Goal: Task Accomplishment & Management: Manage account settings

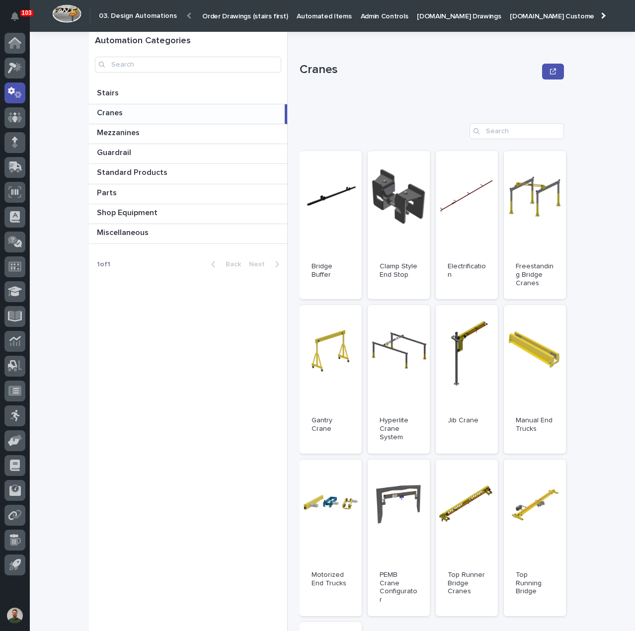
click at [600, 14] on div at bounding box center [602, 15] width 16 height 31
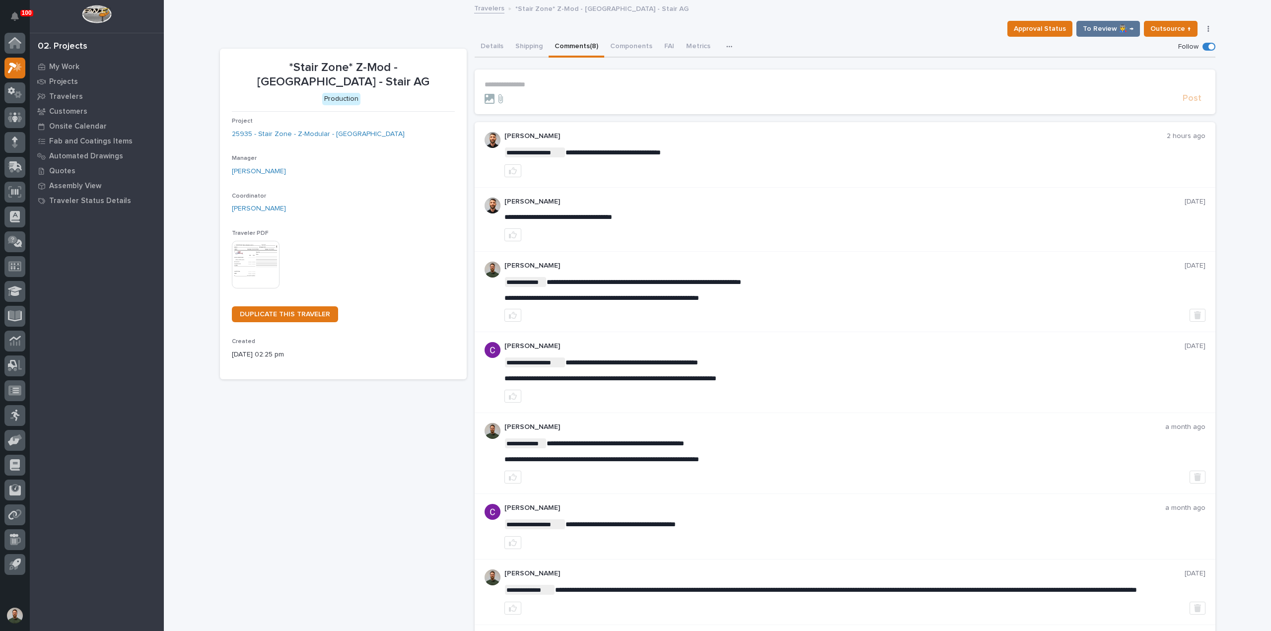
click at [598, 94] on div at bounding box center [832, 99] width 694 height 10
click at [595, 89] on form "**********" at bounding box center [845, 92] width 721 height 24
click at [597, 83] on p "**********" at bounding box center [845, 84] width 721 height 8
click at [576, 82] on p "**********" at bounding box center [845, 84] width 721 height 8
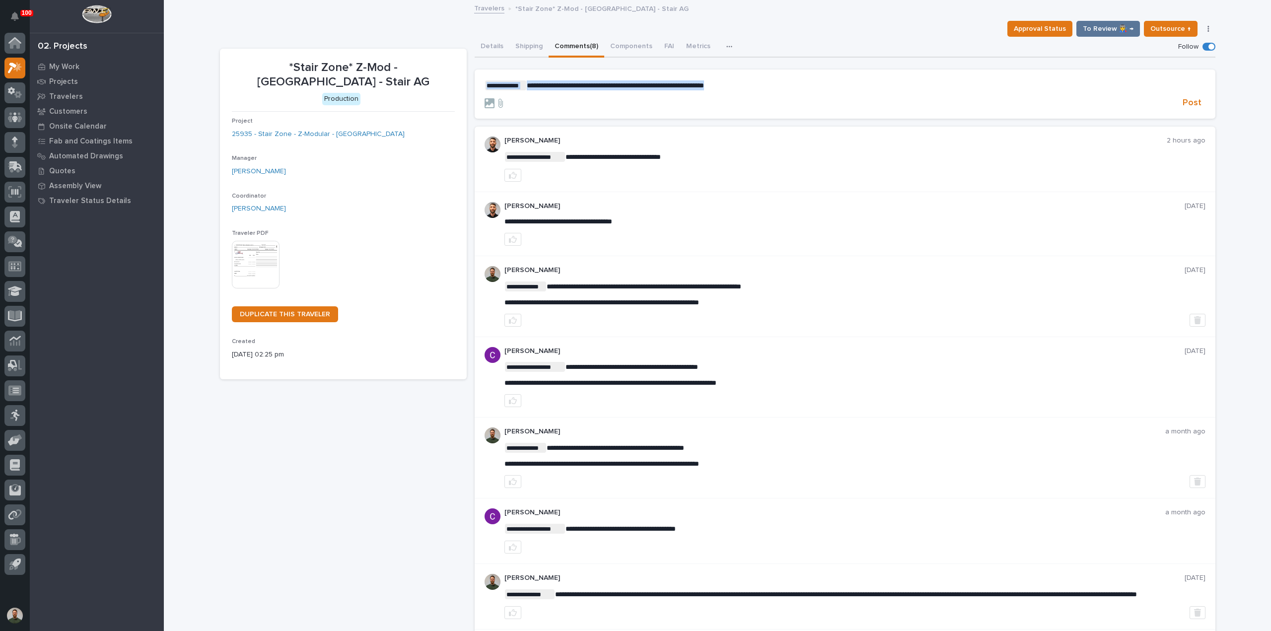
drag, startPoint x: 751, startPoint y: 85, endPoint x: 357, endPoint y: 107, distance: 394.9
click at [357, 107] on div "**********" at bounding box center [718, 378] width 996 height 682
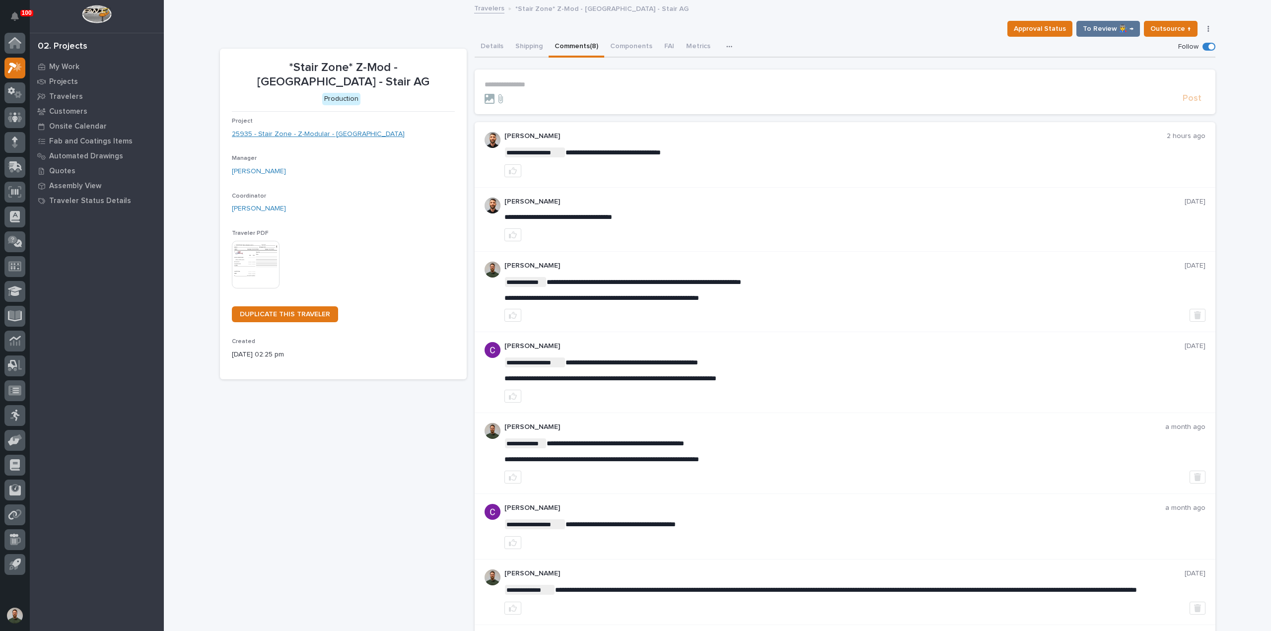
click at [314, 133] on link "25935 - Stair Zone - Z-Modular - [GEOGRAPHIC_DATA]" at bounding box center [318, 134] width 173 height 10
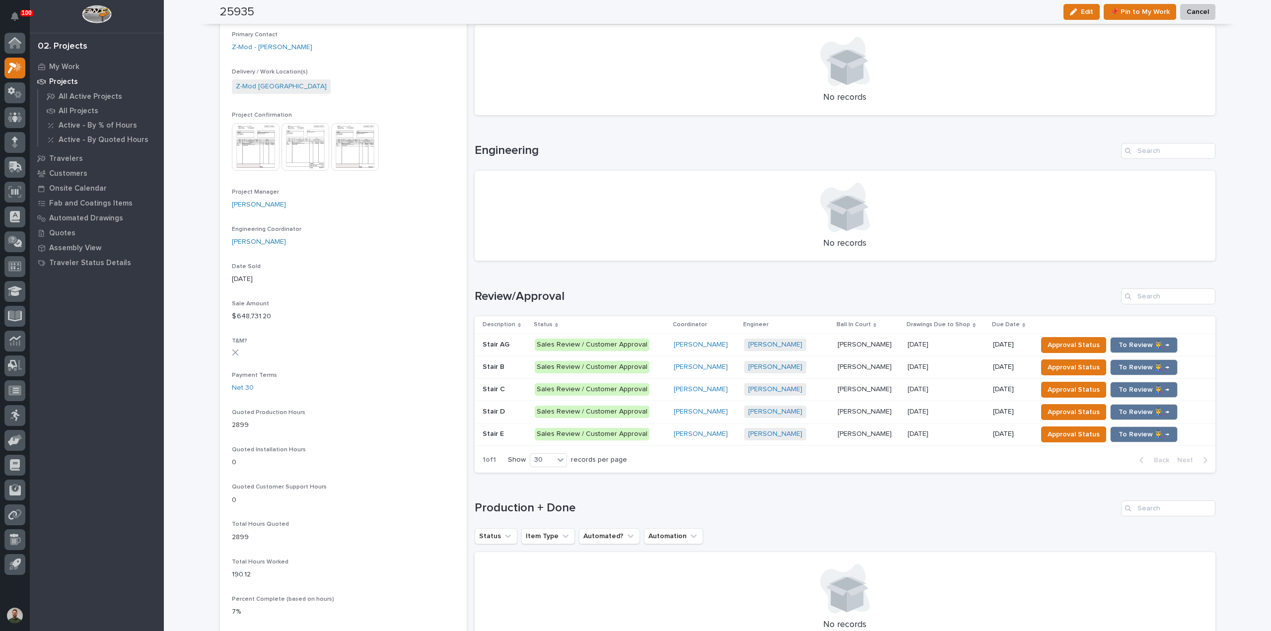
scroll to position [331, 0]
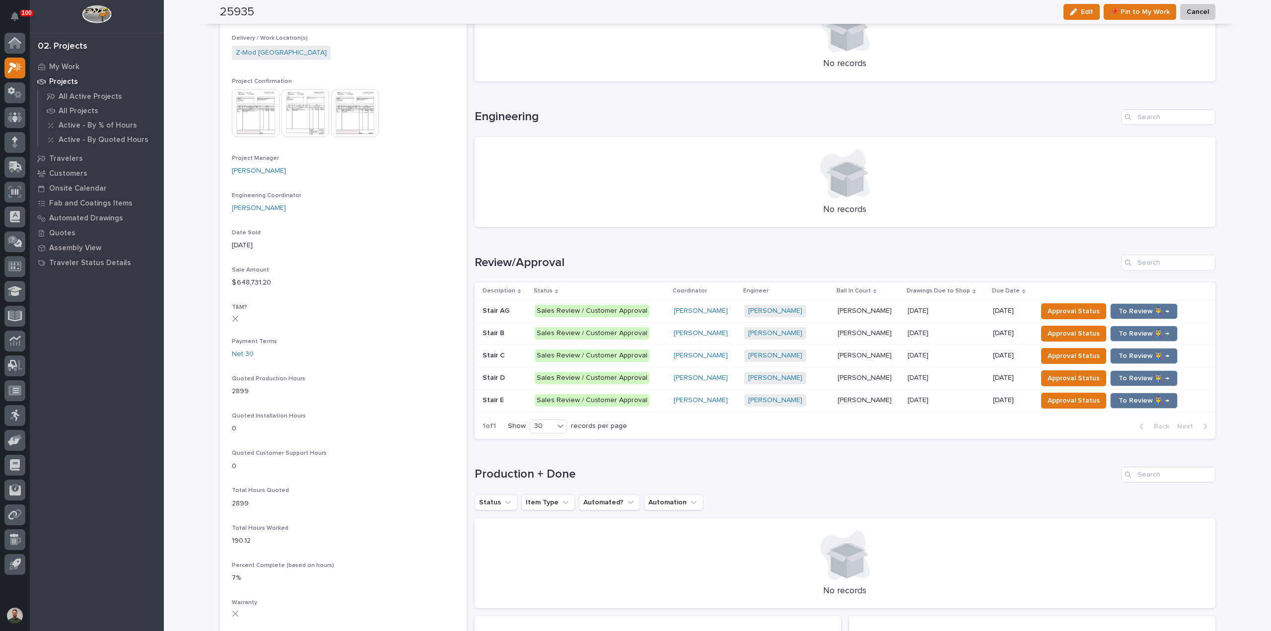
click at [257, 115] on img at bounding box center [256, 113] width 48 height 48
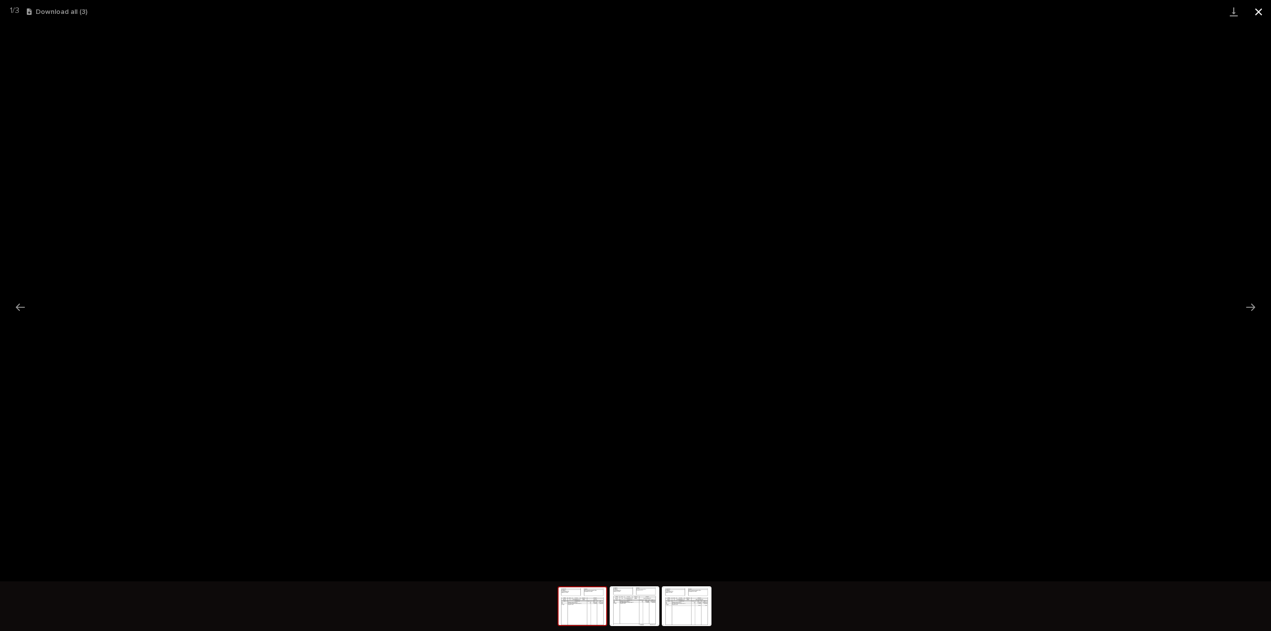
click at [1258, 13] on button "Close gallery" at bounding box center [1258, 11] width 25 height 23
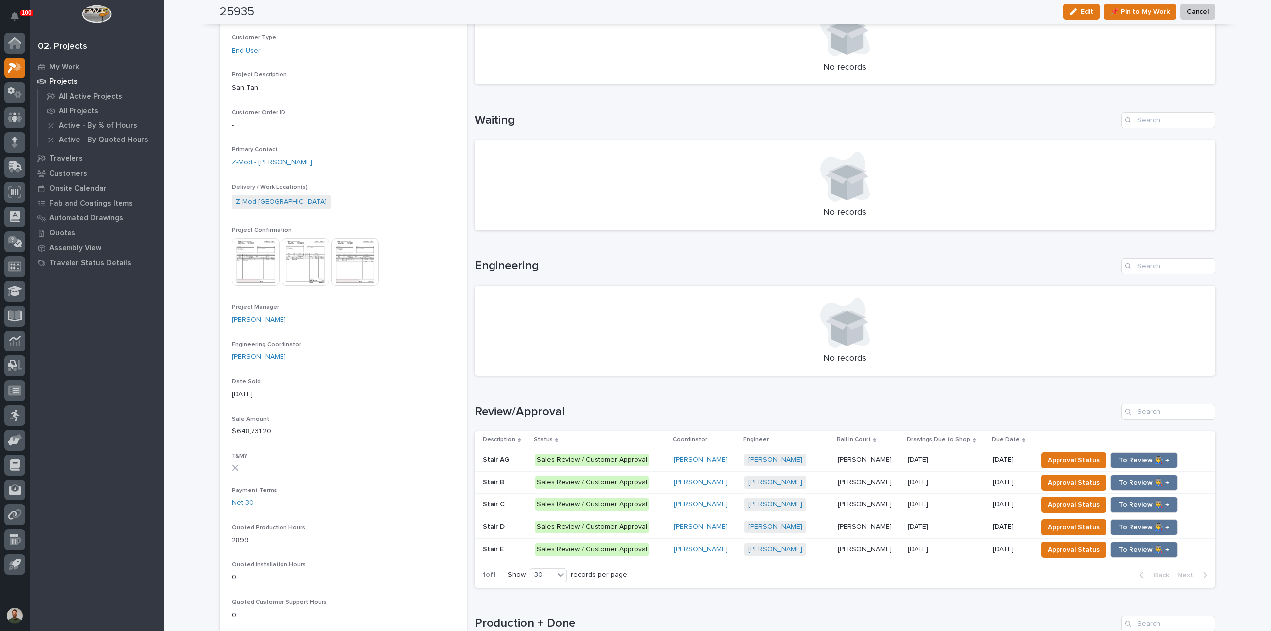
scroll to position [0, 0]
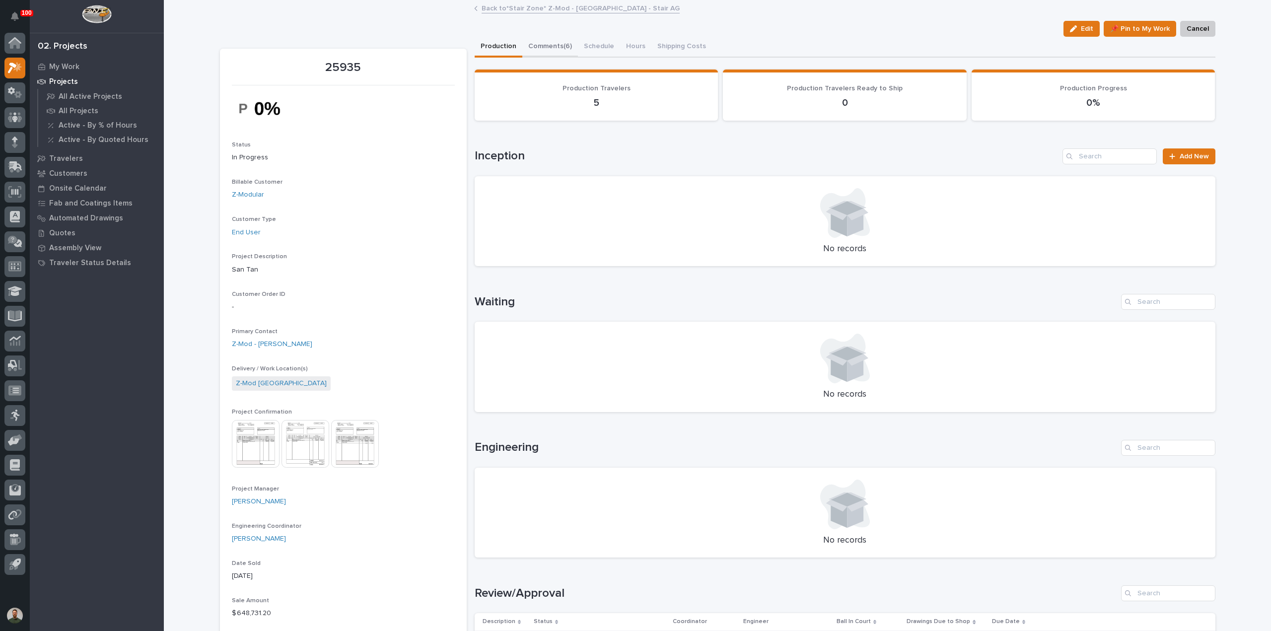
click at [553, 38] on button "Comments (6)" at bounding box center [550, 47] width 56 height 21
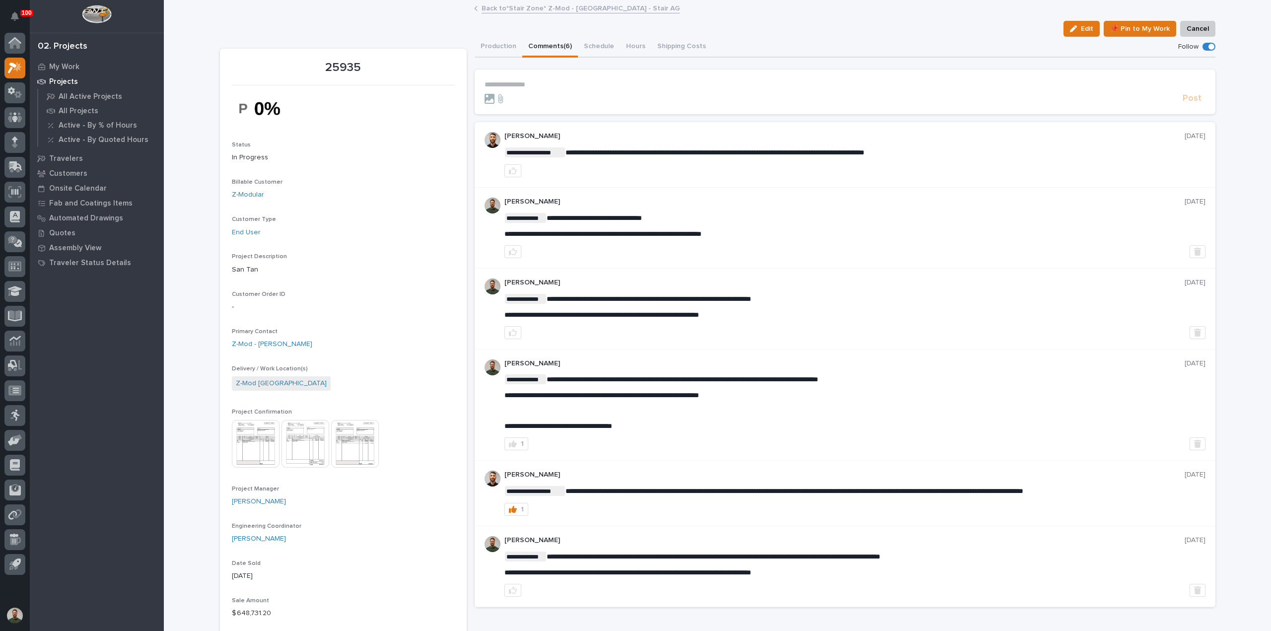
drag, startPoint x: 533, startPoint y: 79, endPoint x: 534, endPoint y: 85, distance: 6.0
click at [533, 80] on section "**********" at bounding box center [845, 92] width 741 height 45
click at [534, 87] on p "**********" at bounding box center [845, 84] width 721 height 8
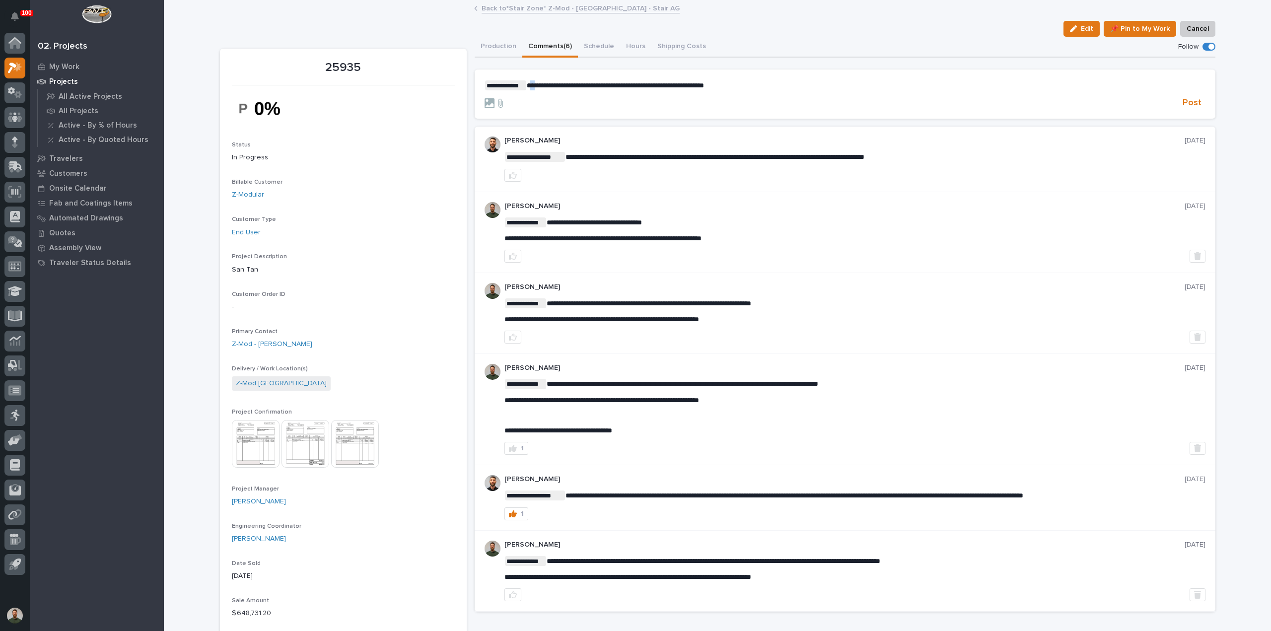
drag, startPoint x: 525, startPoint y: 84, endPoint x: 533, endPoint y: 85, distance: 7.5
click at [533, 85] on span "**********" at bounding box center [615, 85] width 177 height 7
click at [635, 86] on span "**********" at bounding box center [612, 85] width 170 height 7
click at [637, 87] on span "**********" at bounding box center [612, 85] width 170 height 7
click at [499, 44] on button "Production" at bounding box center [499, 47] width 48 height 21
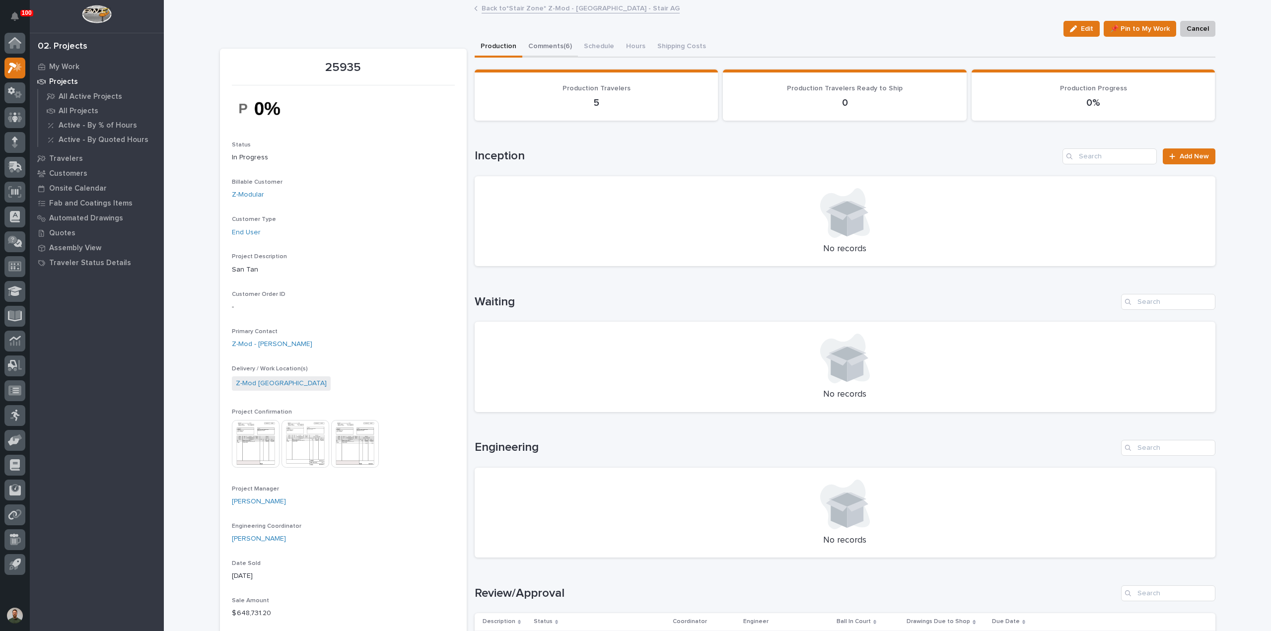
click at [554, 47] on button "Comments (6)" at bounding box center [550, 47] width 56 height 21
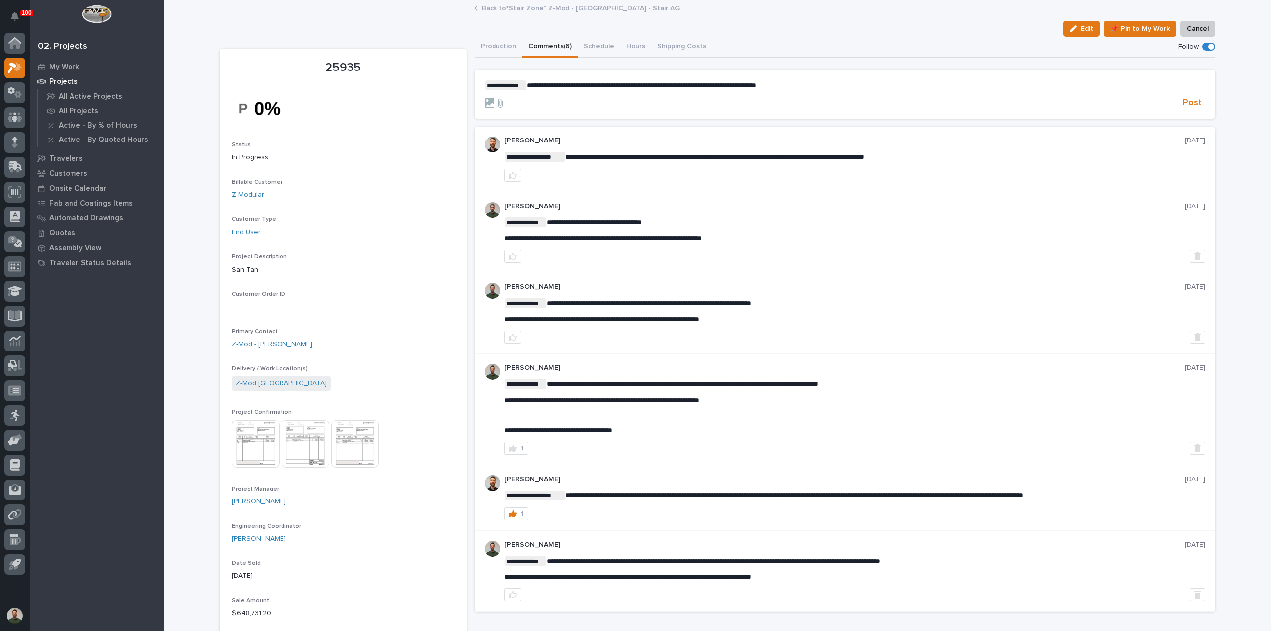
click at [860, 89] on p "**********" at bounding box center [845, 85] width 721 height 10
click at [1188, 101] on span "Post" at bounding box center [1192, 102] width 19 height 11
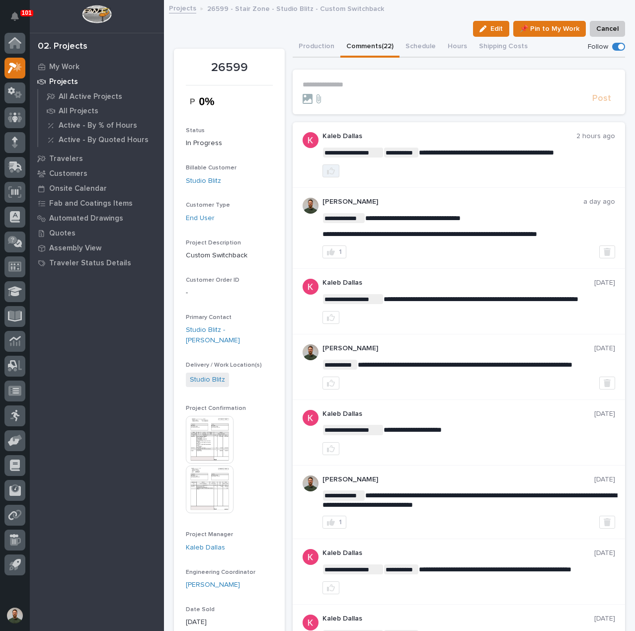
click at [326, 175] on button "button" at bounding box center [330, 170] width 17 height 13
click at [310, 46] on button "Production" at bounding box center [316, 47] width 48 height 21
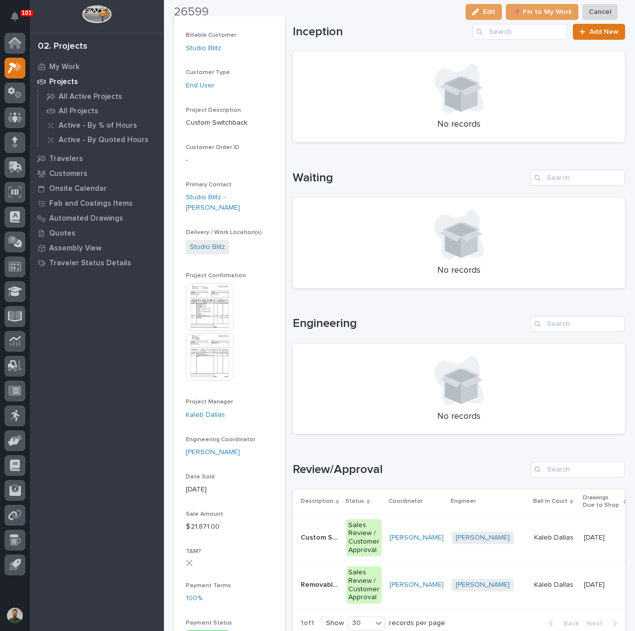
scroll to position [265, 0]
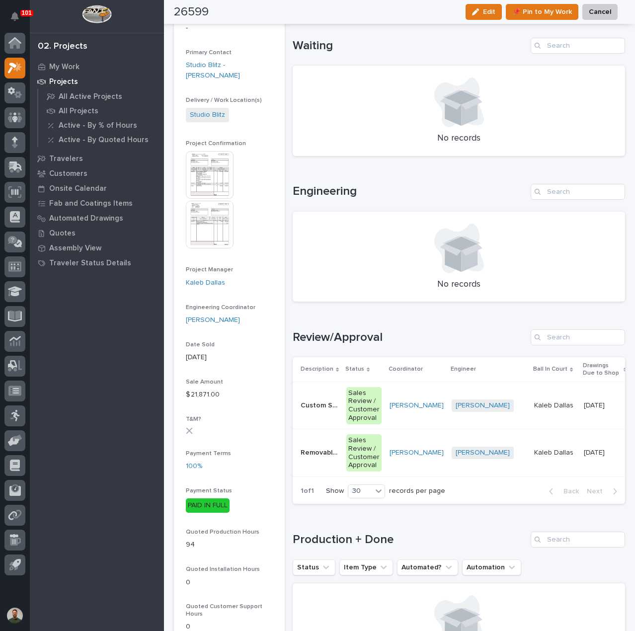
click at [319, 404] on p "Custom Switchback" at bounding box center [320, 404] width 40 height 10
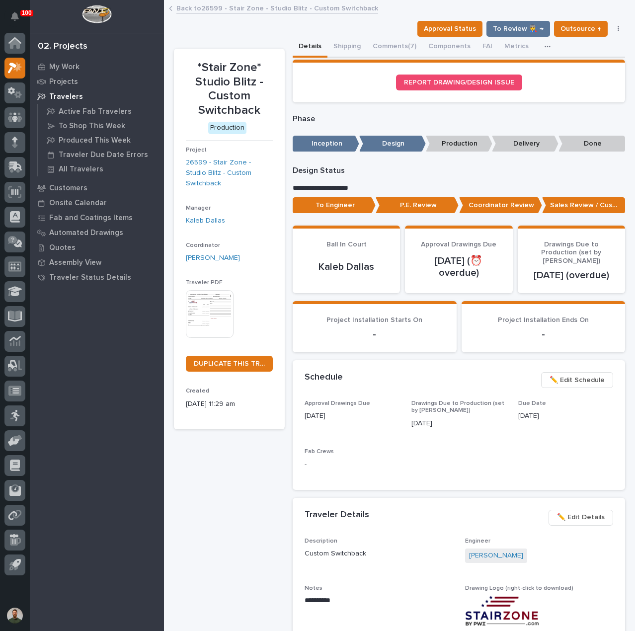
click at [329, 202] on p "To Engineer" at bounding box center [333, 205] width 83 height 16
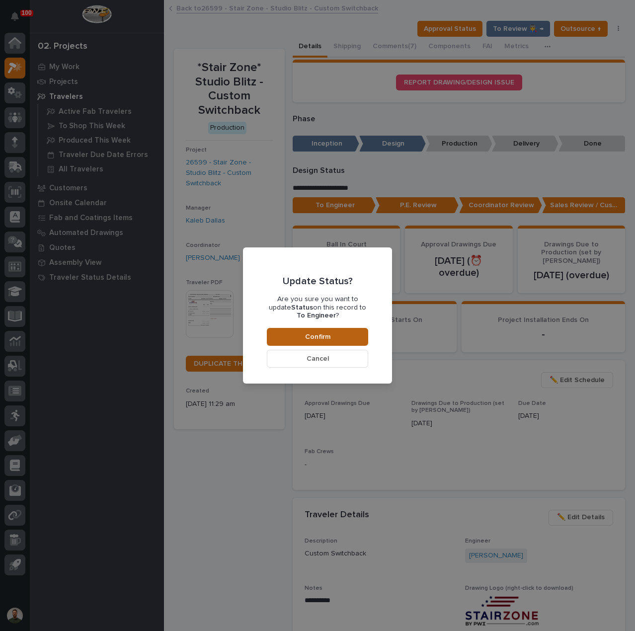
click at [349, 334] on button "Confirm" at bounding box center [317, 337] width 101 height 18
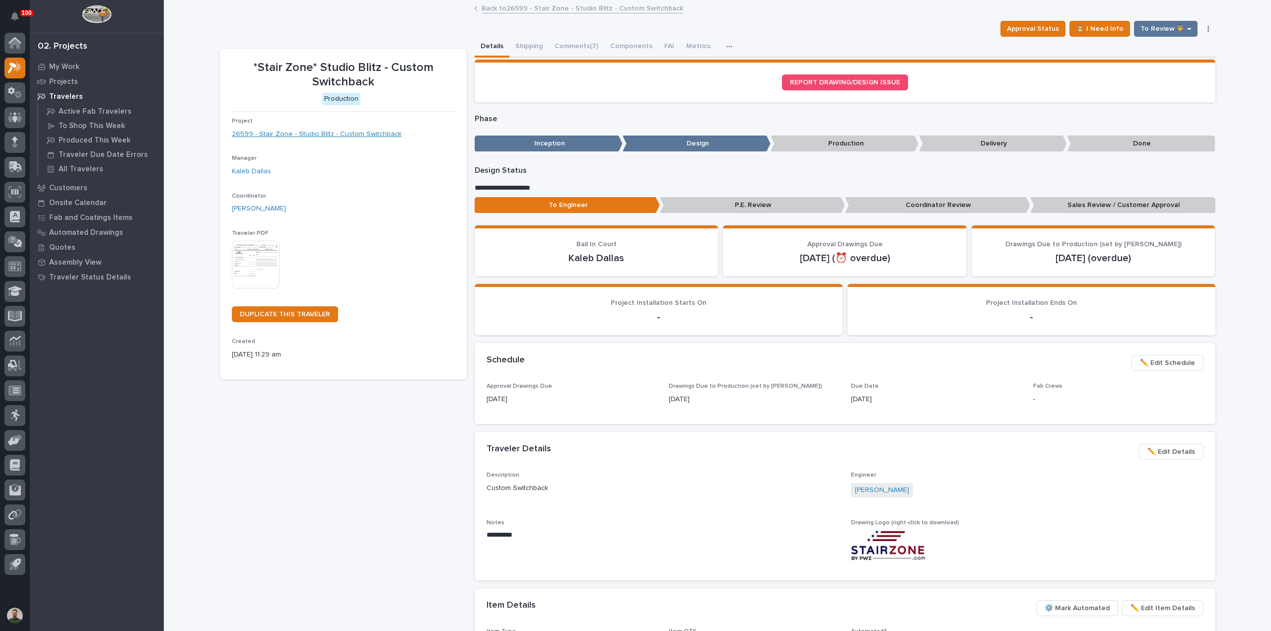
click at [276, 134] on link "26599 - Stair Zone - Studio Blitz - Custom Switchback" at bounding box center [317, 134] width 170 height 10
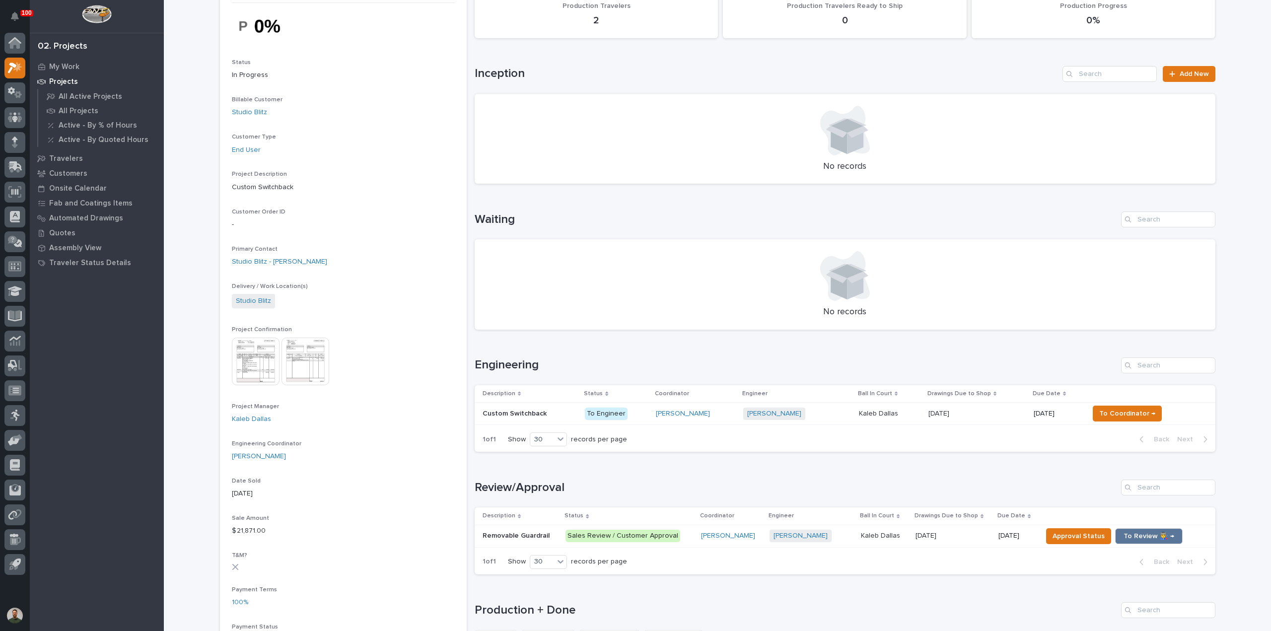
scroll to position [199, 0]
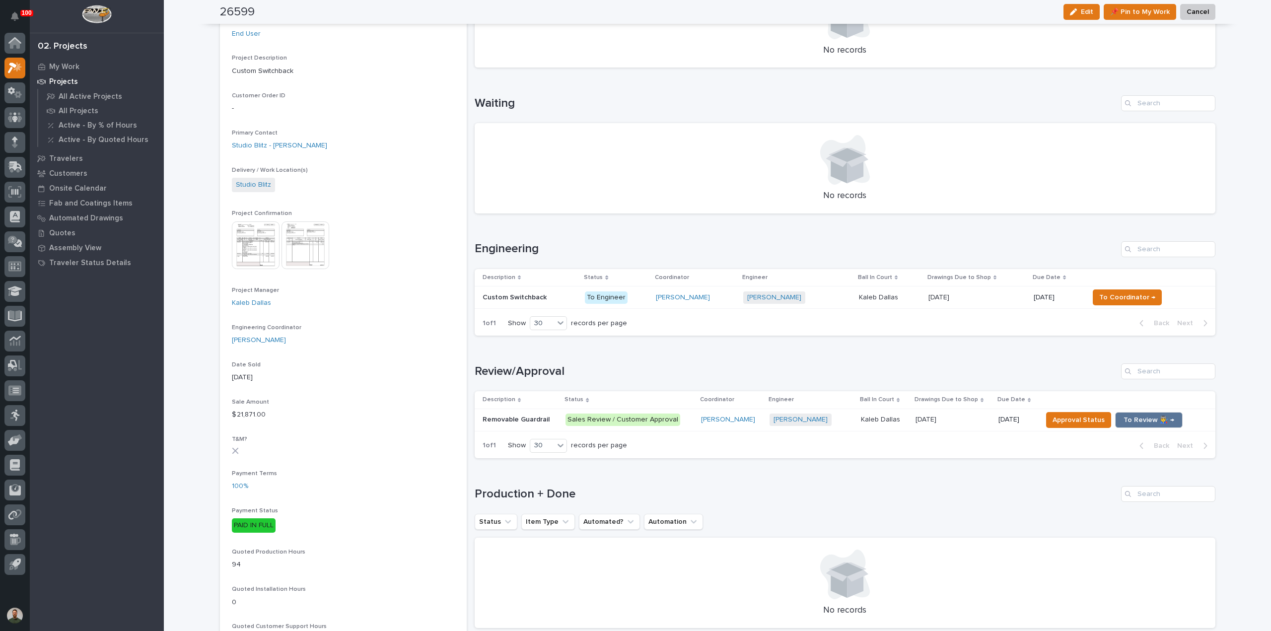
click at [529, 414] on p "Removable Guardrail" at bounding box center [517, 419] width 69 height 10
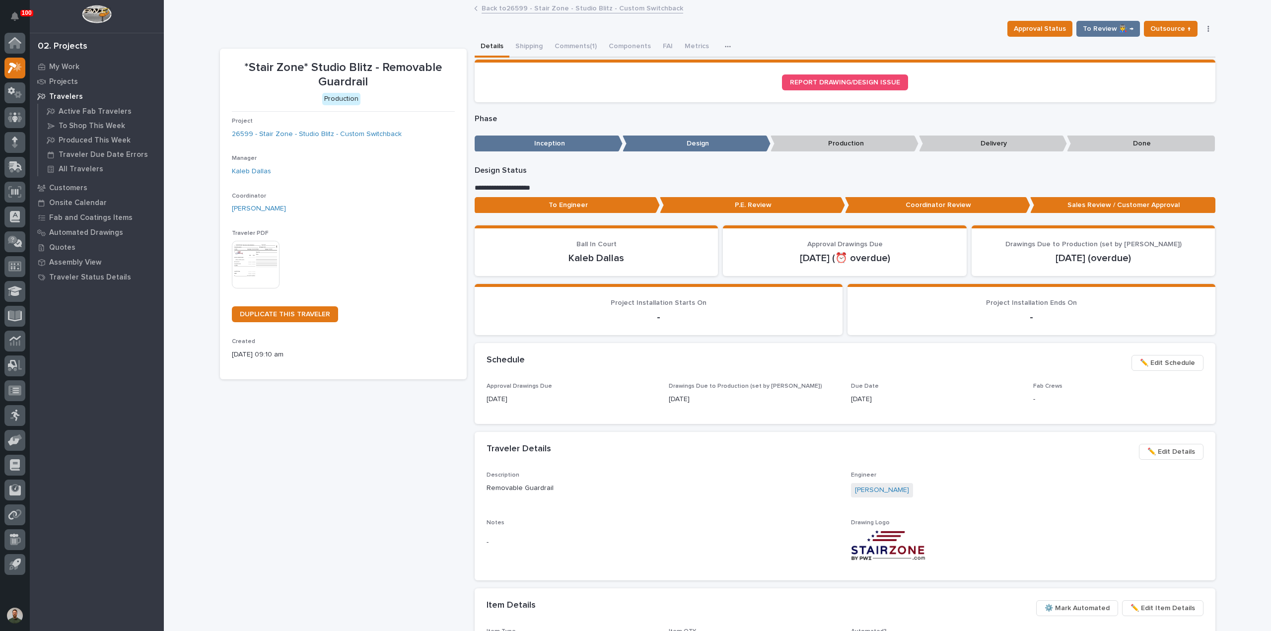
click at [612, 208] on p "To Engineer" at bounding box center [567, 205] width 185 height 16
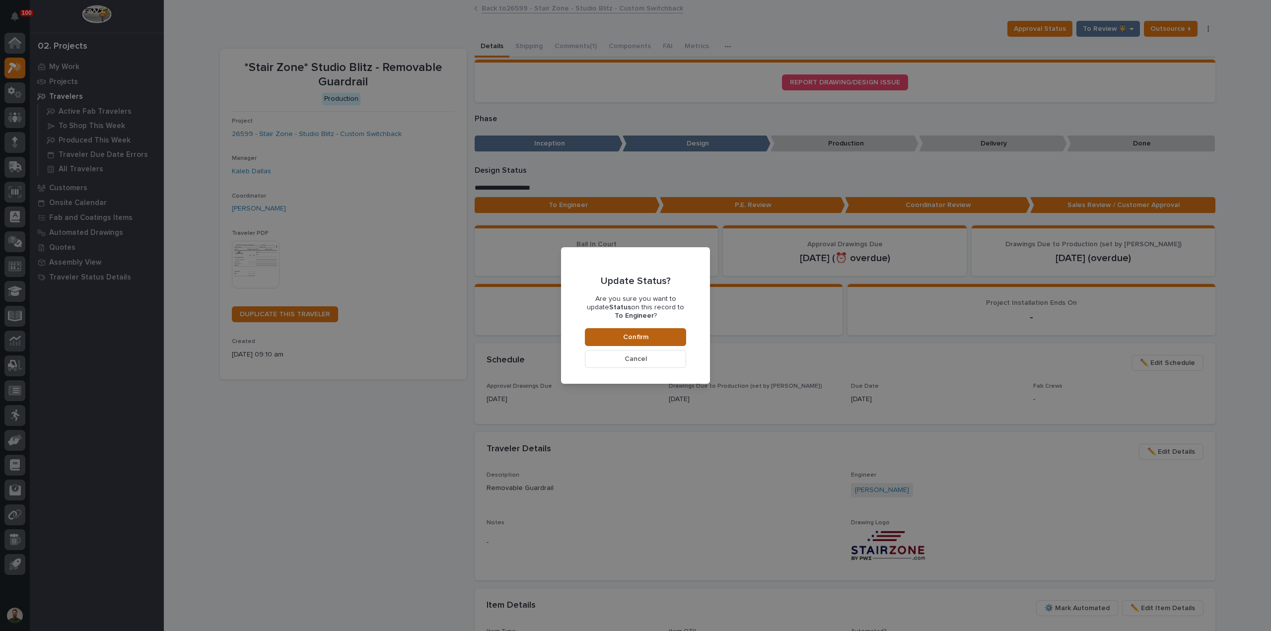
click at [634, 332] on button "Confirm" at bounding box center [635, 337] width 101 height 18
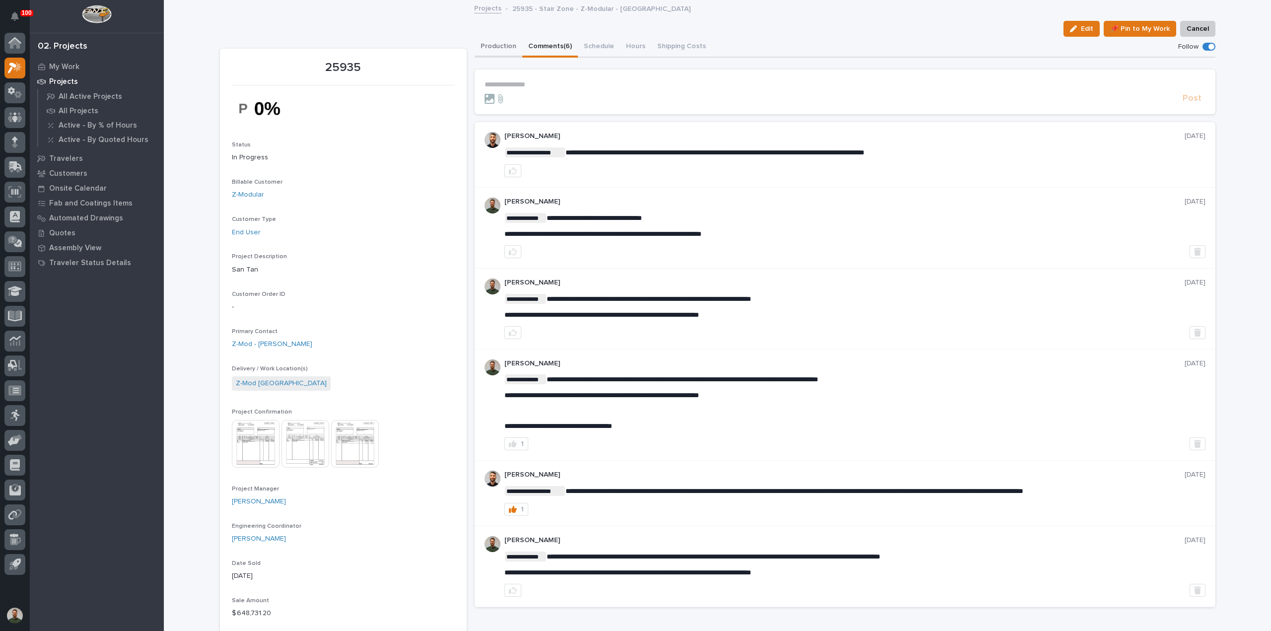
click at [500, 42] on button "Production" at bounding box center [499, 47] width 48 height 21
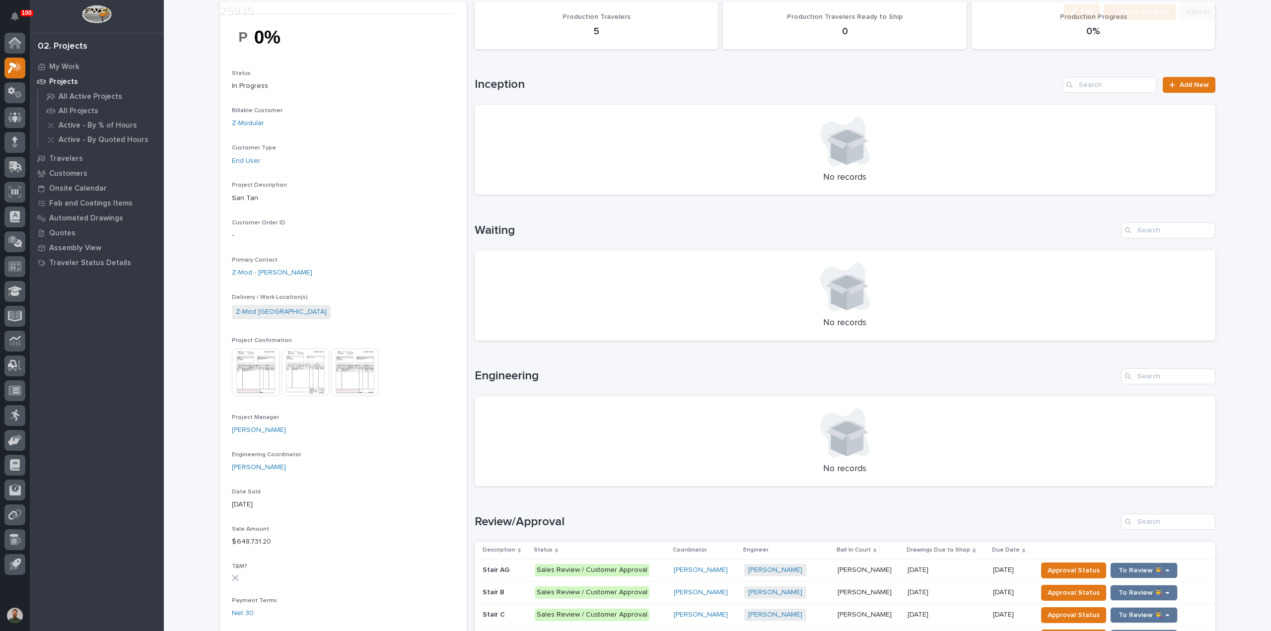
scroll to position [199, 0]
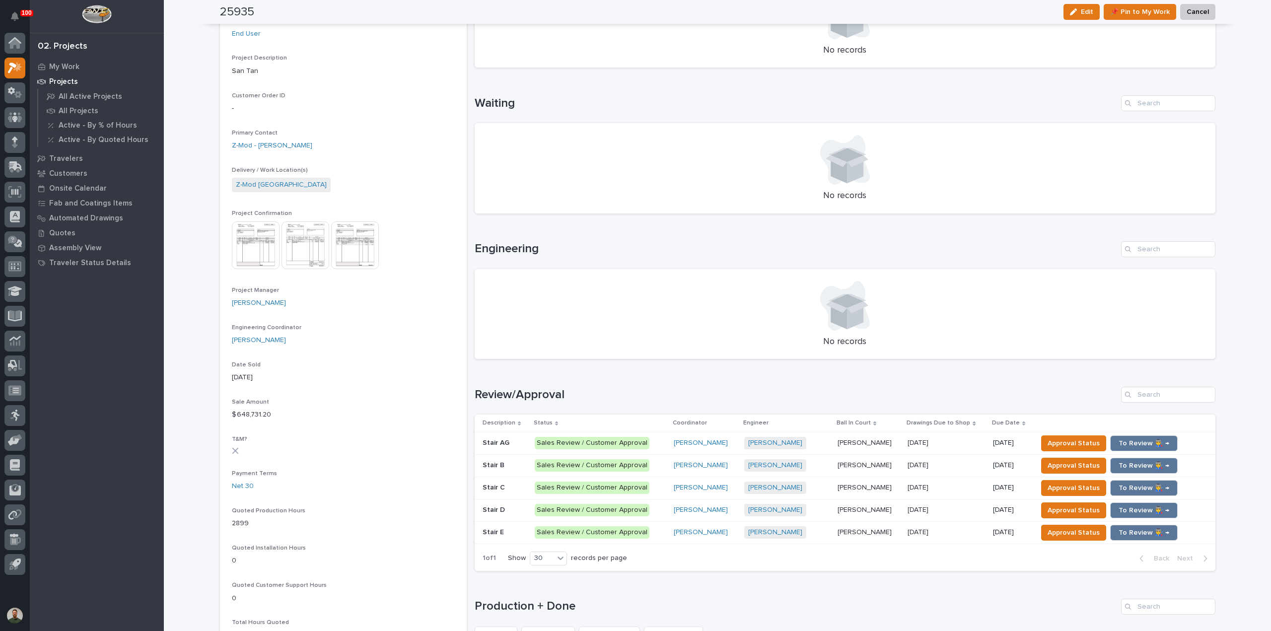
click at [508, 468] on p at bounding box center [505, 465] width 44 height 8
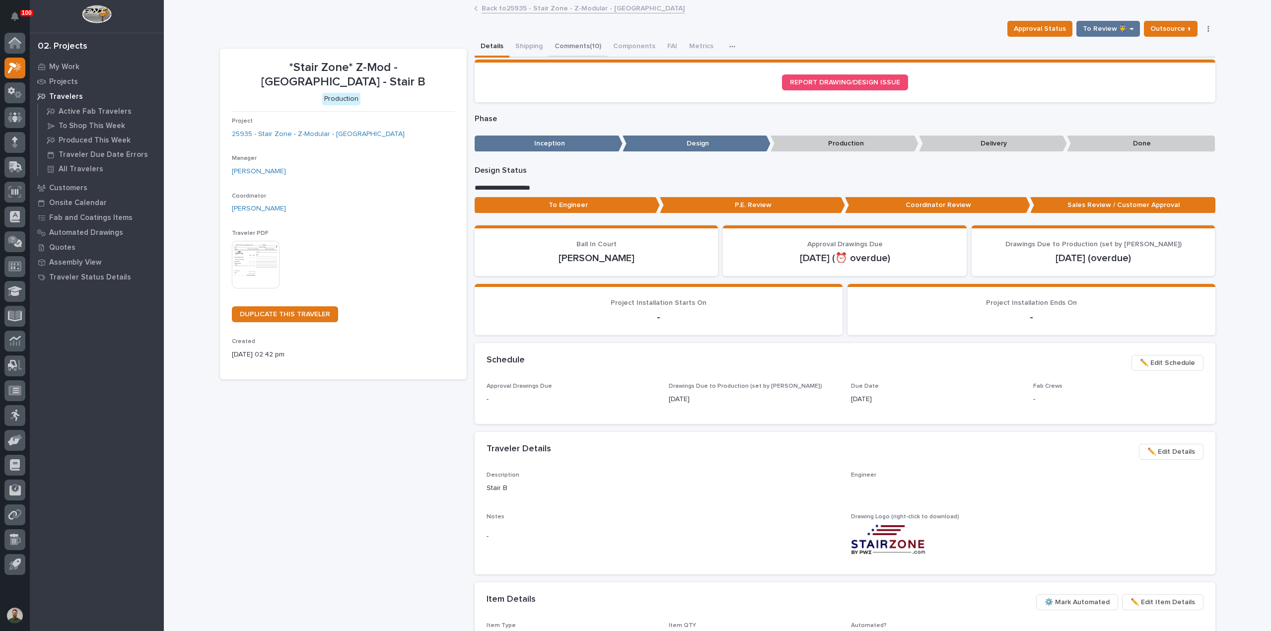
click at [569, 52] on button "Comments (10)" at bounding box center [578, 47] width 59 height 21
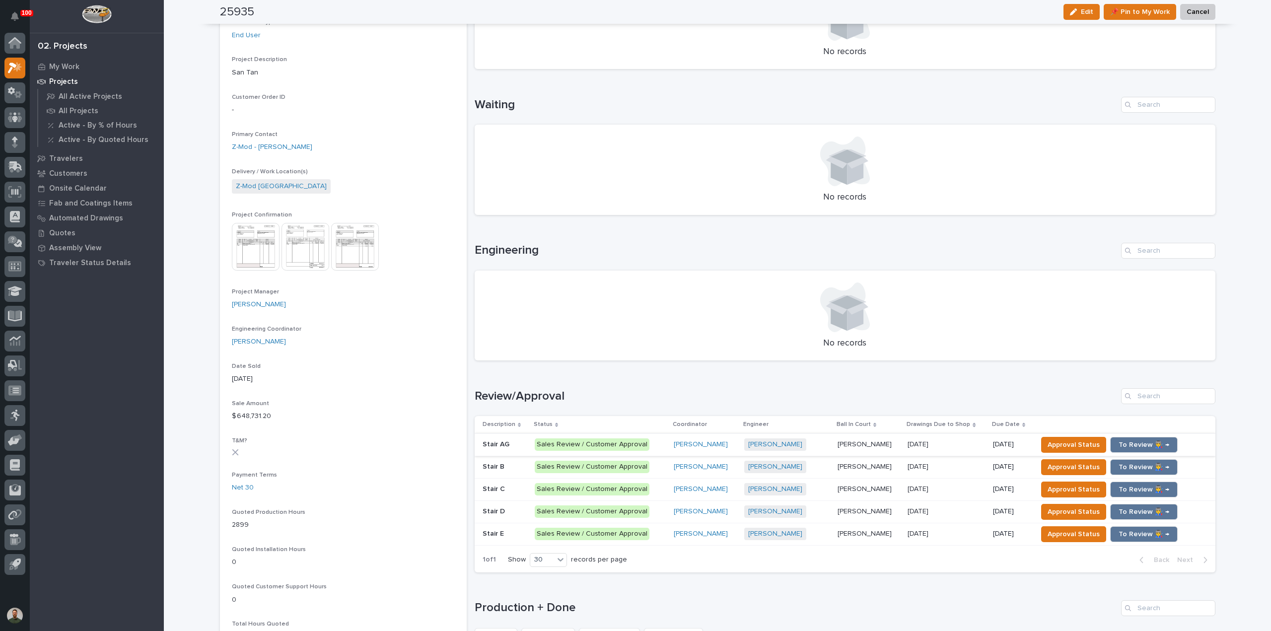
scroll to position [199, 0]
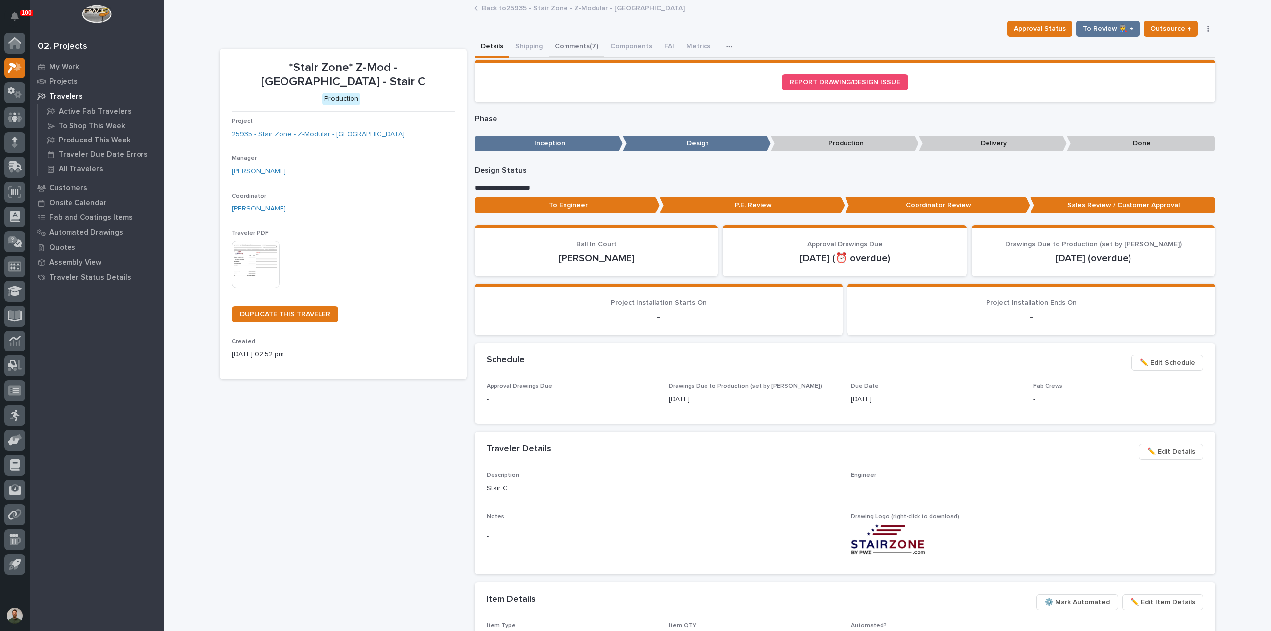
click at [573, 48] on button "Comments (7)" at bounding box center [577, 47] width 56 height 21
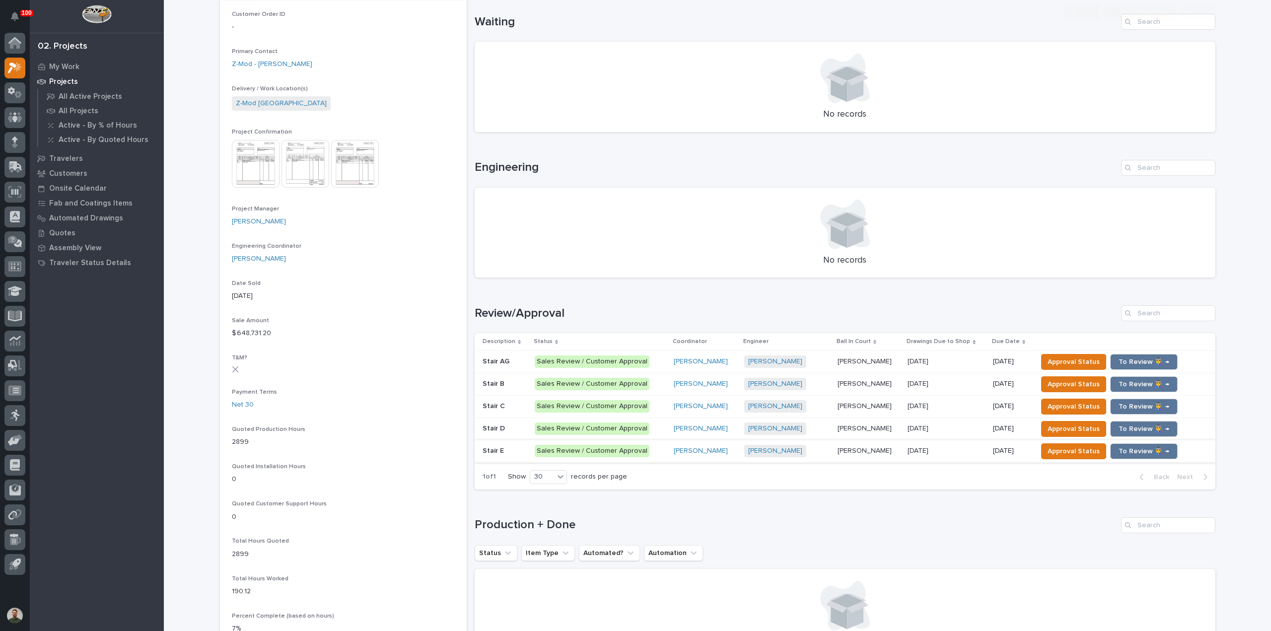
scroll to position [397, 0]
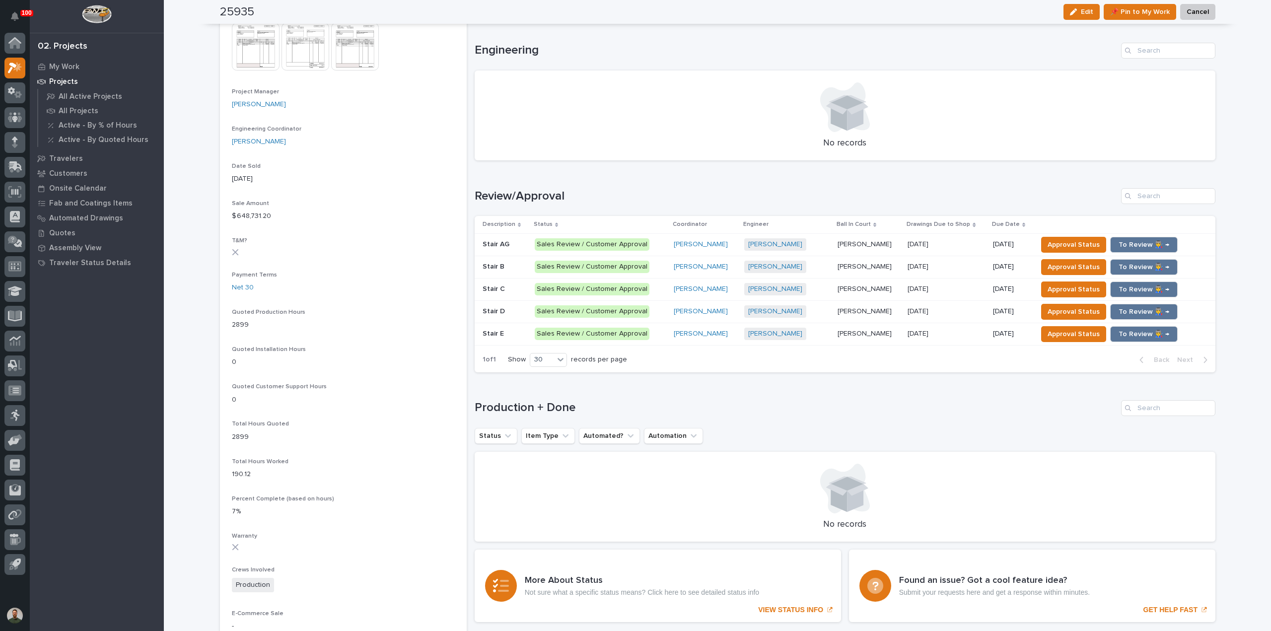
click at [500, 317] on div "Stair D Stair D" at bounding box center [505, 311] width 44 height 16
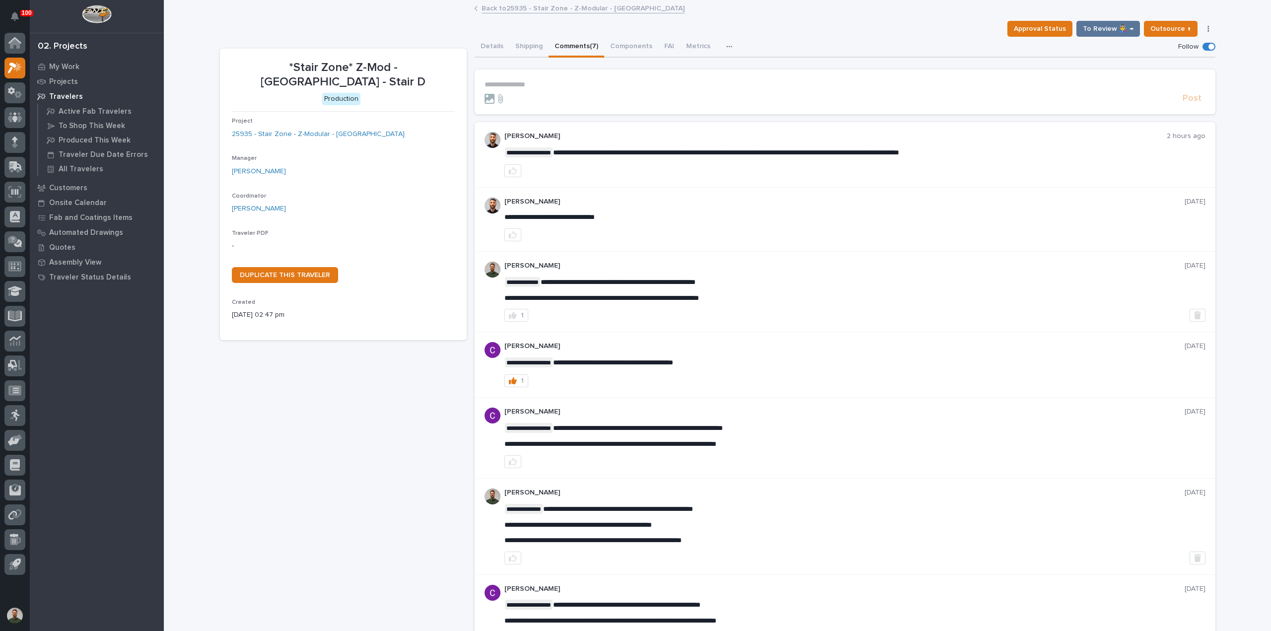
click at [573, 47] on button "Comments (7)" at bounding box center [577, 47] width 56 height 21
click at [715, 151] on span "**********" at bounding box center [739, 152] width 346 height 7
click at [704, 143] on div "**********" at bounding box center [855, 154] width 701 height 45
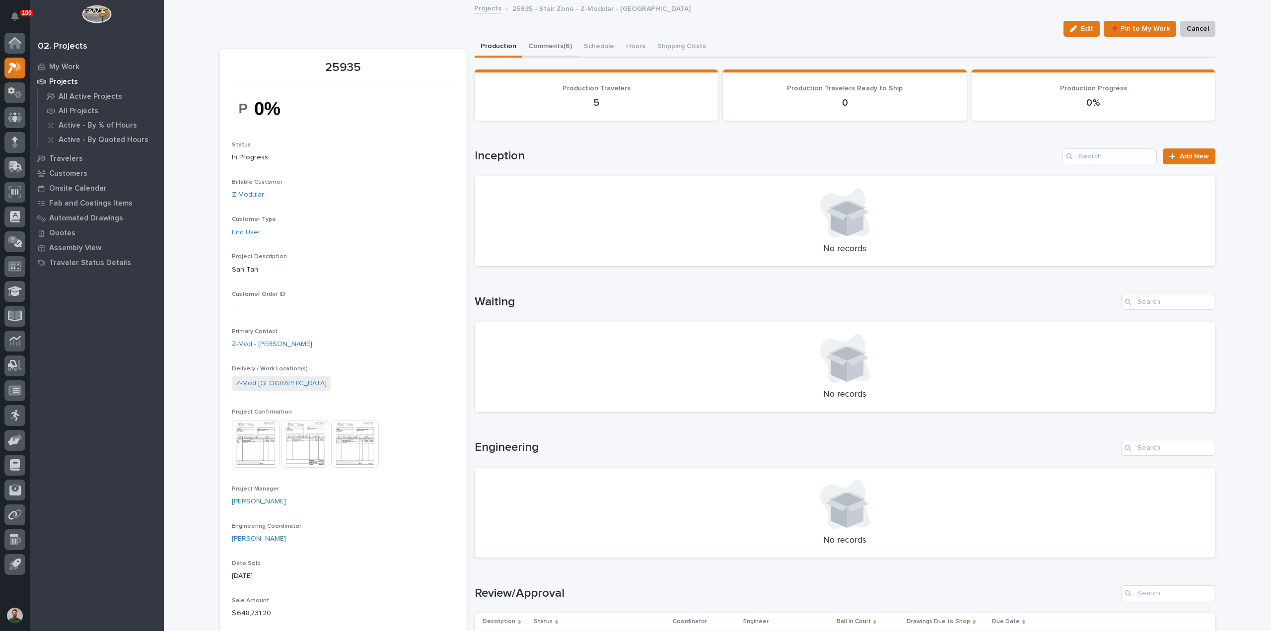
click at [549, 48] on button "Comments (6)" at bounding box center [550, 47] width 56 height 21
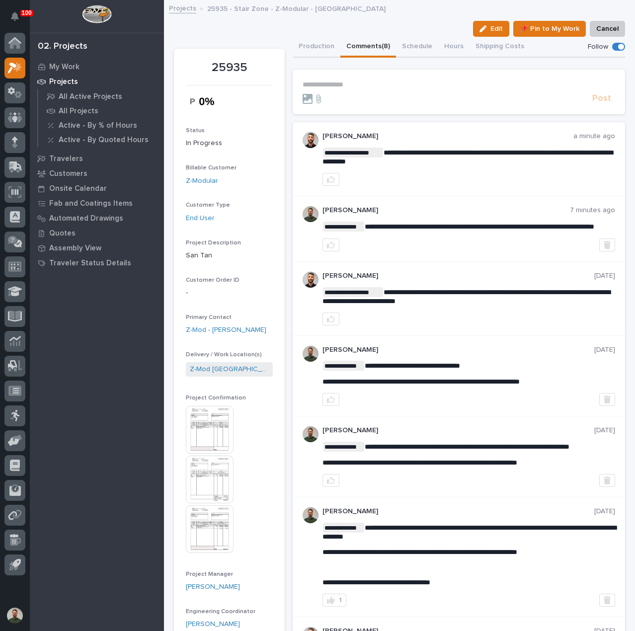
click at [353, 79] on section "**********" at bounding box center [458, 92] width 332 height 45
click at [354, 86] on p "**********" at bounding box center [458, 84] width 312 height 8
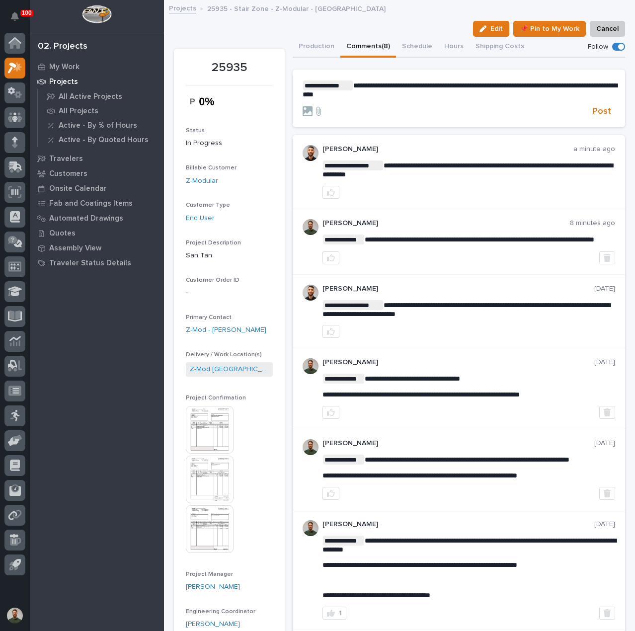
drag, startPoint x: 438, startPoint y: 87, endPoint x: 440, endPoint y: 92, distance: 5.3
click at [438, 88] on span "**********" at bounding box center [459, 90] width 314 height 16
click at [440, 92] on p "**********" at bounding box center [458, 89] width 312 height 18
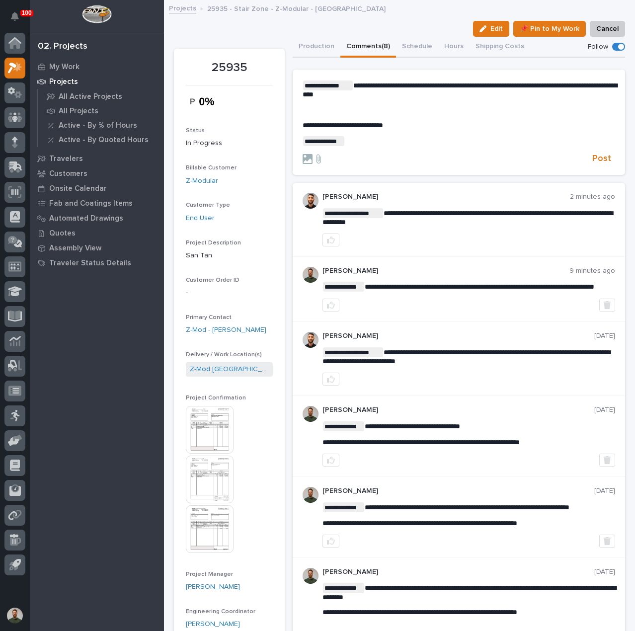
click at [224, 420] on img at bounding box center [210, 430] width 48 height 48
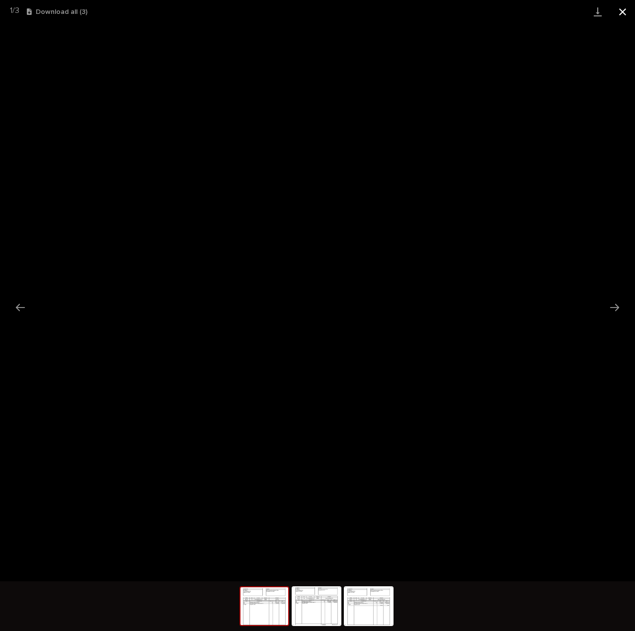
click at [618, 17] on button "Close gallery" at bounding box center [622, 11] width 25 height 23
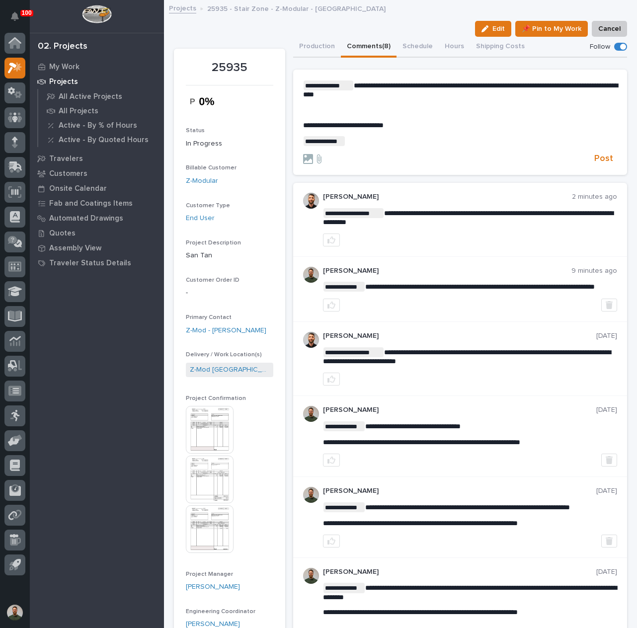
click at [385, 142] on p "**********" at bounding box center [460, 141] width 314 height 10
click at [352, 141] on p "**********" at bounding box center [460, 141] width 314 height 10
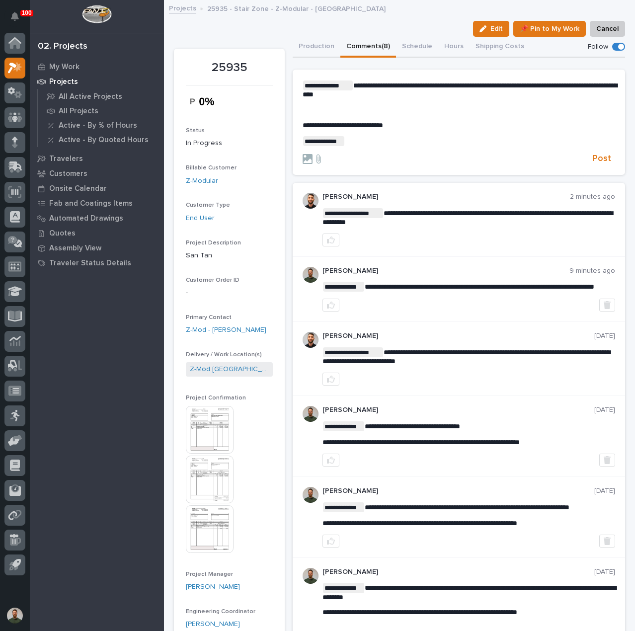
click at [349, 142] on p "**********" at bounding box center [458, 141] width 312 height 10
click at [357, 143] on p "**********" at bounding box center [458, 141] width 312 height 10
click at [482, 145] on p "**********" at bounding box center [458, 141] width 312 height 10
click at [592, 158] on span "Post" at bounding box center [601, 158] width 19 height 11
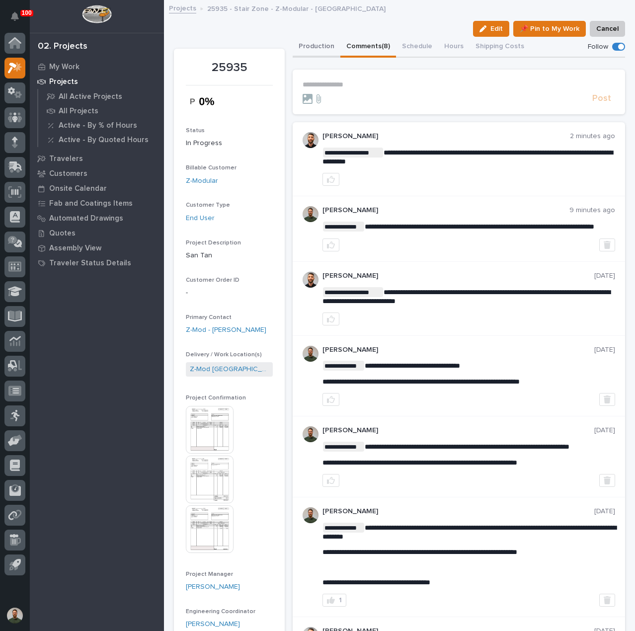
click at [315, 37] on button "Production" at bounding box center [316, 47] width 48 height 21
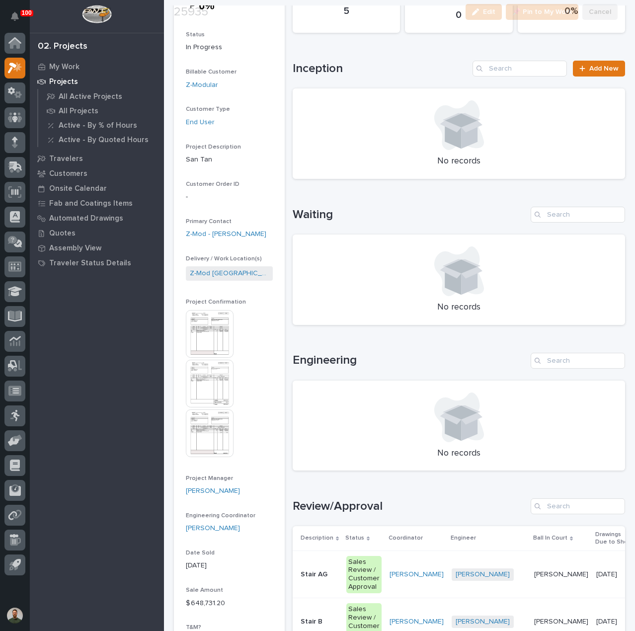
scroll to position [132, 0]
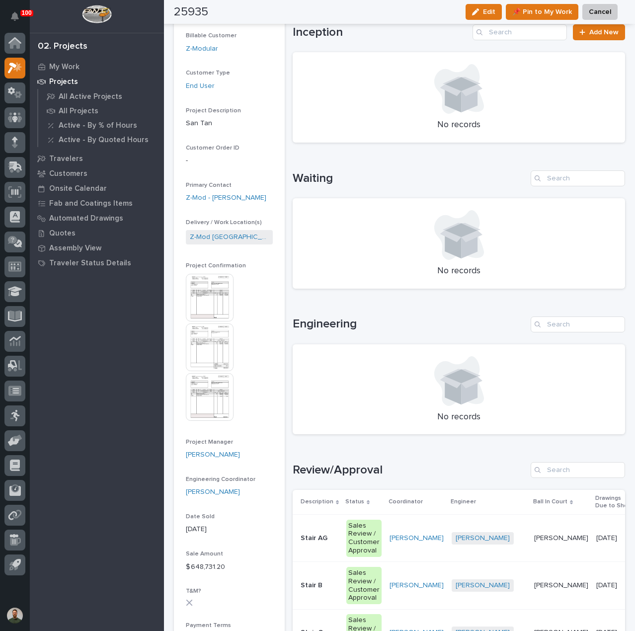
click at [299, 552] on td "Stair AG Stair AG" at bounding box center [317, 537] width 50 height 47
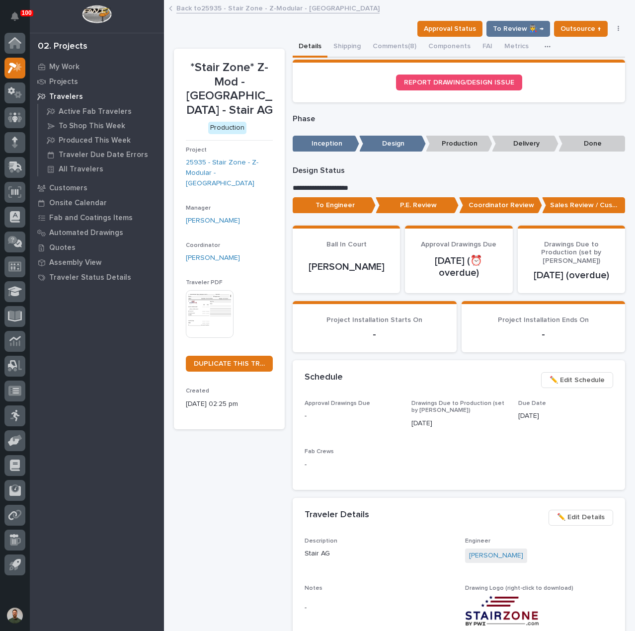
click at [335, 214] on div "To Engineer P.E. Review Coordinator Review Sales Review / Customer Approval" at bounding box center [458, 207] width 332 height 20
click at [336, 201] on p "To Engineer" at bounding box center [333, 205] width 83 height 16
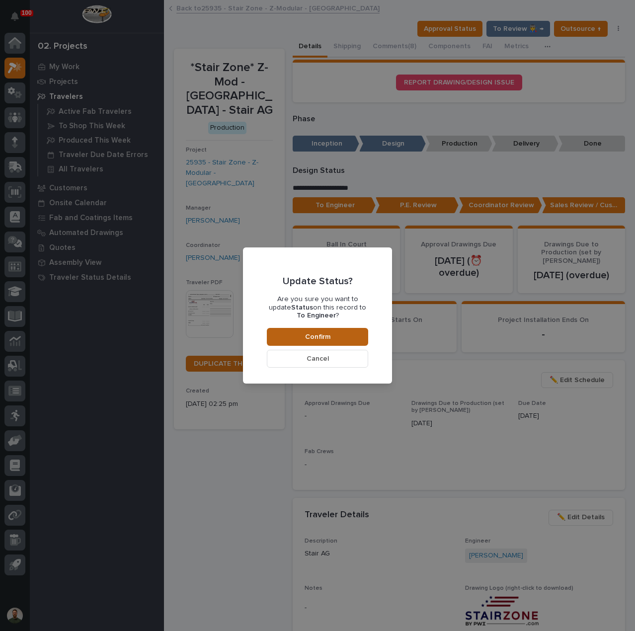
click at [350, 335] on button "Confirm" at bounding box center [317, 337] width 101 height 18
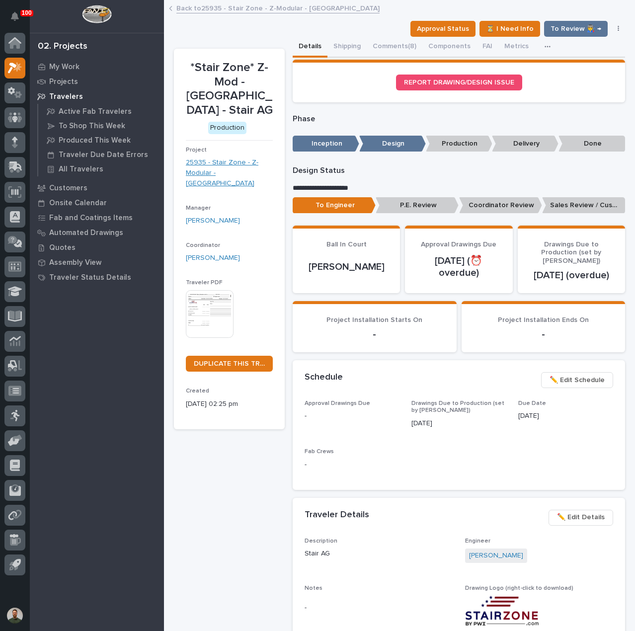
click at [226, 158] on link "25935 - Stair Zone - Z-Modular - San Tan" at bounding box center [229, 172] width 87 height 31
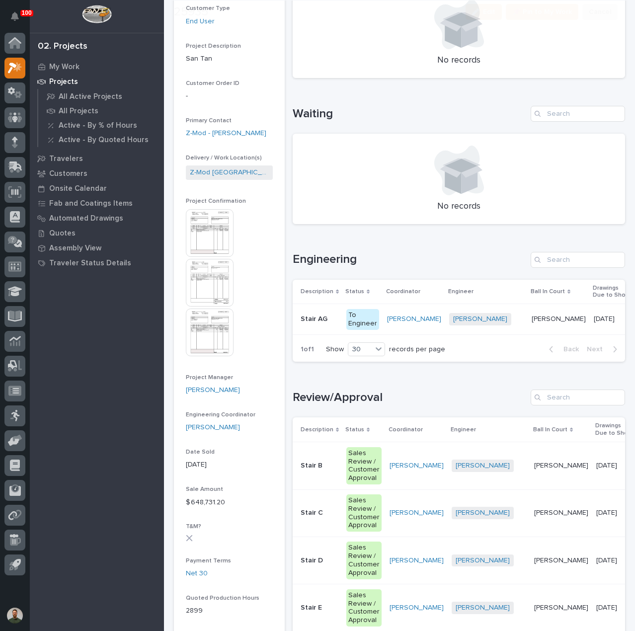
scroll to position [199, 0]
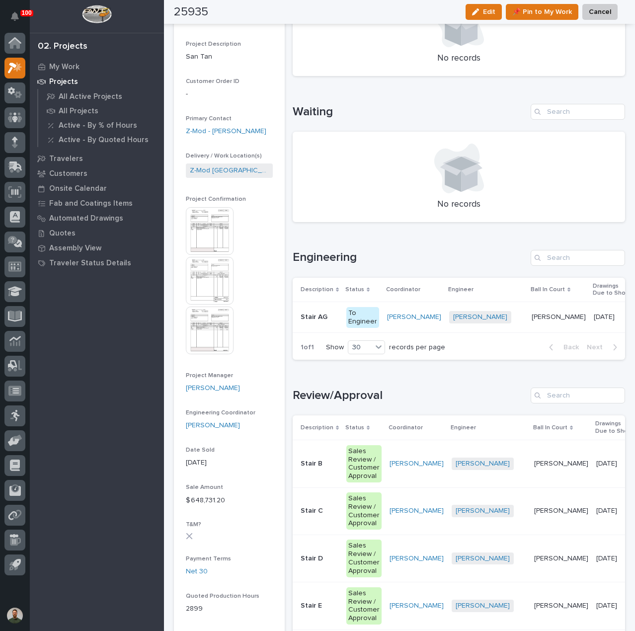
click at [325, 472] on div "Stair B Stair B" at bounding box center [319, 463] width 38 height 16
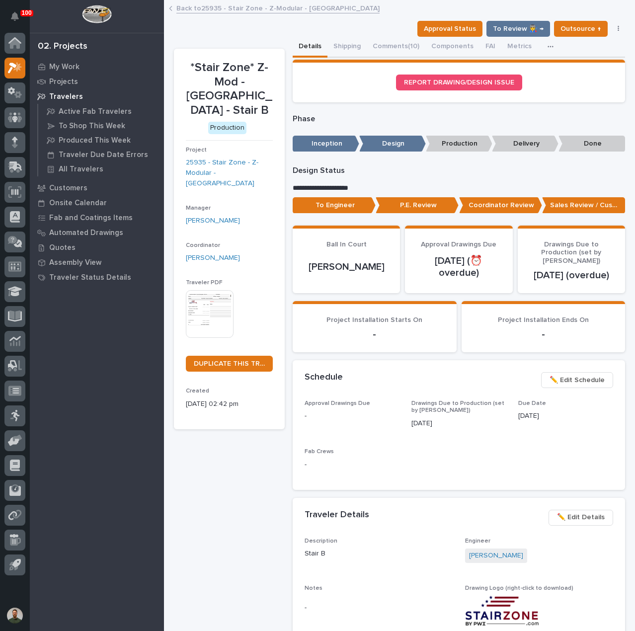
click at [349, 205] on p "To Engineer" at bounding box center [333, 205] width 83 height 16
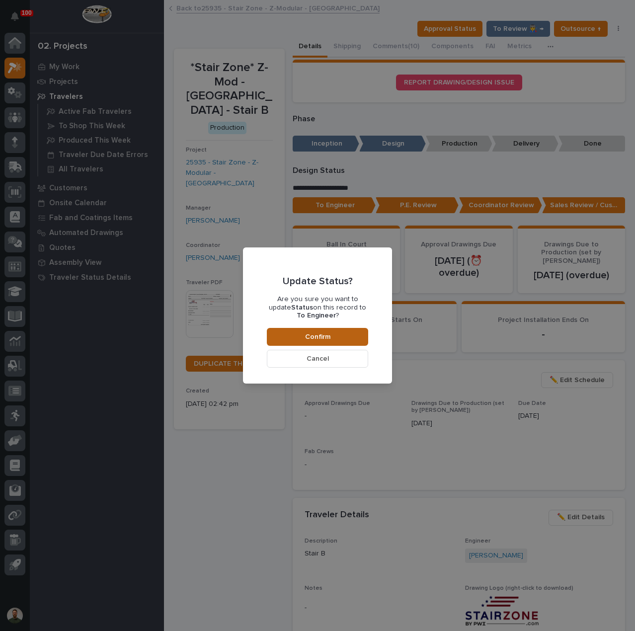
click at [342, 339] on button "Confirm" at bounding box center [317, 337] width 101 height 18
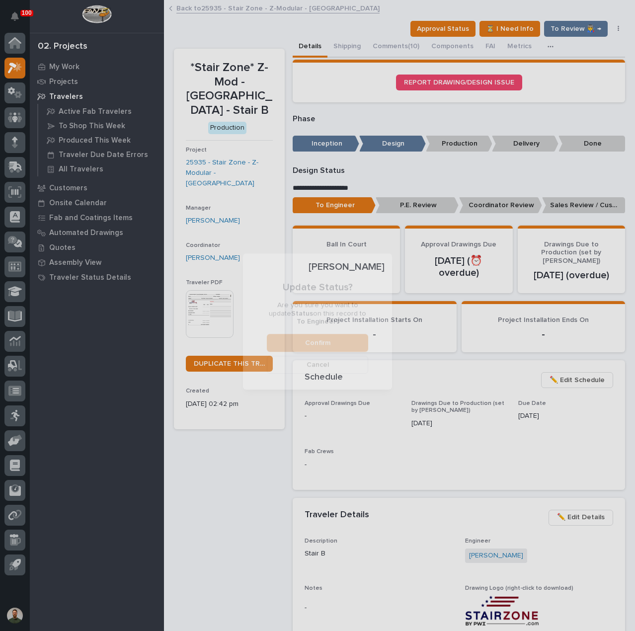
scroll to position [59, 0]
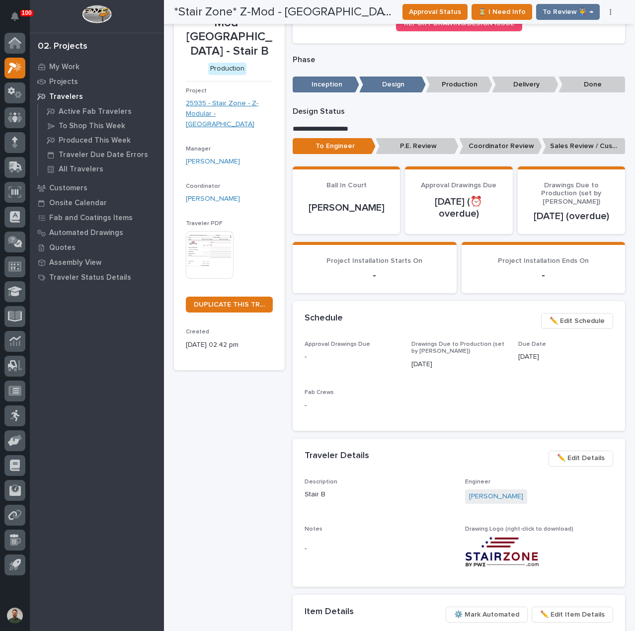
click at [235, 108] on link "25935 - Stair Zone - Z-Modular - San Tan" at bounding box center [229, 113] width 87 height 31
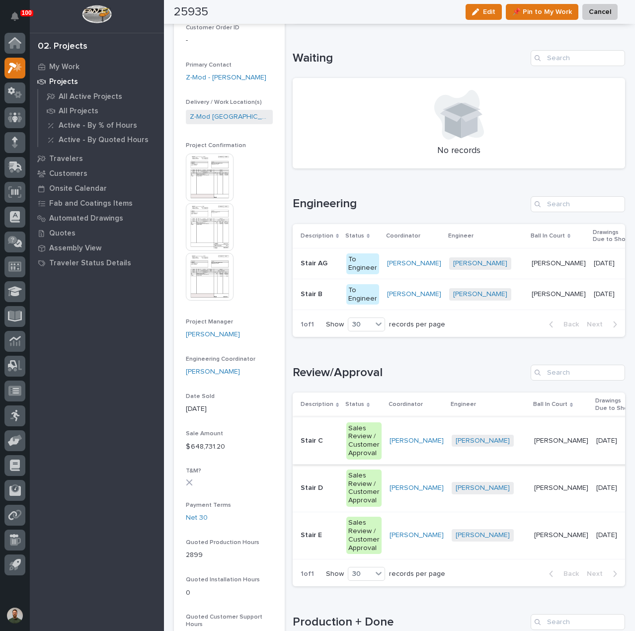
scroll to position [258, 0]
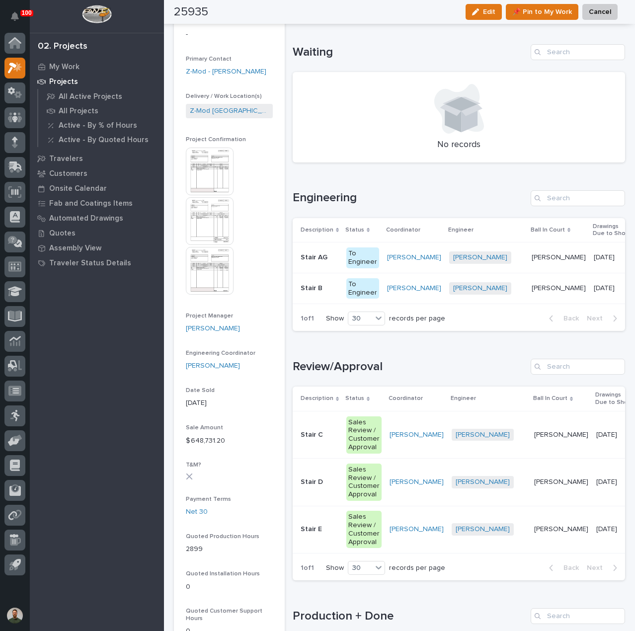
click at [317, 443] on div "Stair C Stair C" at bounding box center [319, 435] width 38 height 16
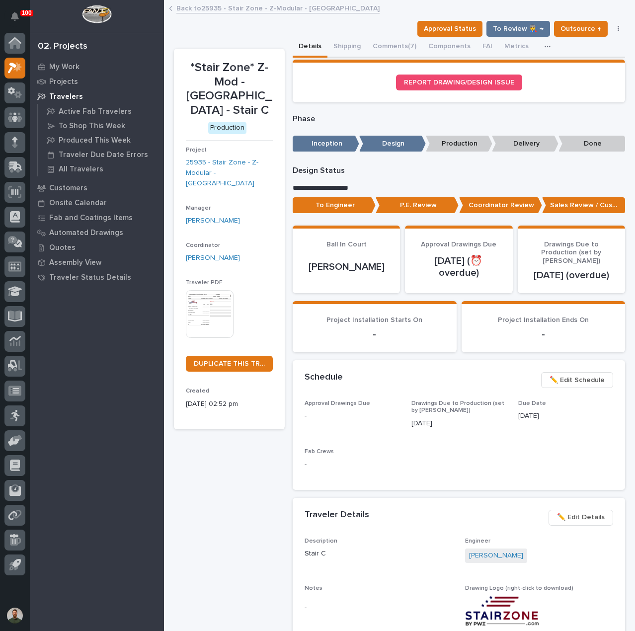
click at [340, 202] on p "To Engineer" at bounding box center [333, 205] width 83 height 16
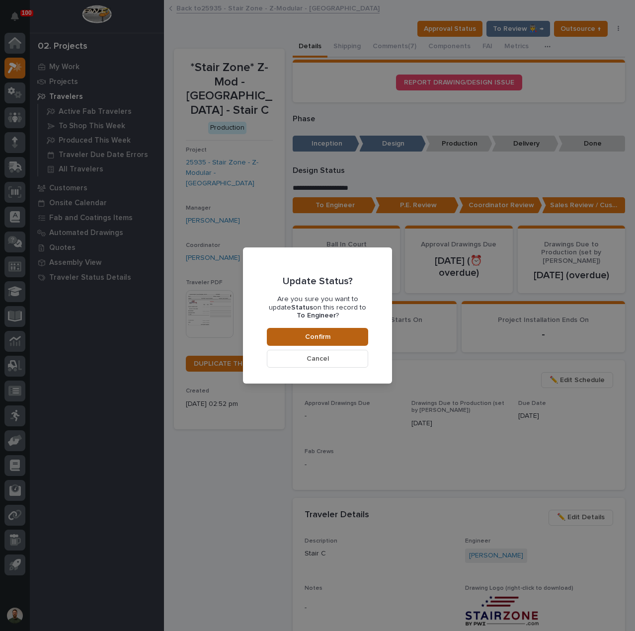
click at [323, 336] on span "Confirm" at bounding box center [317, 336] width 25 height 9
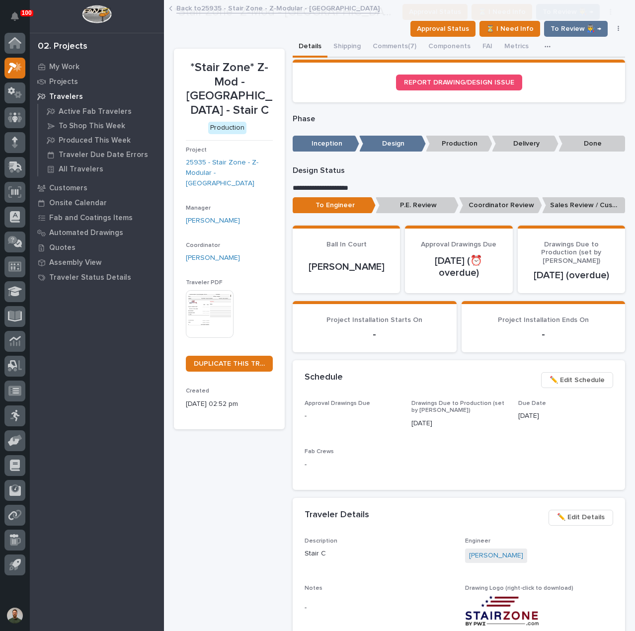
scroll to position [59, 0]
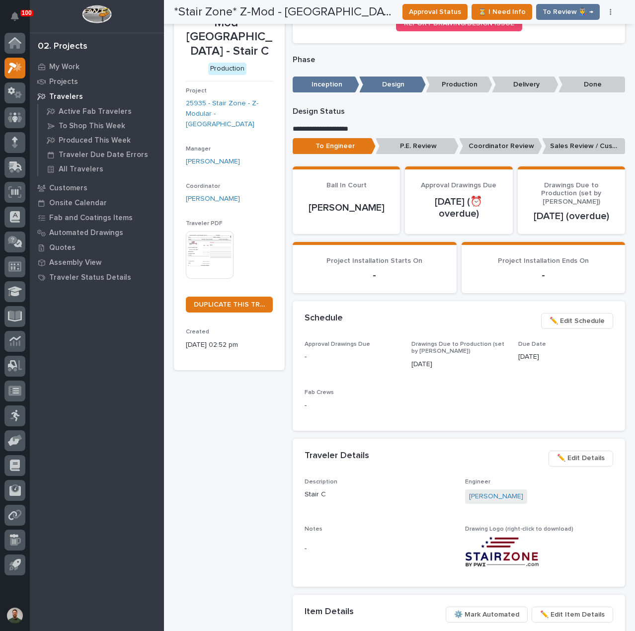
click at [224, 123] on div "Project 25935 - Stair Zone - Z-Modular - San Tan" at bounding box center [229, 112] width 87 height 50
click at [222, 114] on link "25935 - Stair Zone - Z-Modular - San Tan" at bounding box center [229, 113] width 87 height 31
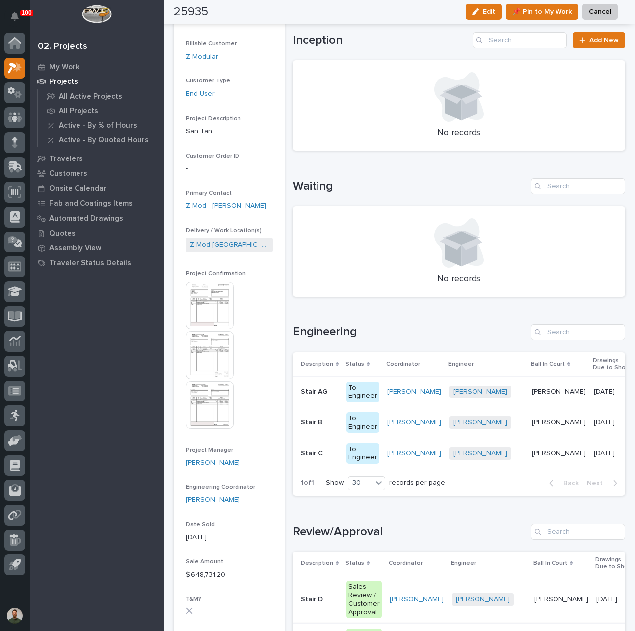
scroll to position [258, 0]
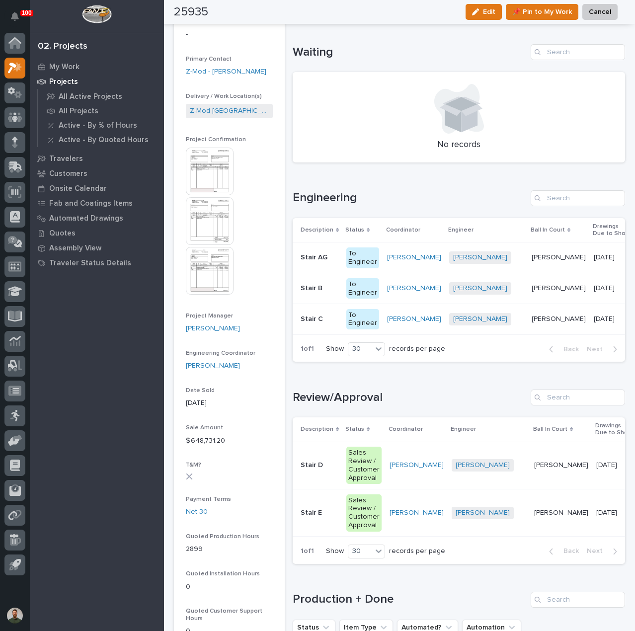
click at [315, 469] on p "Stair D" at bounding box center [312, 464] width 24 height 10
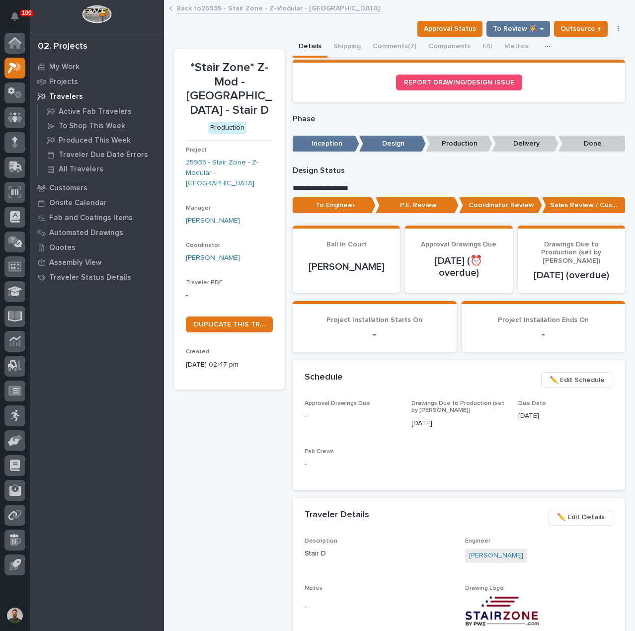
click at [320, 208] on p "To Engineer" at bounding box center [333, 205] width 83 height 16
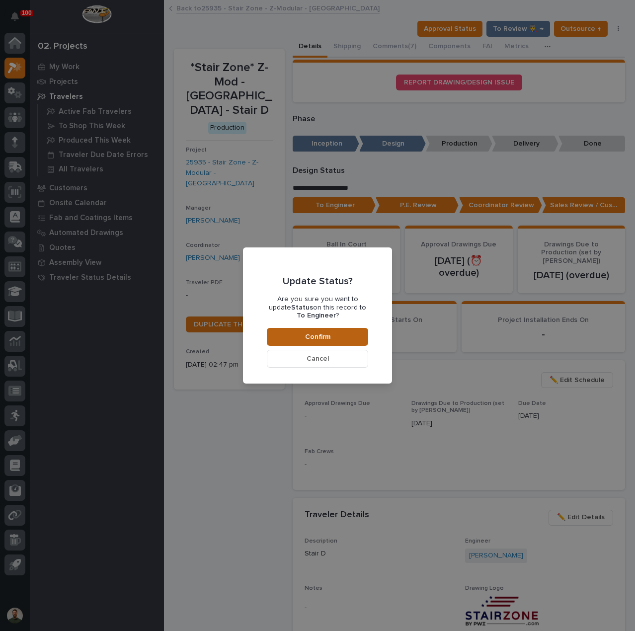
click at [345, 333] on button "Confirm" at bounding box center [317, 337] width 101 height 18
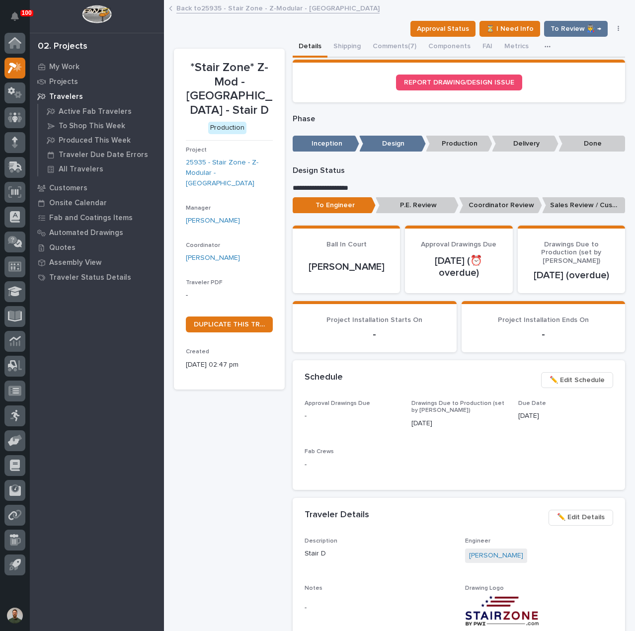
scroll to position [59, 0]
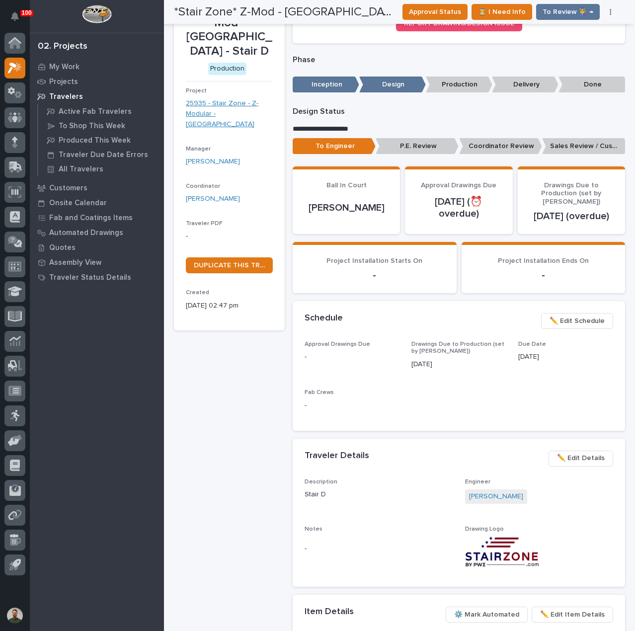
click at [230, 105] on link "25935 - Stair Zone - Z-Modular - San Tan" at bounding box center [229, 113] width 87 height 31
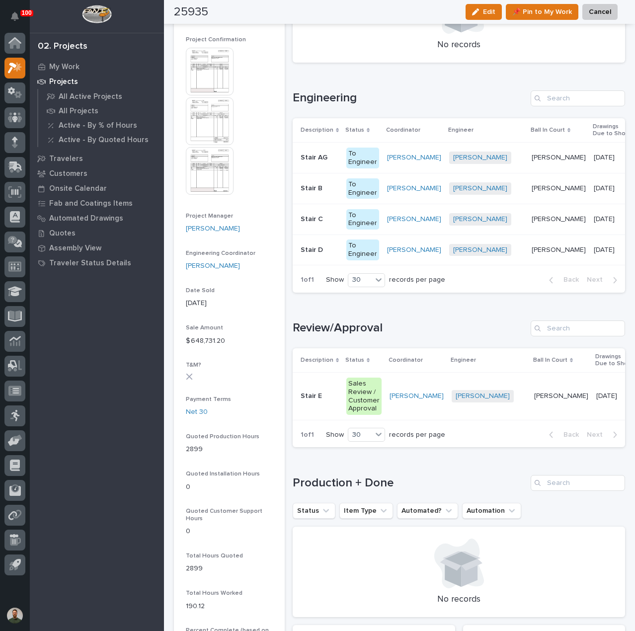
scroll to position [391, 0]
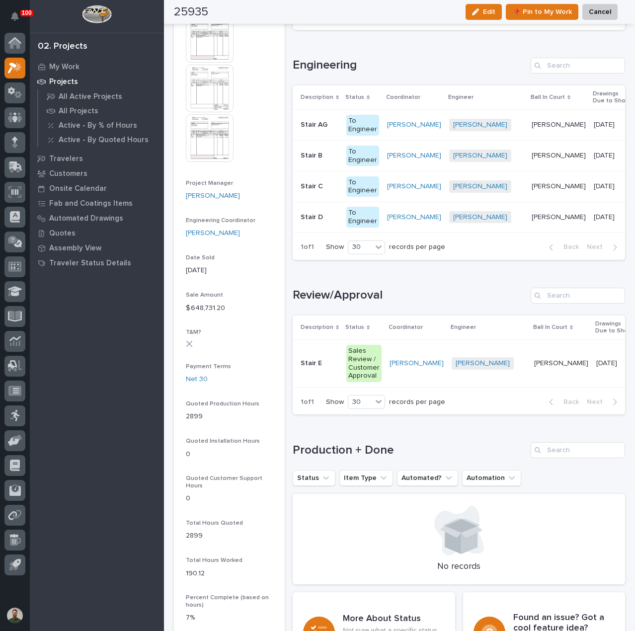
click at [318, 371] on div "Stair E Stair E" at bounding box center [319, 363] width 38 height 16
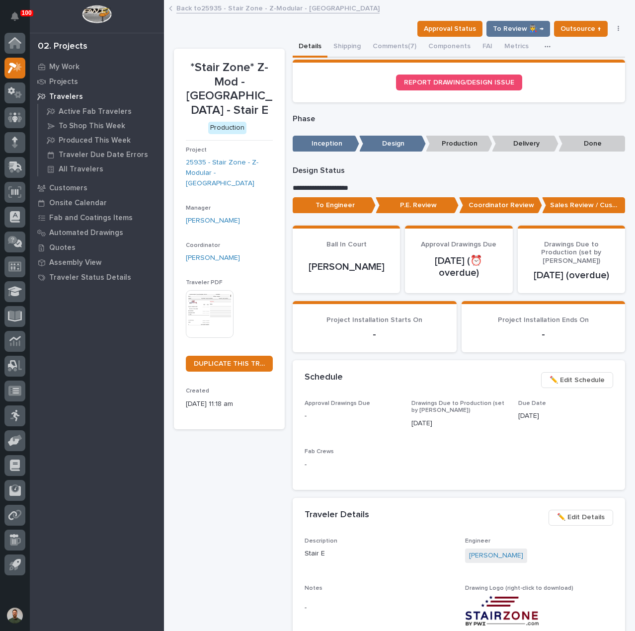
click at [351, 200] on p "To Engineer" at bounding box center [333, 205] width 83 height 16
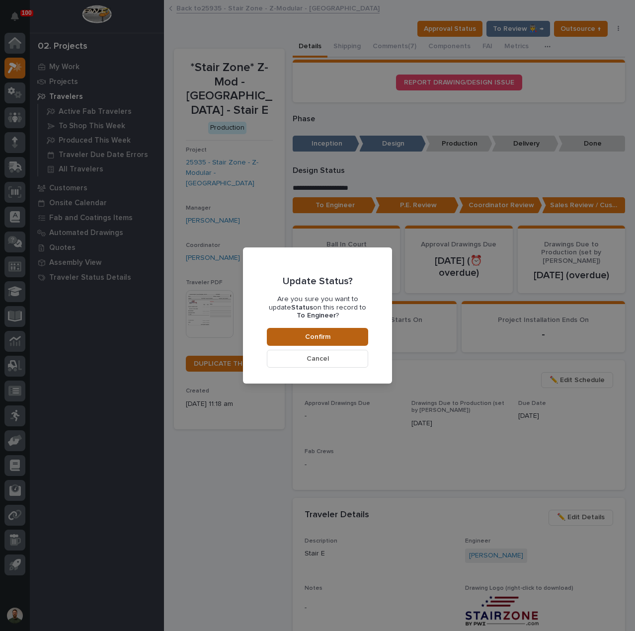
click at [317, 331] on button "Confirm" at bounding box center [317, 337] width 101 height 18
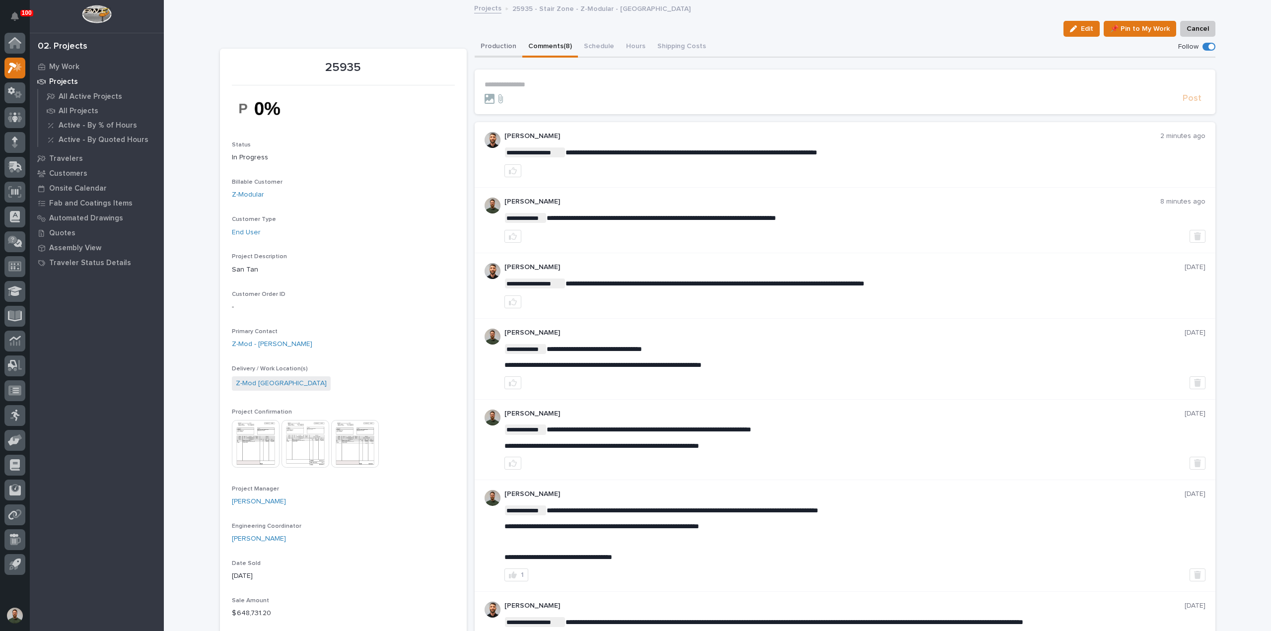
drag, startPoint x: 497, startPoint y: 45, endPoint x: 500, endPoint y: 58, distance: 13.3
click at [497, 45] on button "Production" at bounding box center [499, 47] width 48 height 21
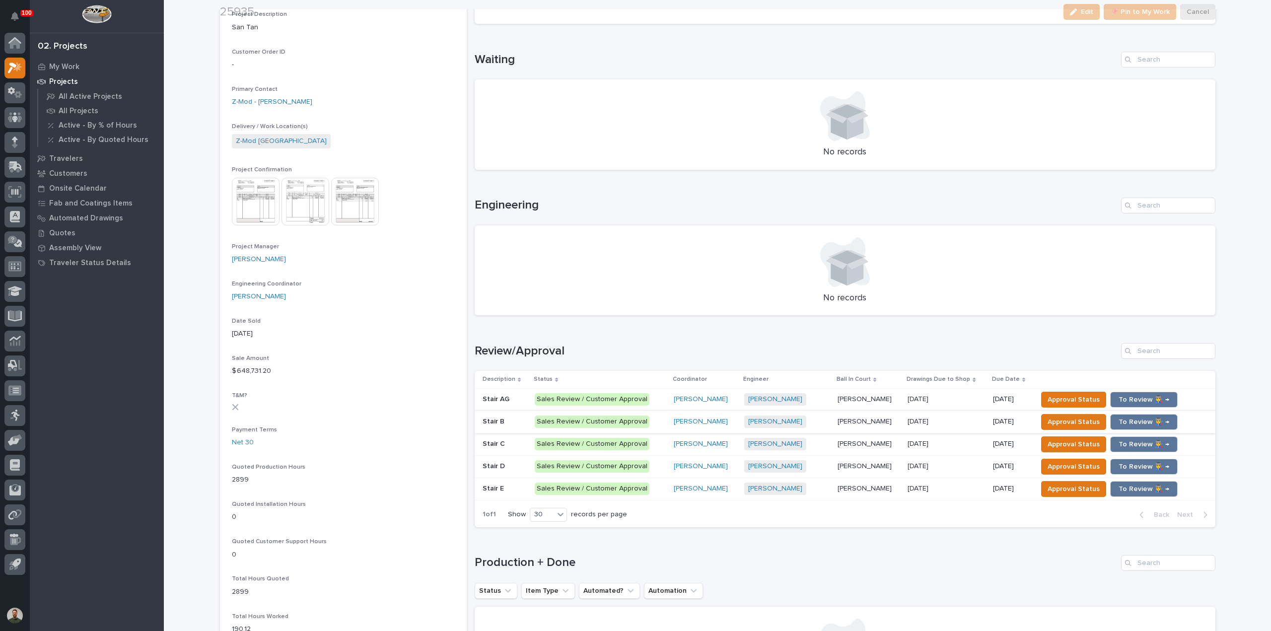
scroll to position [331, 0]
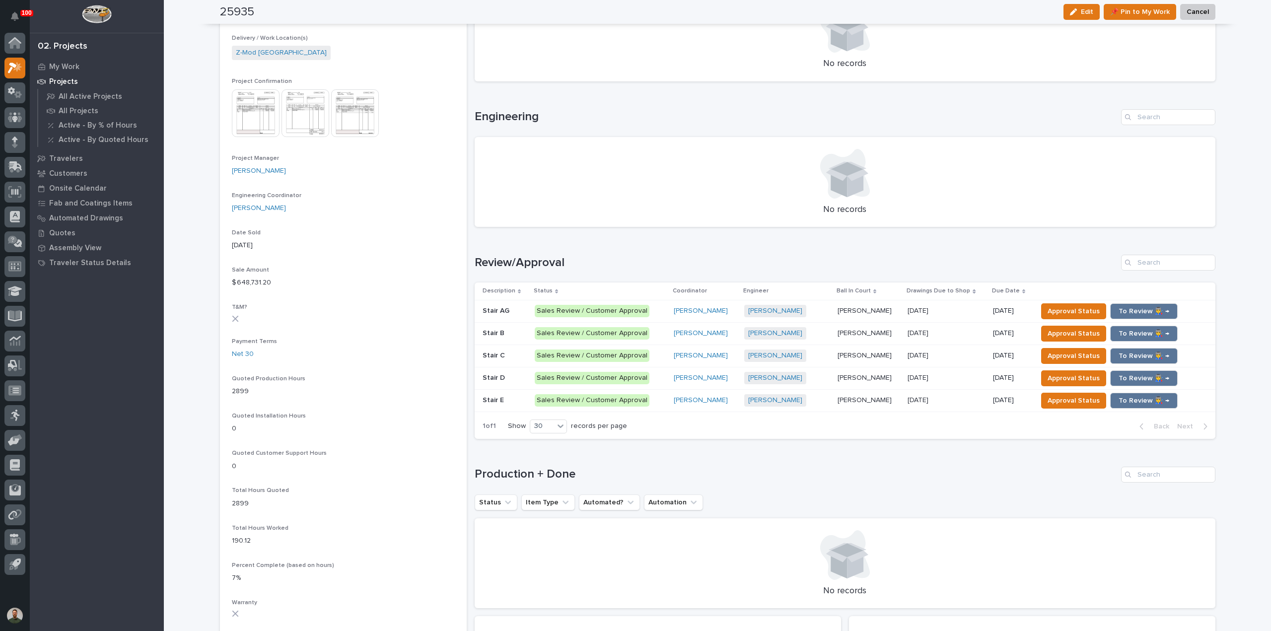
click at [508, 374] on p at bounding box center [505, 378] width 44 height 8
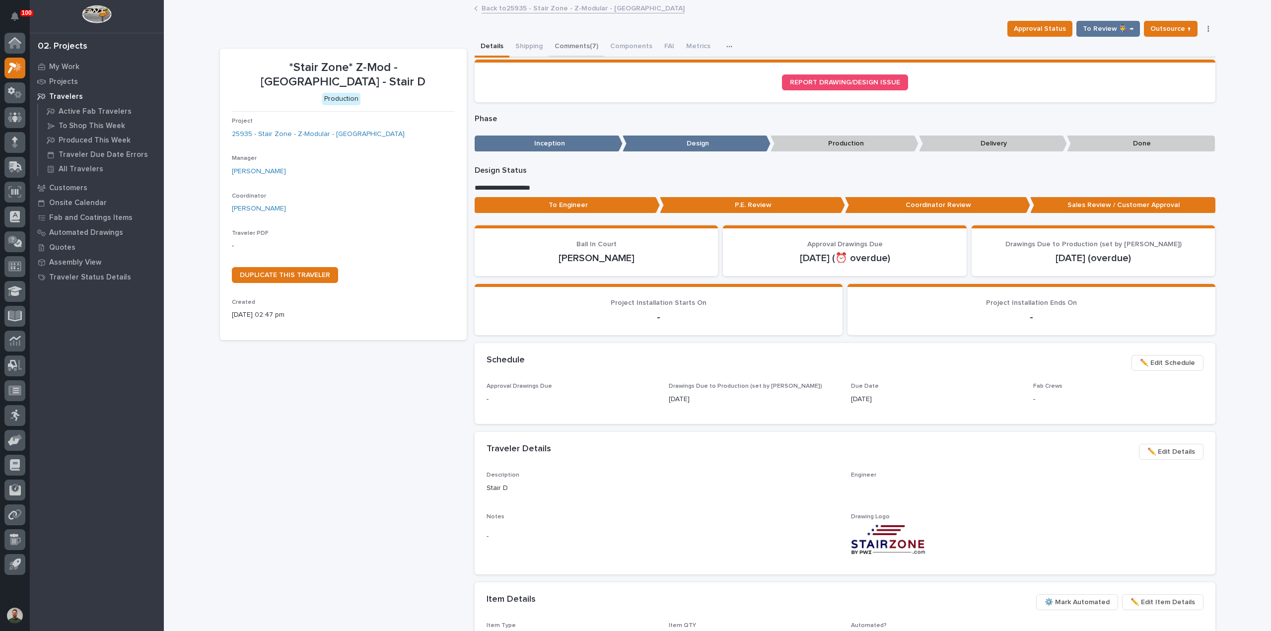
click at [567, 48] on button "Comments (7)" at bounding box center [577, 47] width 56 height 21
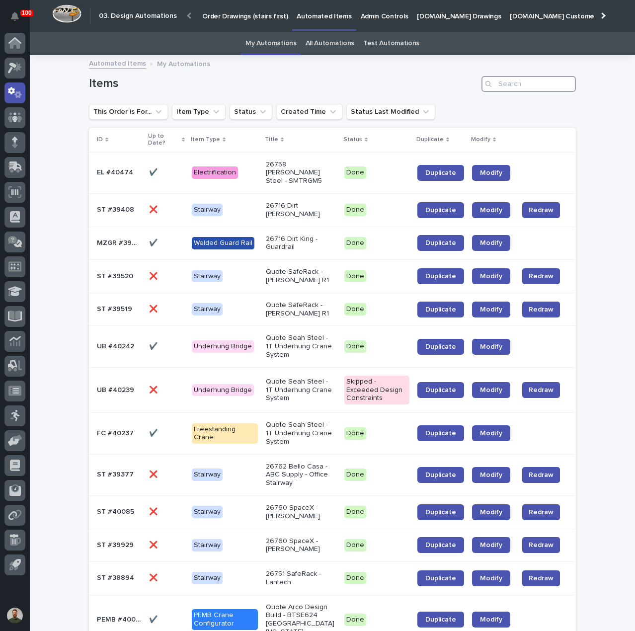
click at [521, 84] on input "Search" at bounding box center [528, 84] width 94 height 16
click at [340, 41] on link "All Automations" at bounding box center [329, 43] width 49 height 23
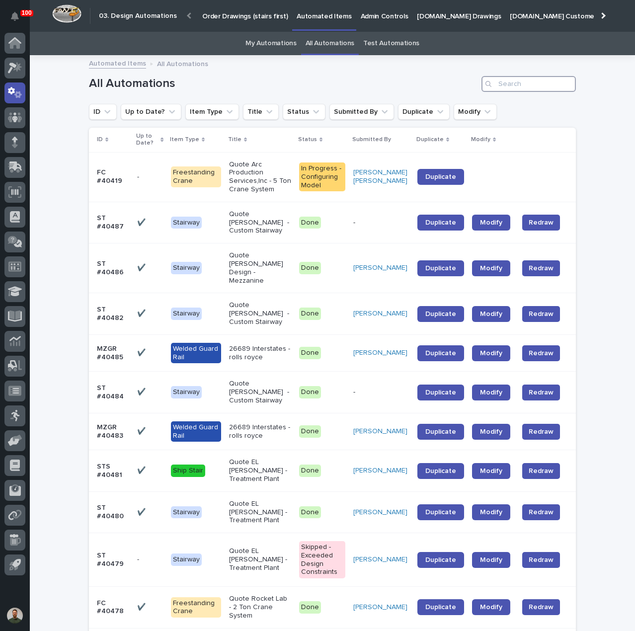
click at [504, 85] on input "Search" at bounding box center [528, 84] width 94 height 16
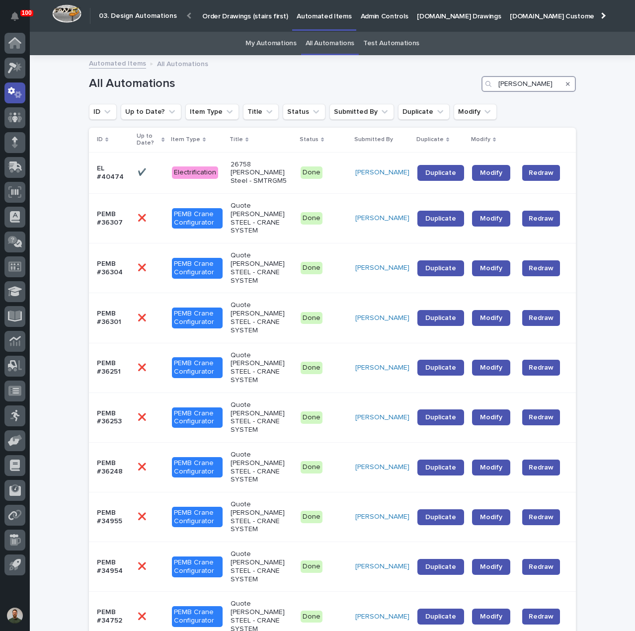
type input "weaver"
click at [272, 45] on link "My Automations" at bounding box center [270, 43] width 51 height 23
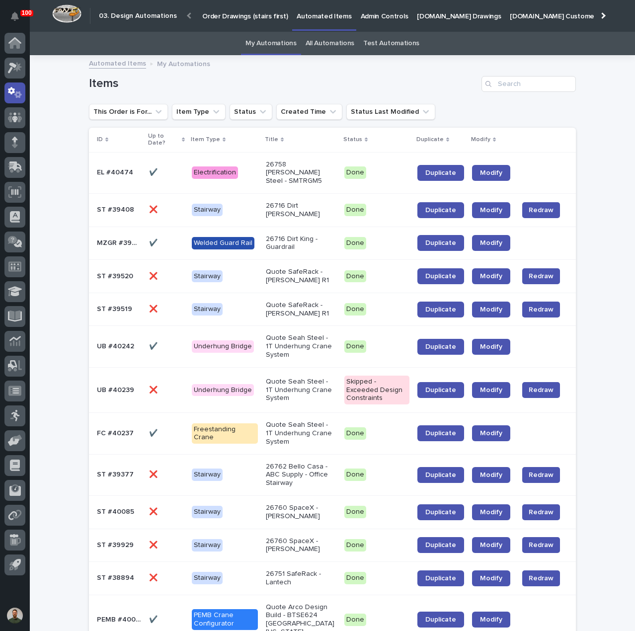
click at [230, 16] on p "Order Drawings (stairs first)" at bounding box center [244, 10] width 85 height 21
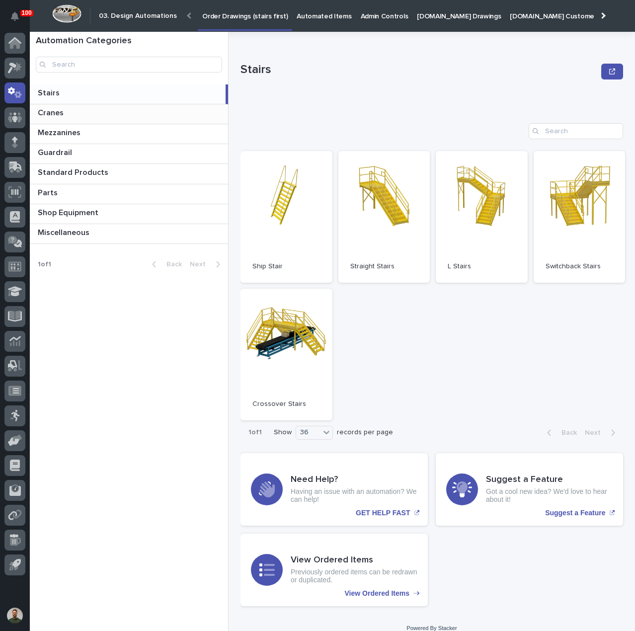
click at [76, 112] on p at bounding box center [131, 112] width 186 height 9
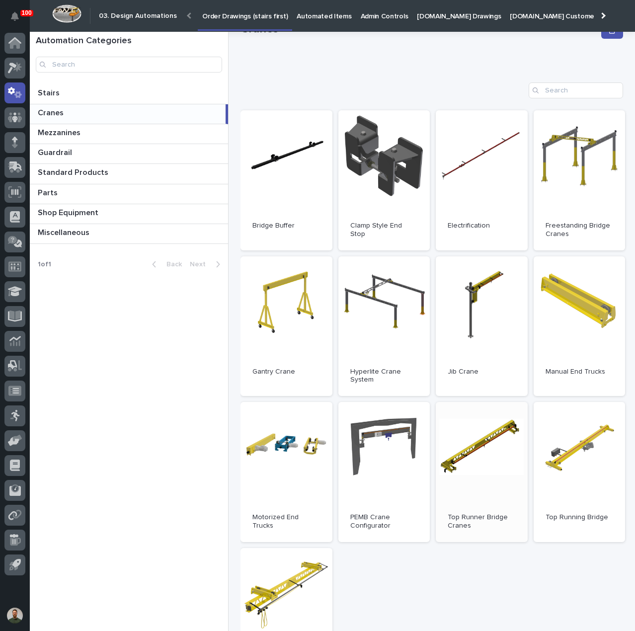
scroll to position [66, 0]
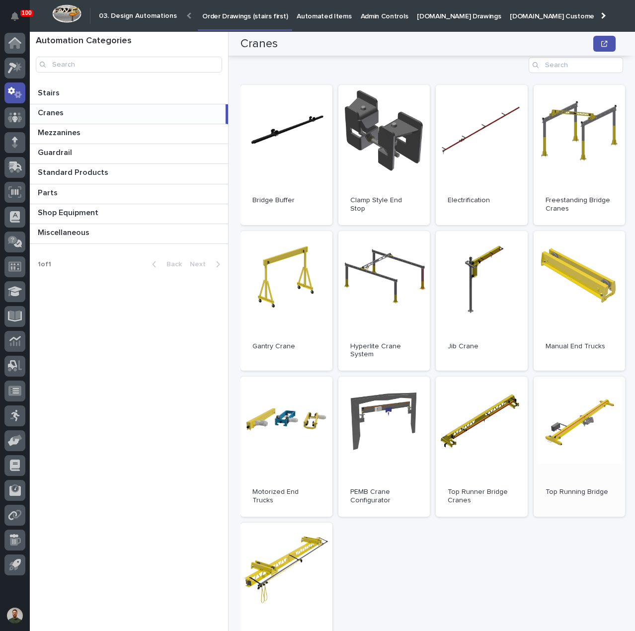
click at [561, 427] on link "Open" at bounding box center [579, 446] width 92 height 140
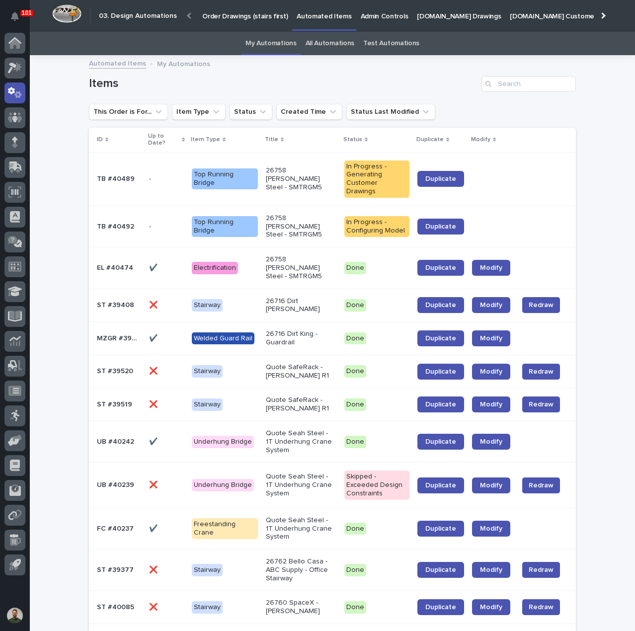
click at [98, 260] on div "EL #40474 EL #40474" at bounding box center [119, 268] width 44 height 16
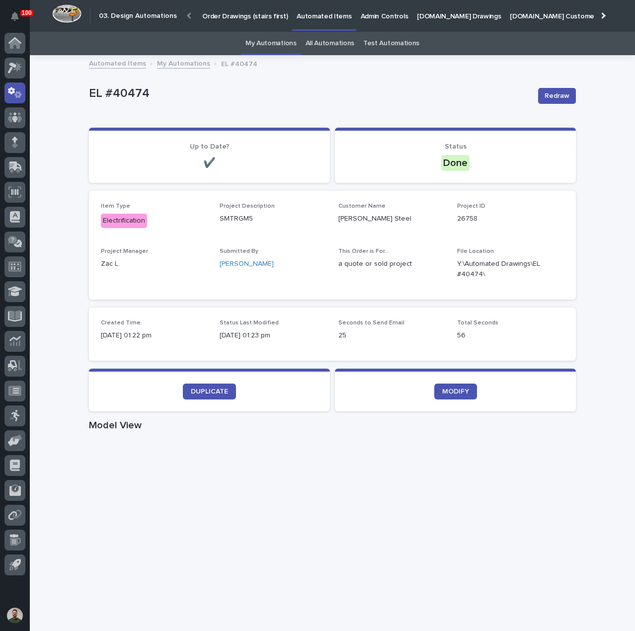
click at [417, 82] on div "EL #40474 Redraw" at bounding box center [332, 96] width 487 height 40
click at [324, 111] on div "EL #40474 Redraw" at bounding box center [332, 96] width 487 height 40
click at [548, 272] on icon "button" at bounding box center [552, 269] width 8 height 8
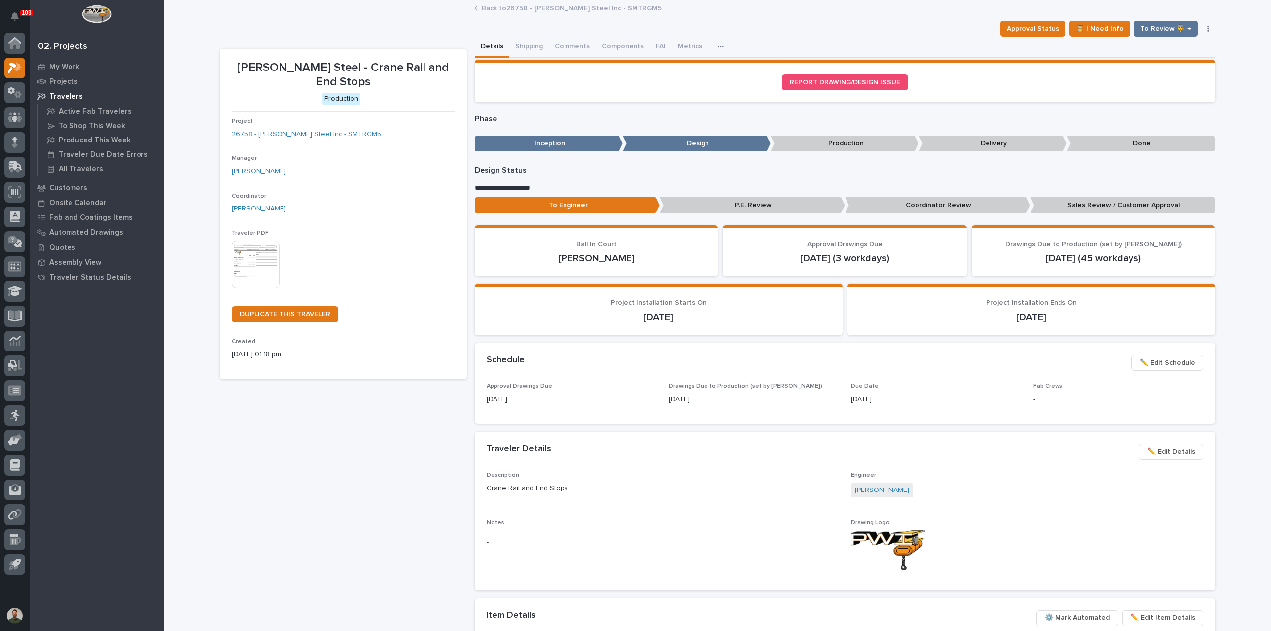
click at [296, 129] on link "26758 - [PERSON_NAME] Steel Inc - SMTRGM5" at bounding box center [306, 134] width 149 height 10
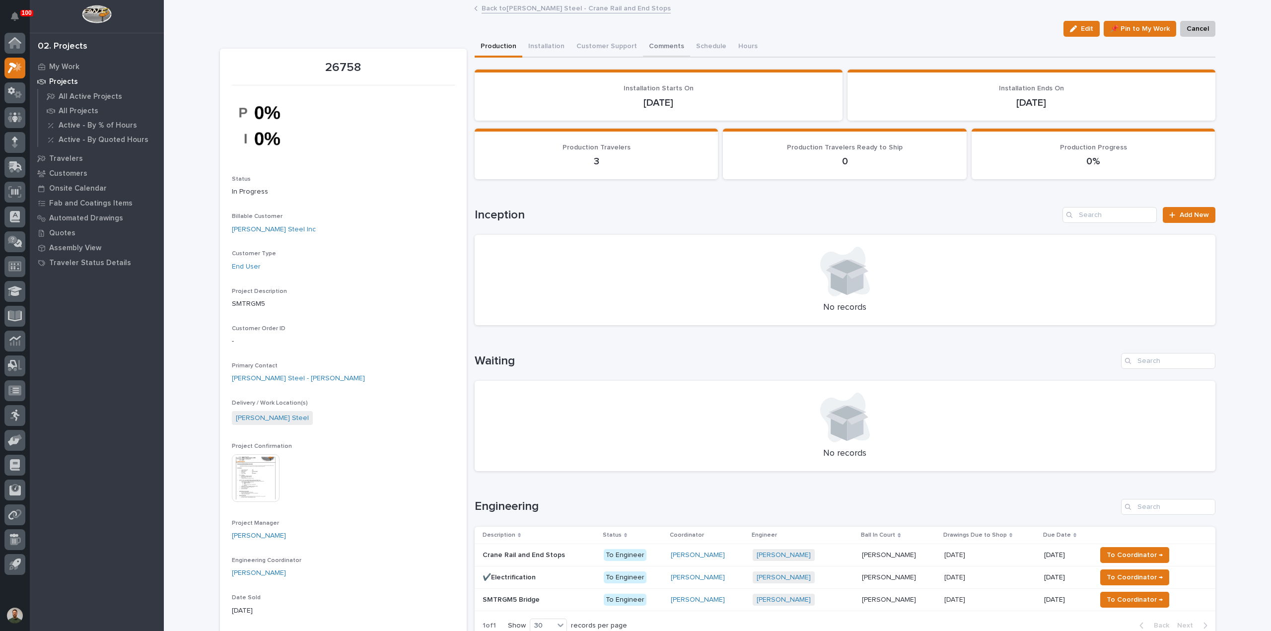
click at [657, 44] on button "Comments" at bounding box center [666, 47] width 47 height 21
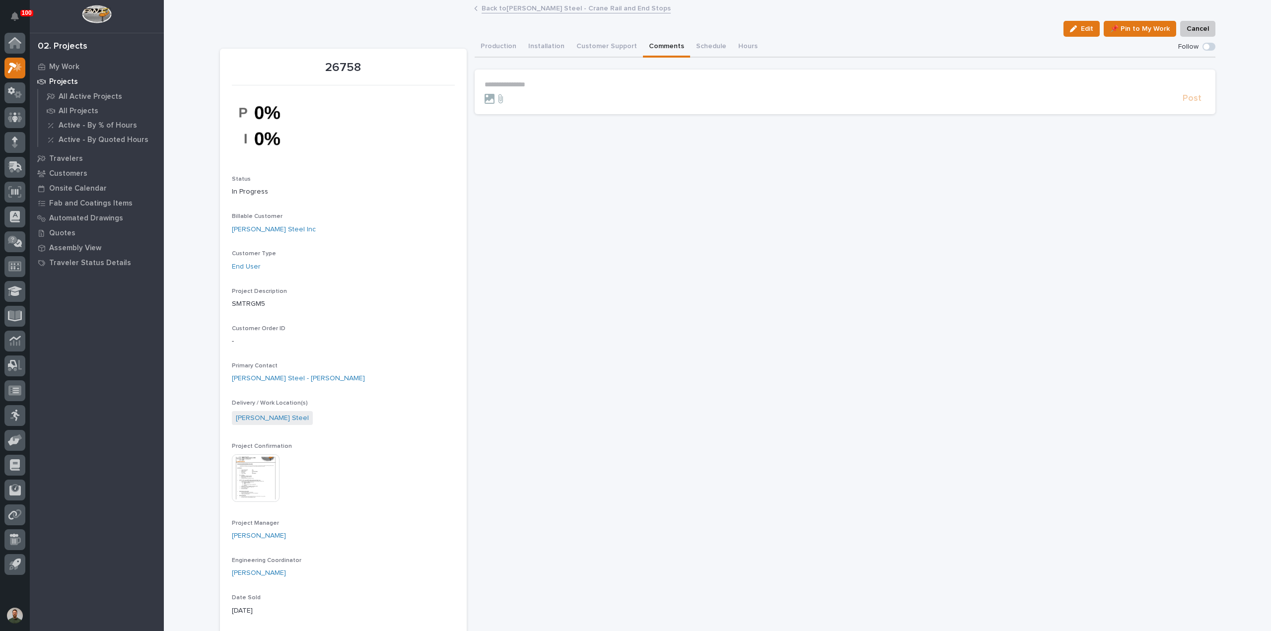
click at [559, 84] on p "**********" at bounding box center [845, 84] width 721 height 8
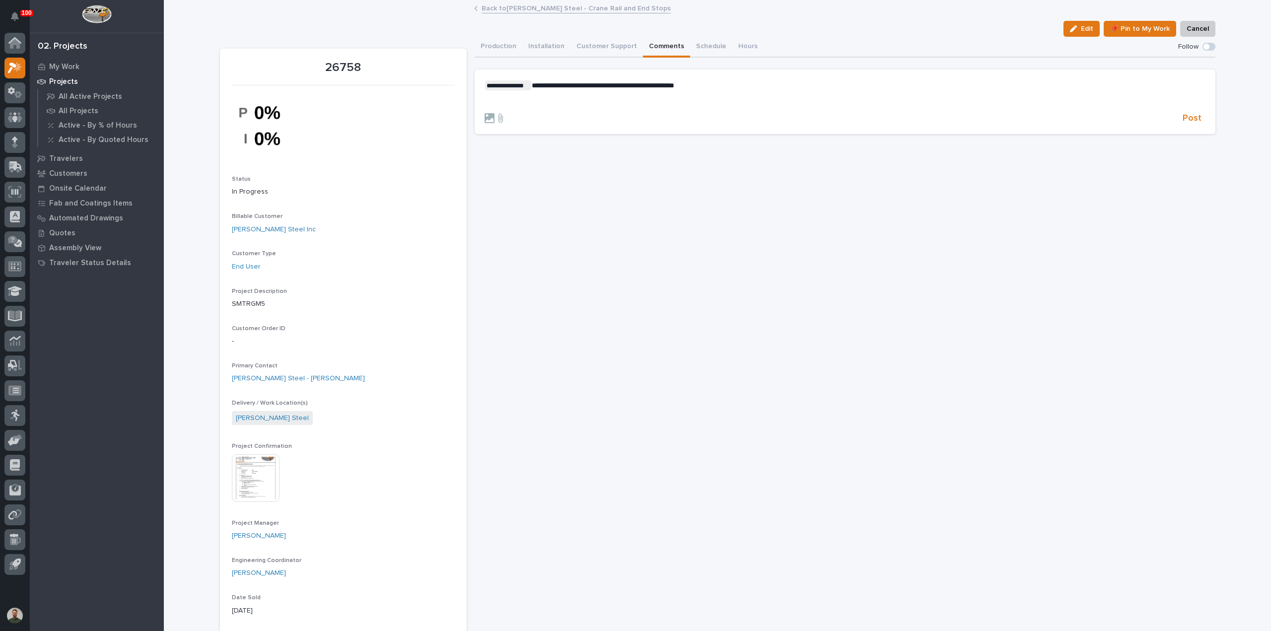
click at [612, 97] on p "﻿" at bounding box center [845, 101] width 721 height 8
drag, startPoint x: 653, startPoint y: 227, endPoint x: 806, endPoint y: 144, distance: 174.7
click at [1187, 119] on span "Post" at bounding box center [1192, 118] width 19 height 11
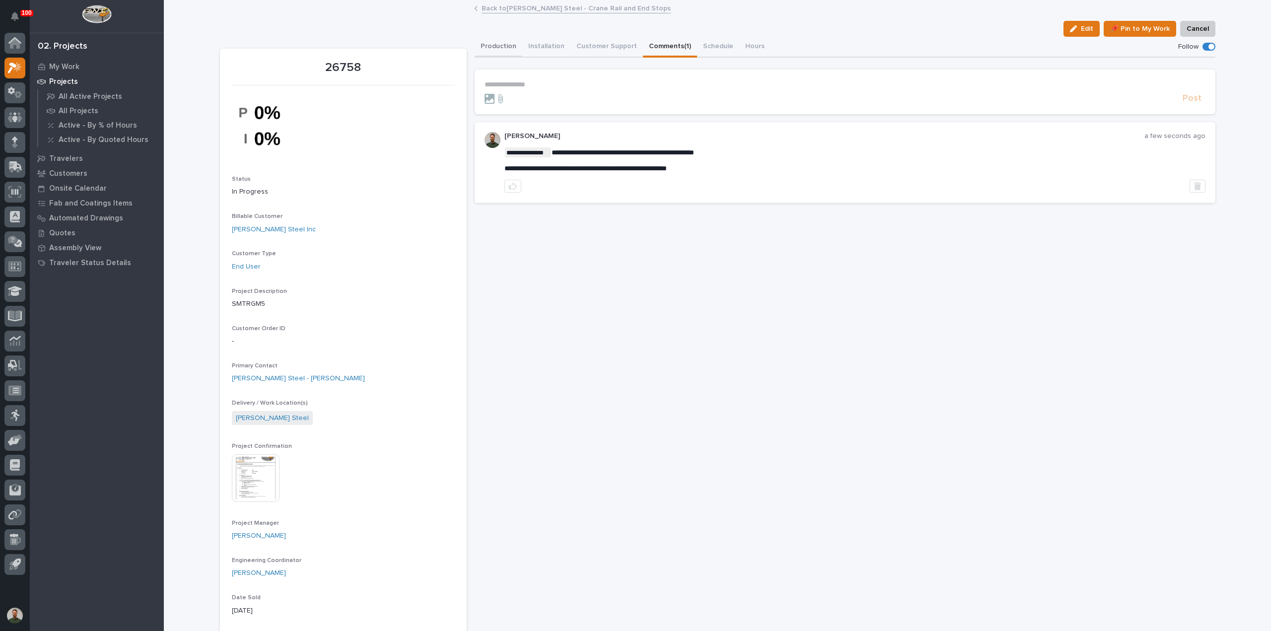
click at [495, 42] on button "Production" at bounding box center [499, 47] width 48 height 21
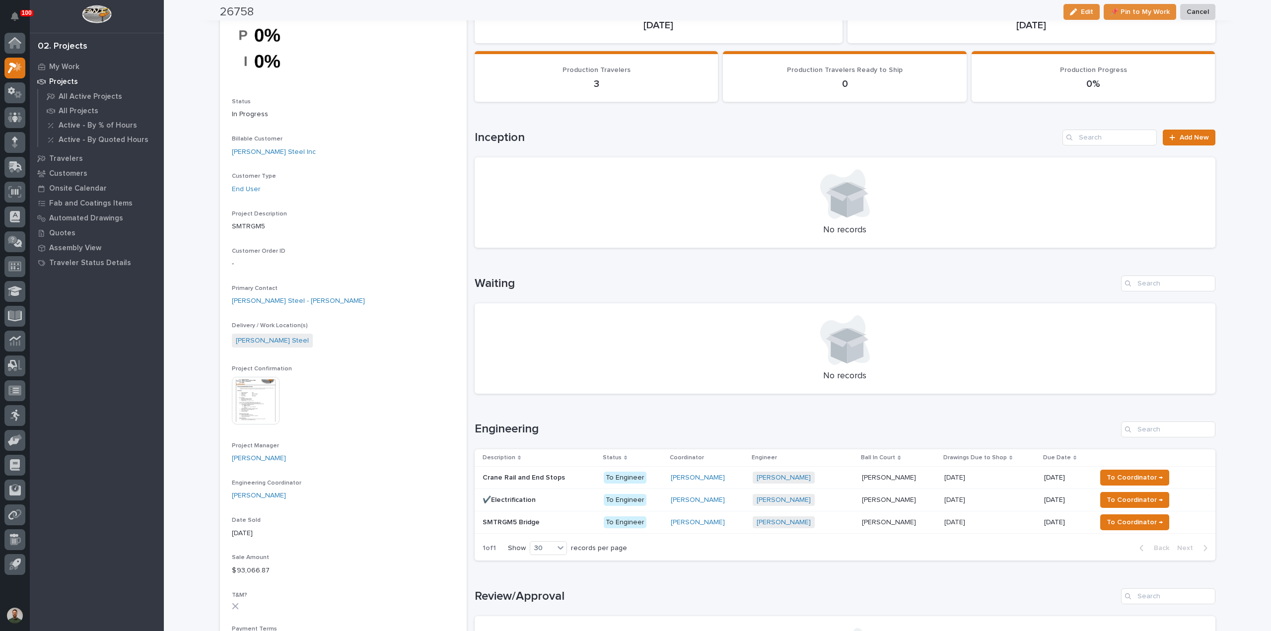
scroll to position [132, 0]
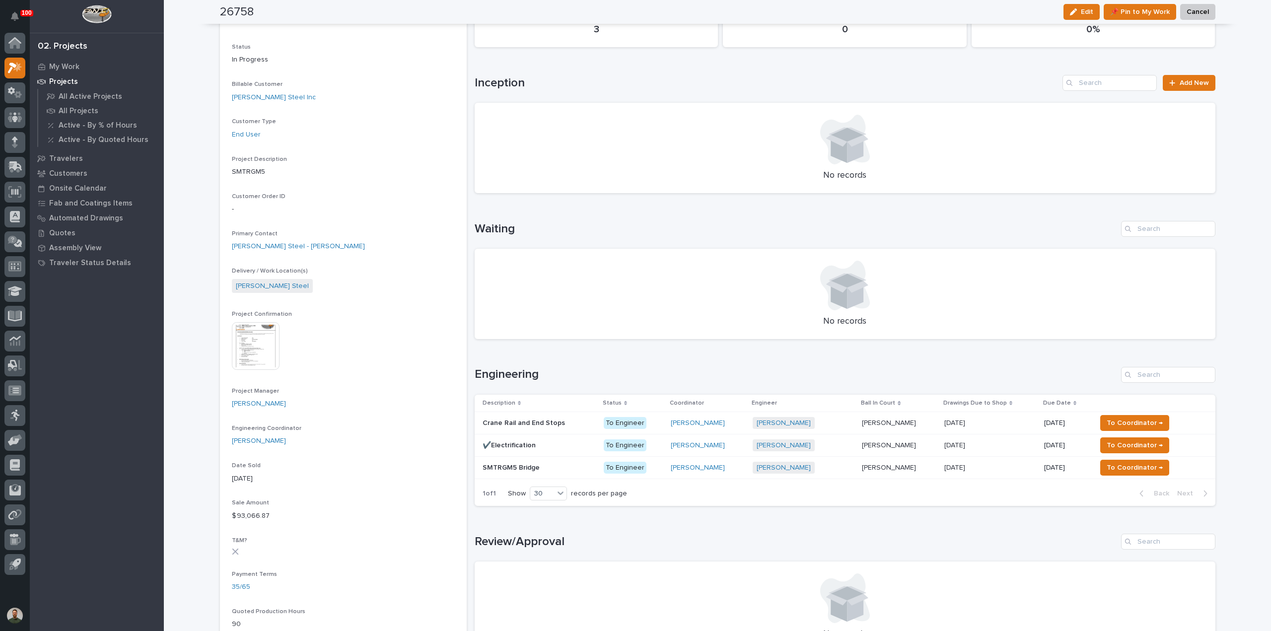
click at [524, 468] on p "SMTRGM5 Bridge" at bounding box center [512, 467] width 59 height 10
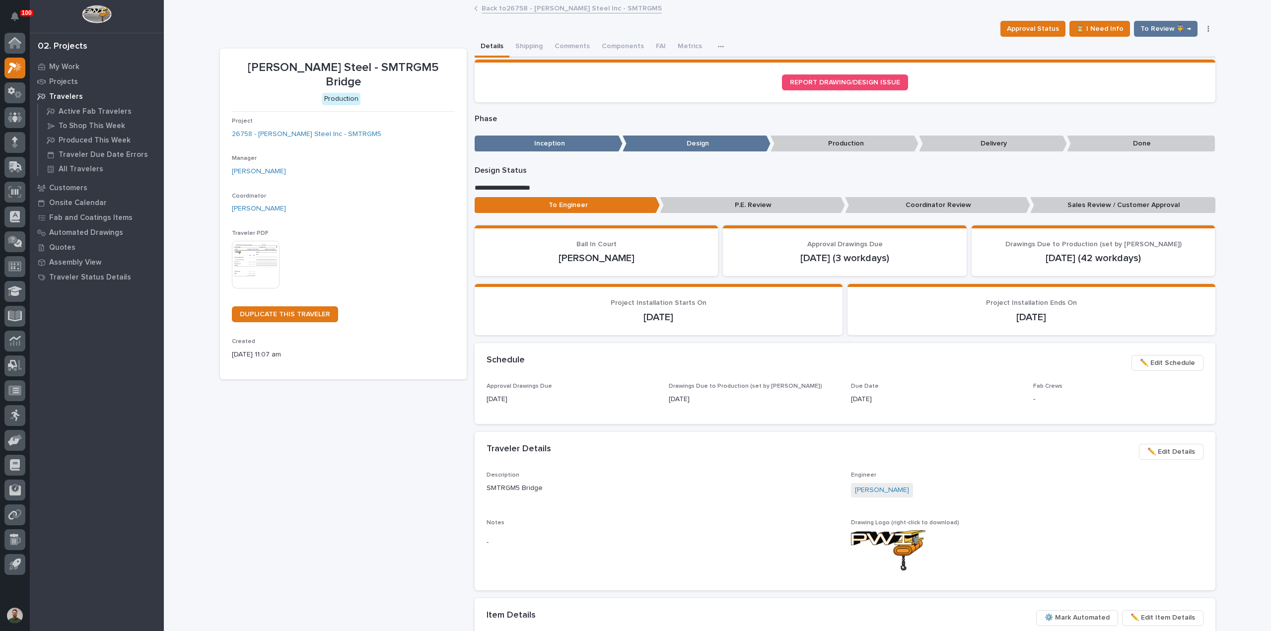
click at [1150, 451] on span "✏️ Edit Details" at bounding box center [1172, 452] width 48 height 12
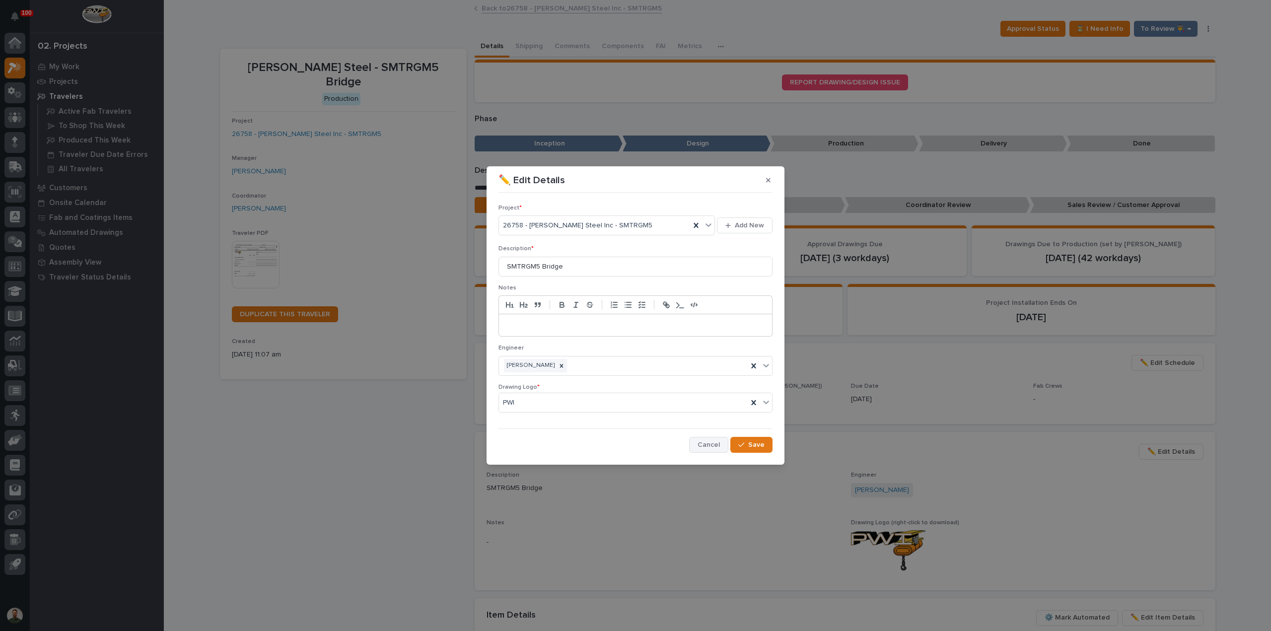
click at [713, 445] on span "Cancel" at bounding box center [709, 444] width 22 height 9
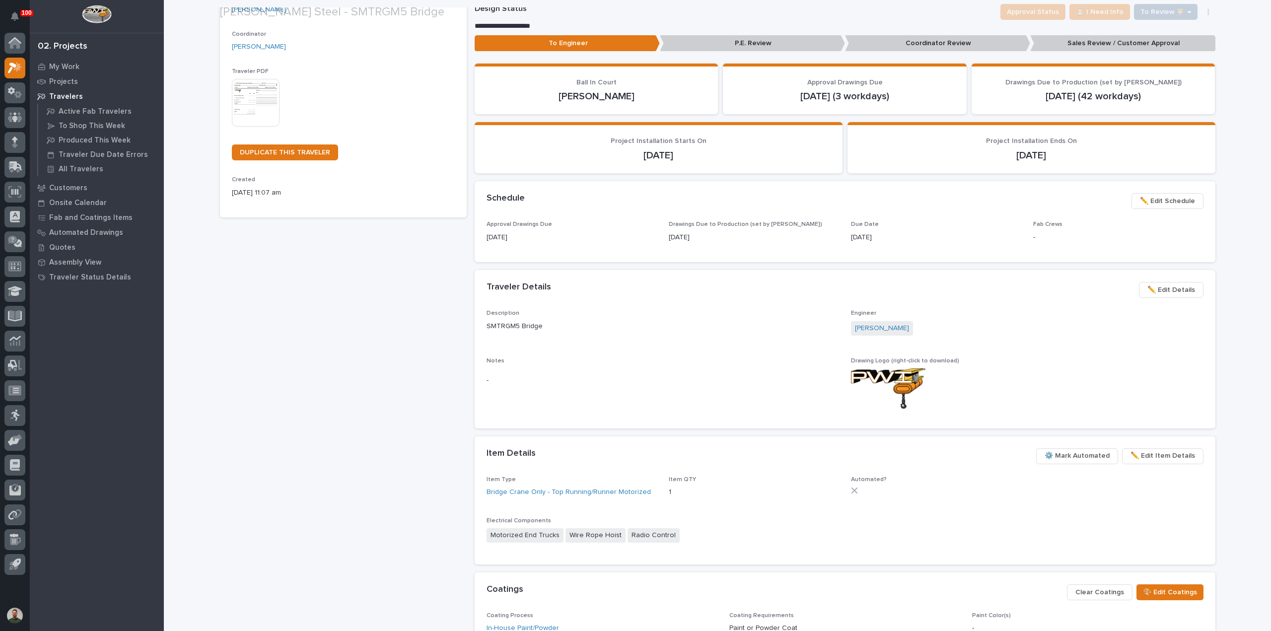
scroll to position [199, 0]
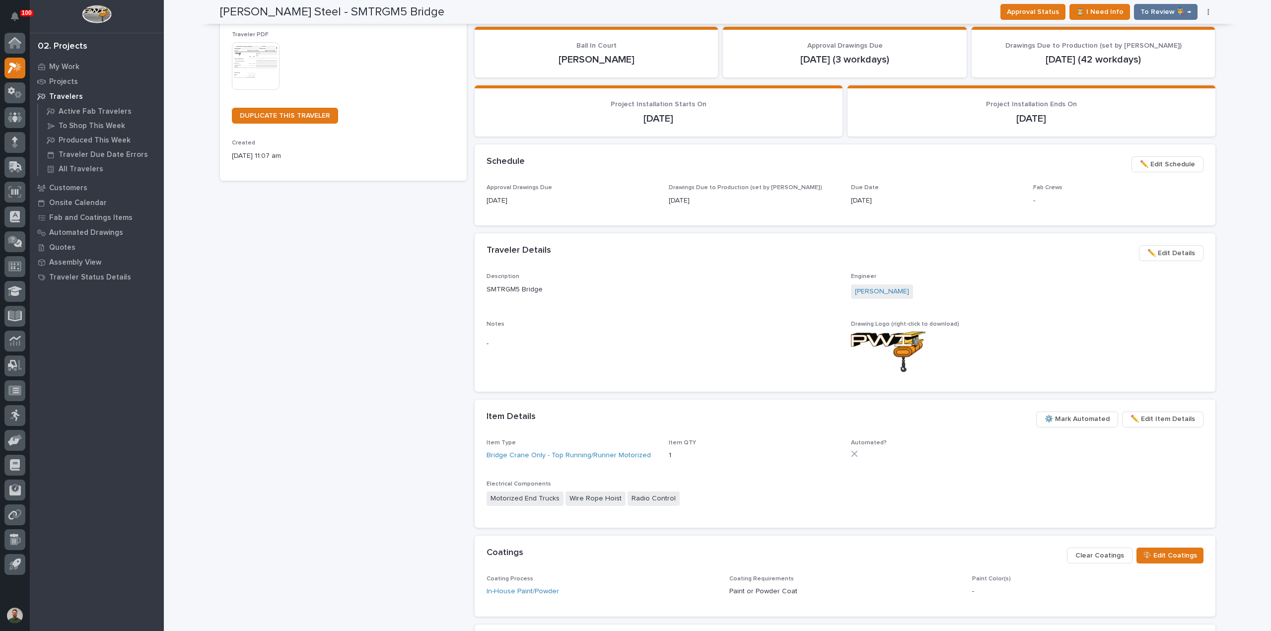
click at [1085, 423] on span "⚙️ Mark Automated" at bounding box center [1077, 419] width 65 height 12
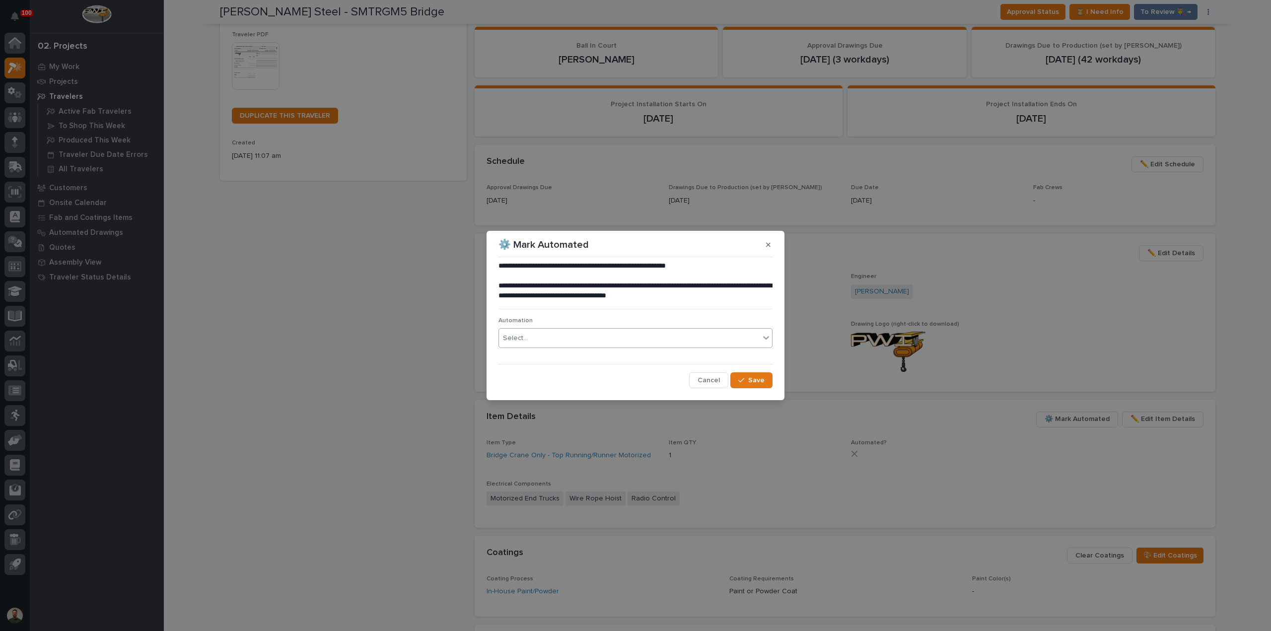
click at [581, 334] on div "Select..." at bounding box center [629, 338] width 261 height 16
type input "*****"
click at [592, 361] on div "TB #40492" at bounding box center [635, 357] width 273 height 17
click at [746, 381] on div "button" at bounding box center [743, 380] width 10 height 7
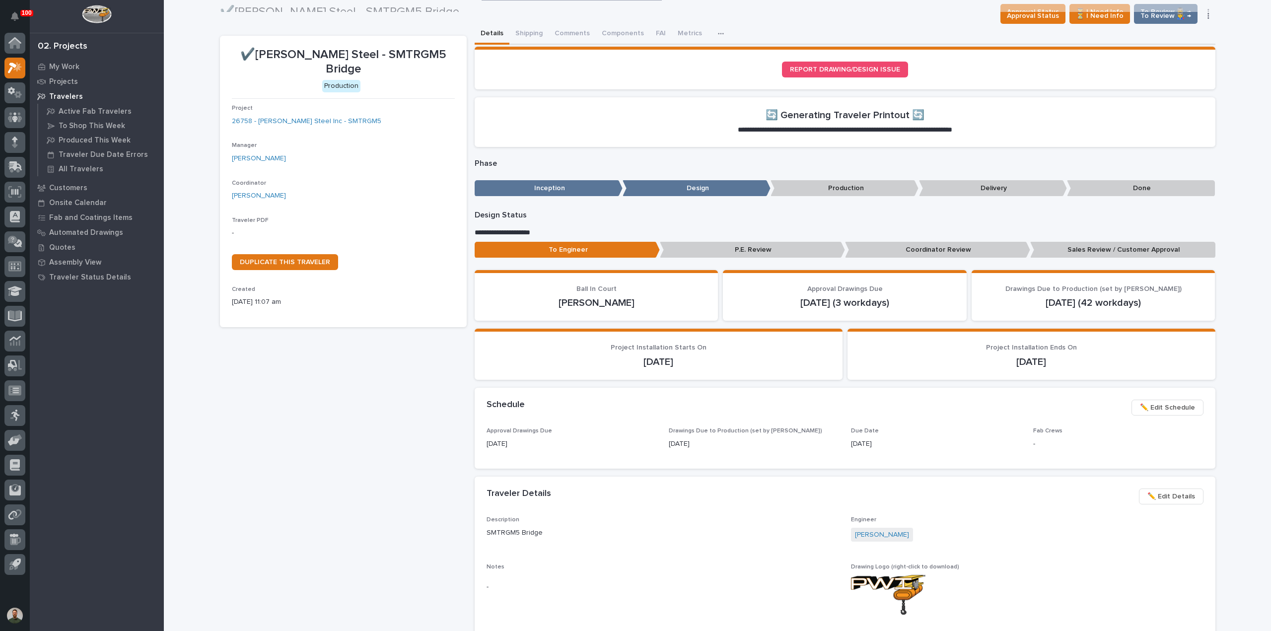
scroll to position [0, 0]
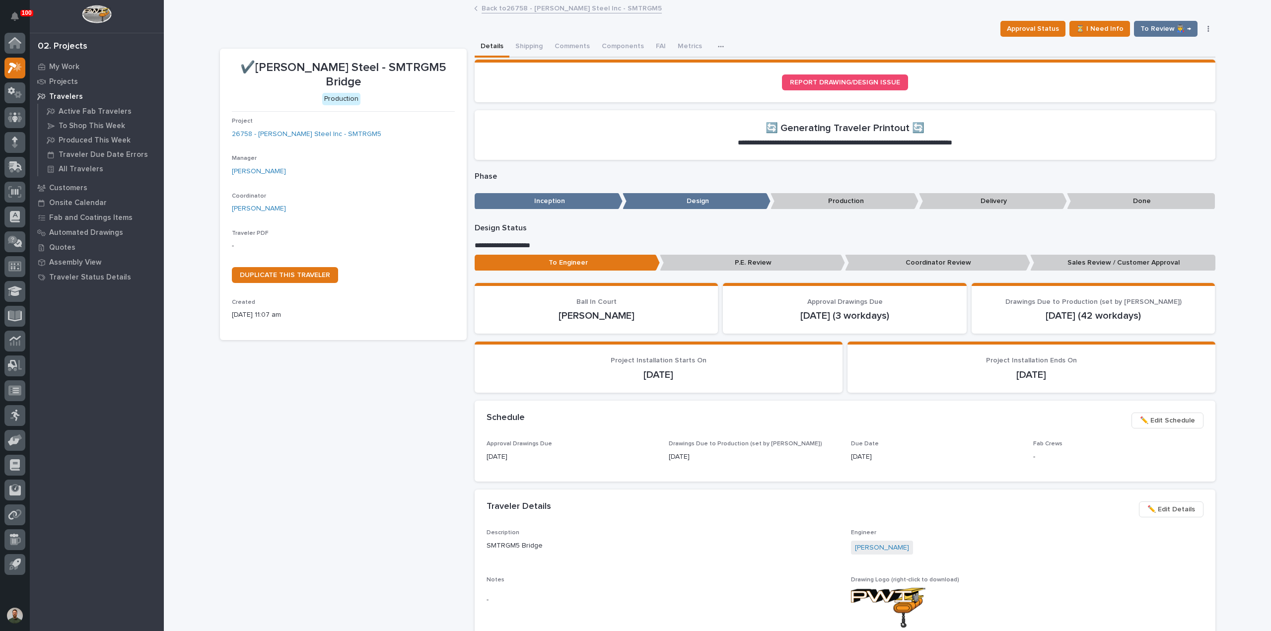
click at [1172, 265] on p "Sales Review / Customer Approval" at bounding box center [1122, 263] width 185 height 16
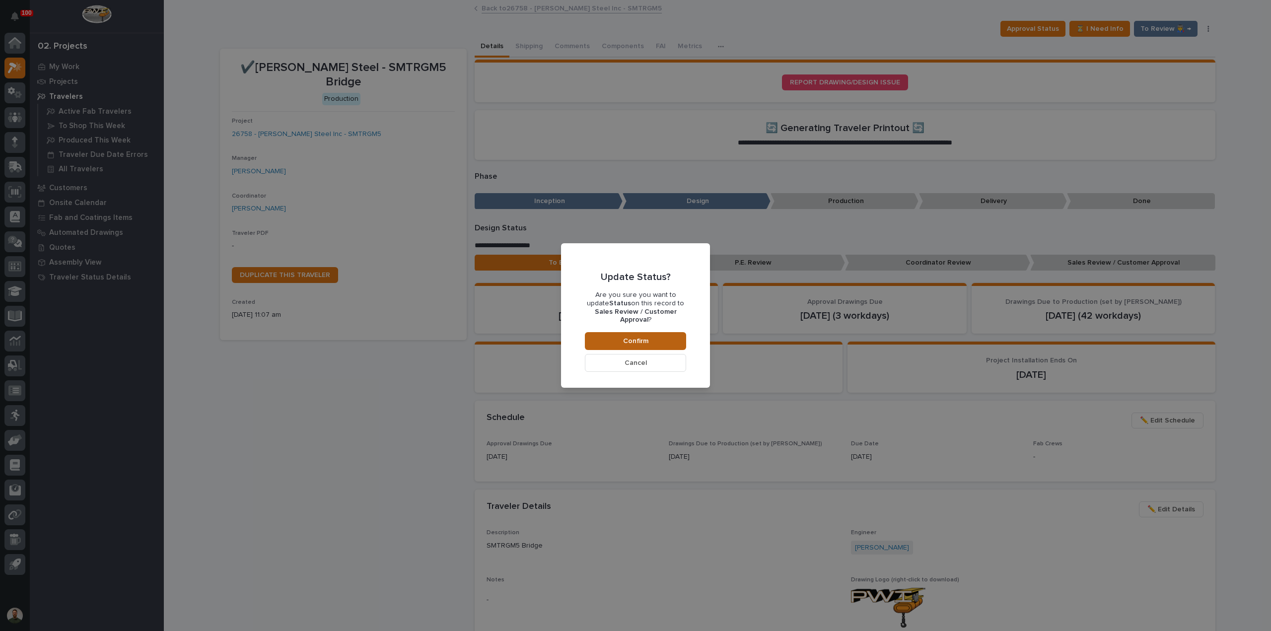
click at [604, 335] on button "Confirm" at bounding box center [635, 341] width 101 height 18
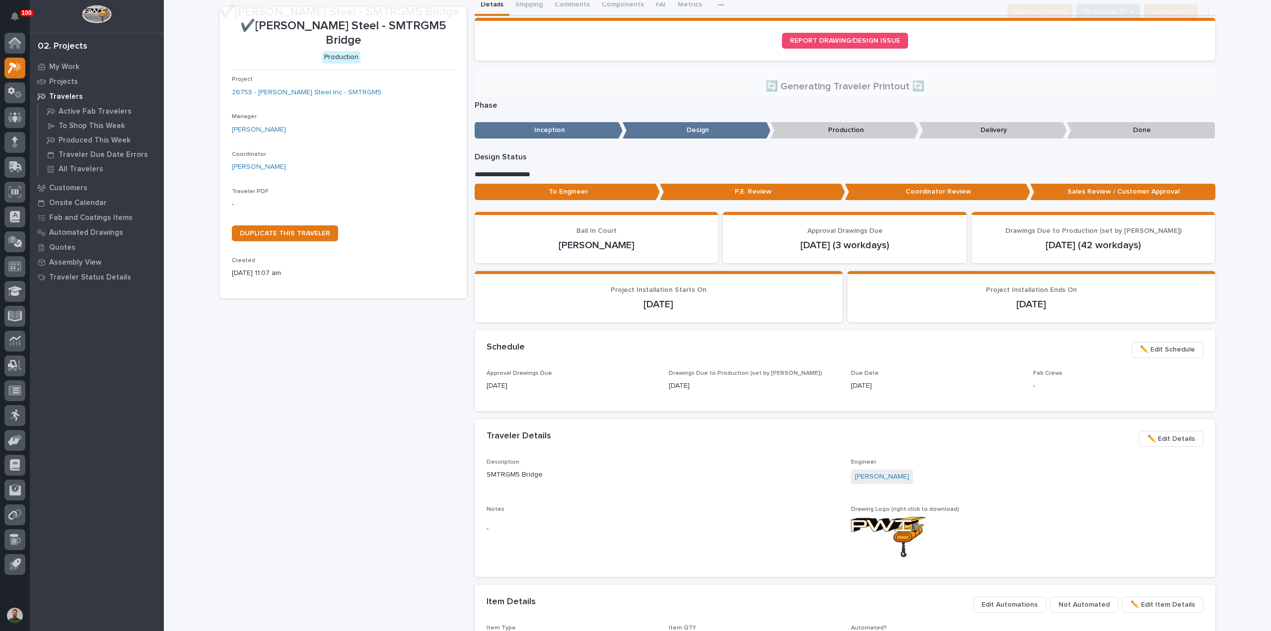
scroll to position [34, 0]
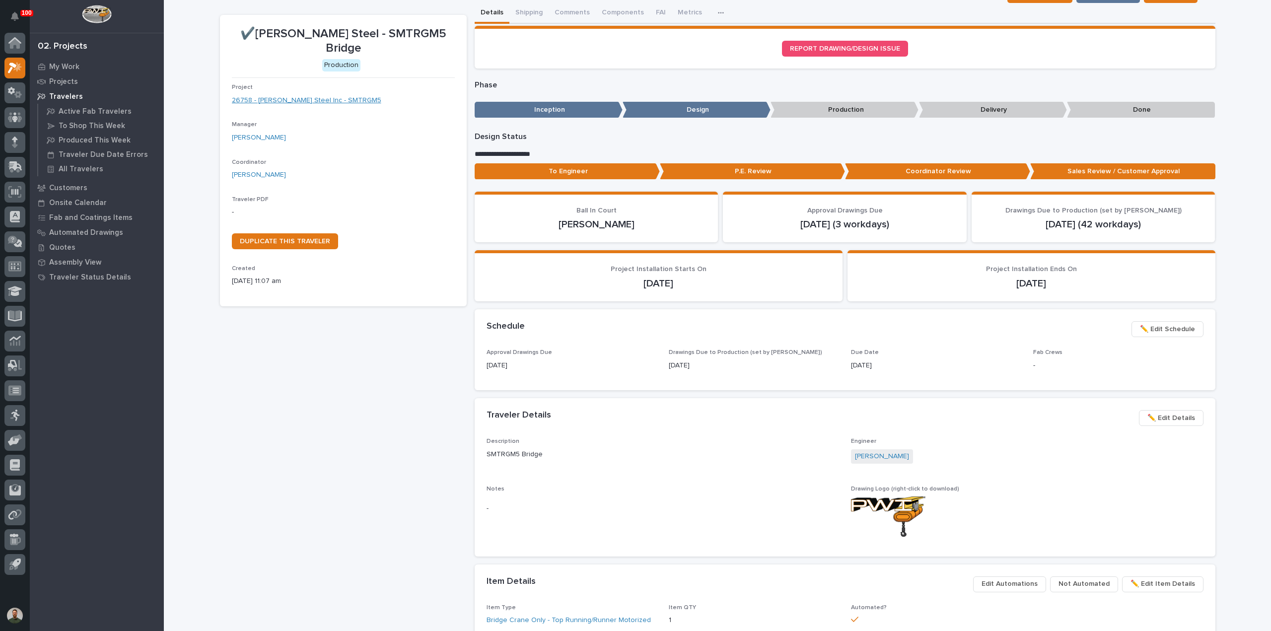
click at [304, 95] on link "26758 - Weaver Steel Inc - SMTRGM5" at bounding box center [306, 100] width 149 height 10
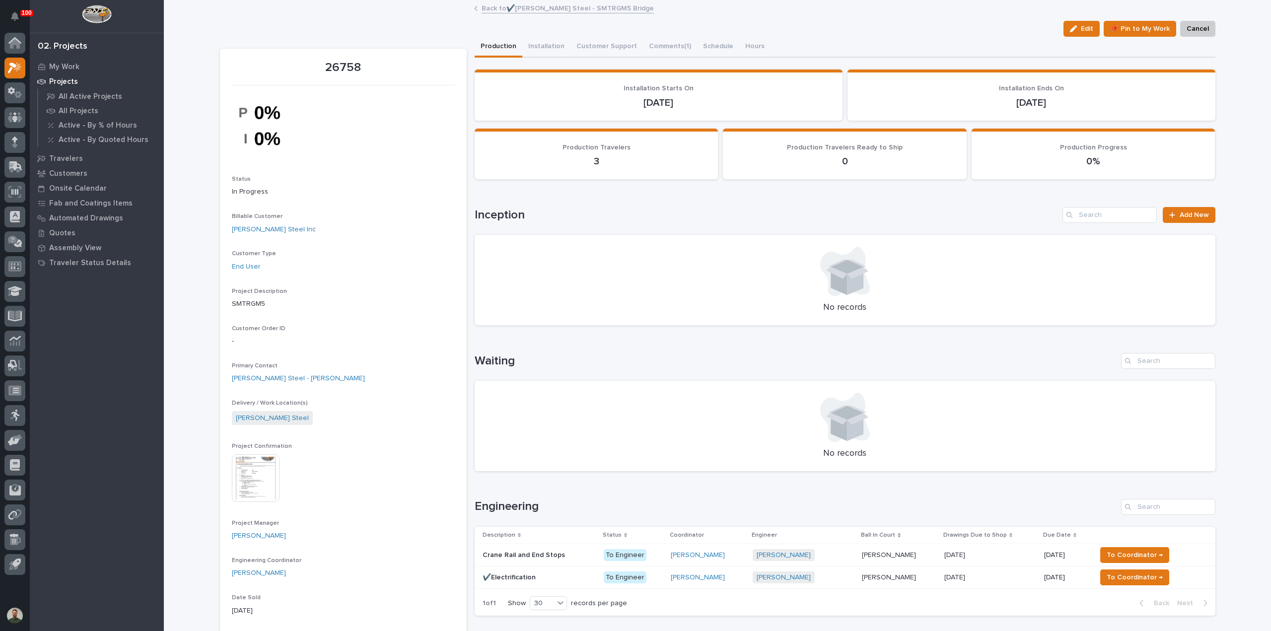
click at [548, 560] on div "Crane Rail and End Stops Crane Rail and End Stops" at bounding box center [539, 555] width 113 height 16
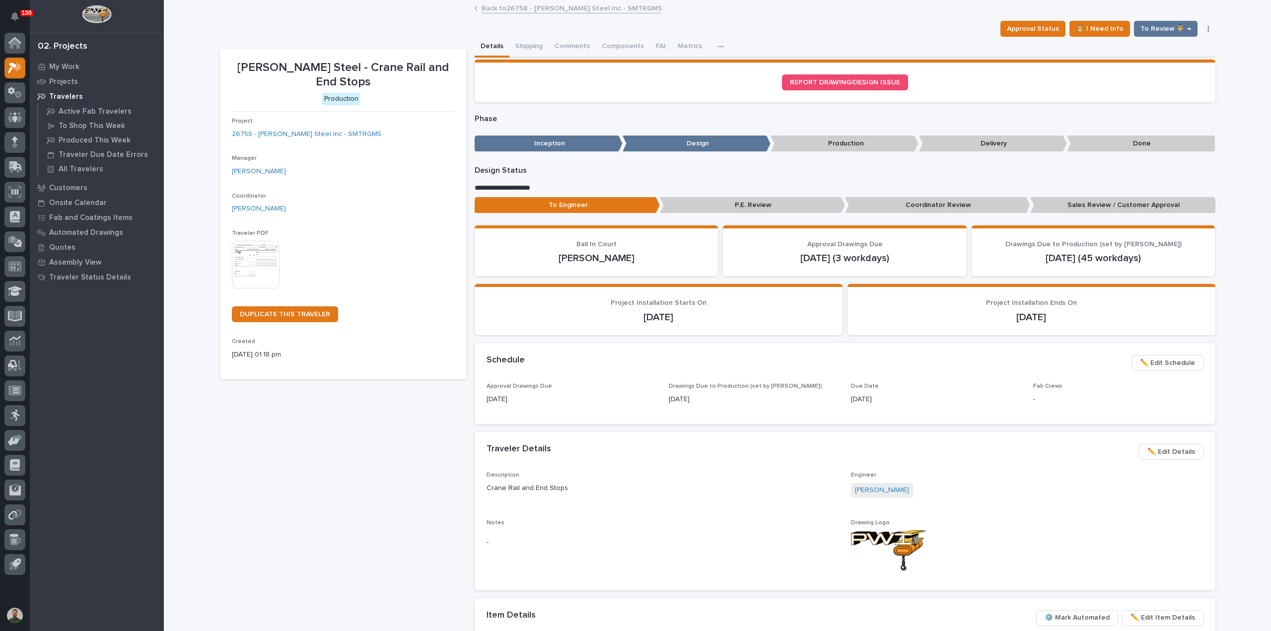
click at [1088, 208] on p "Sales Review / Customer Approval" at bounding box center [1122, 205] width 185 height 16
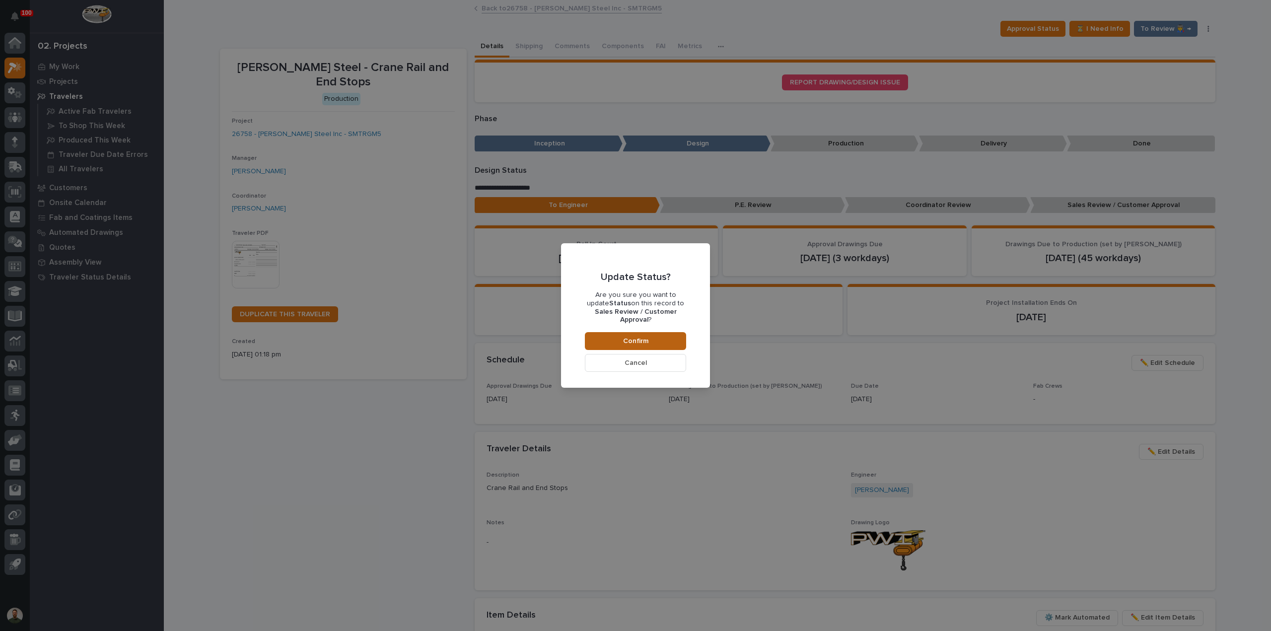
click at [590, 337] on button "Confirm" at bounding box center [635, 341] width 101 height 18
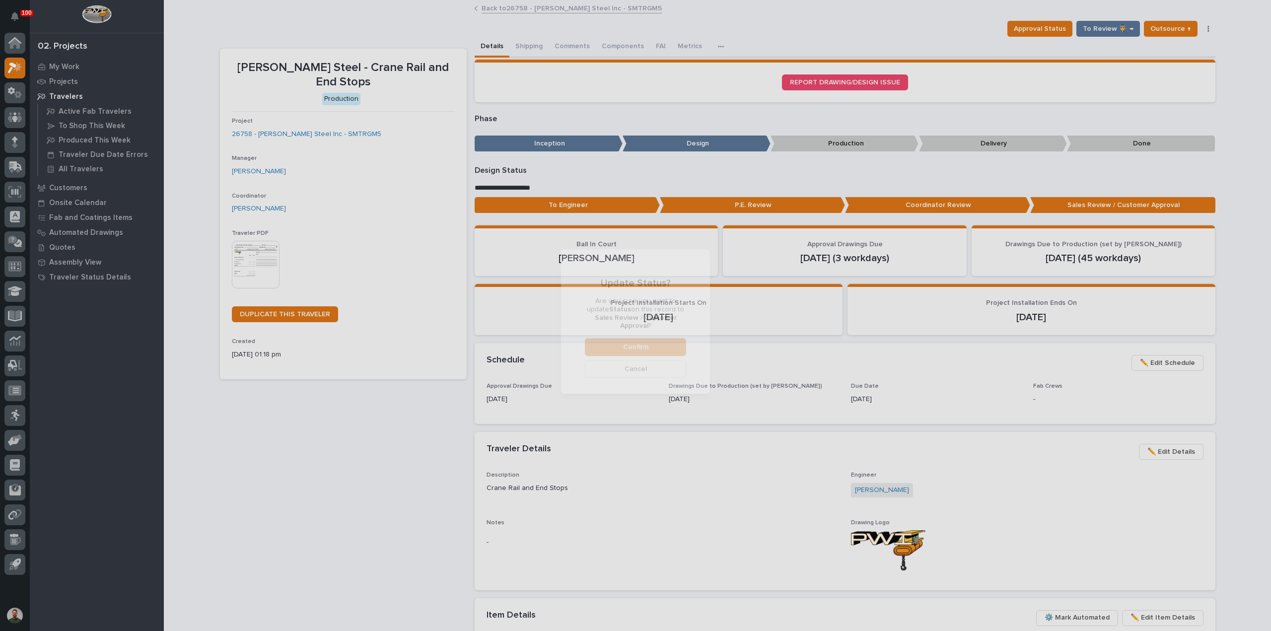
scroll to position [59, 0]
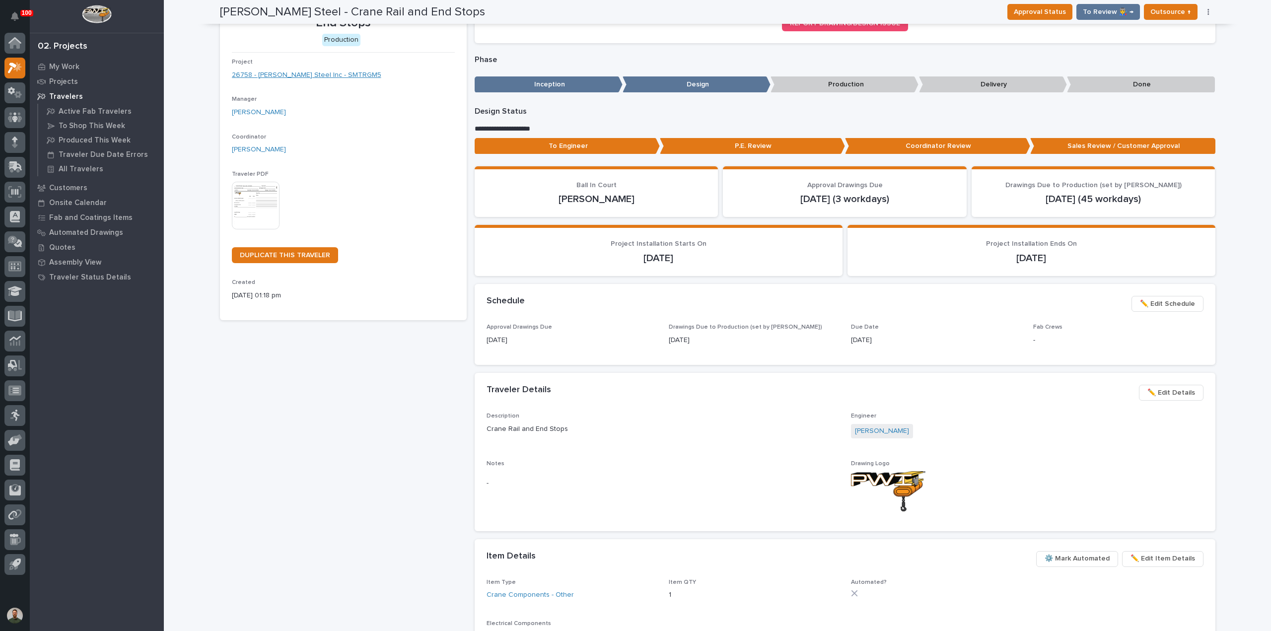
click at [305, 70] on link "26758 - Weaver Steel Inc - SMTRGM5" at bounding box center [306, 75] width 149 height 10
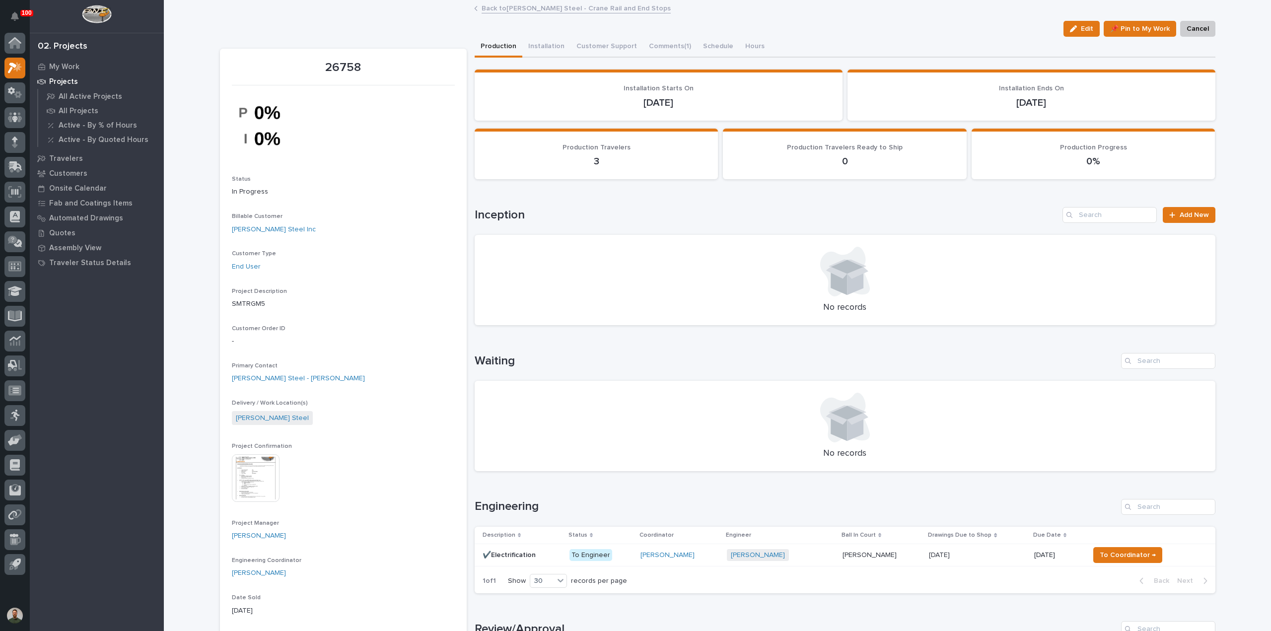
click at [524, 550] on p "✔️Electrification" at bounding box center [510, 554] width 55 height 10
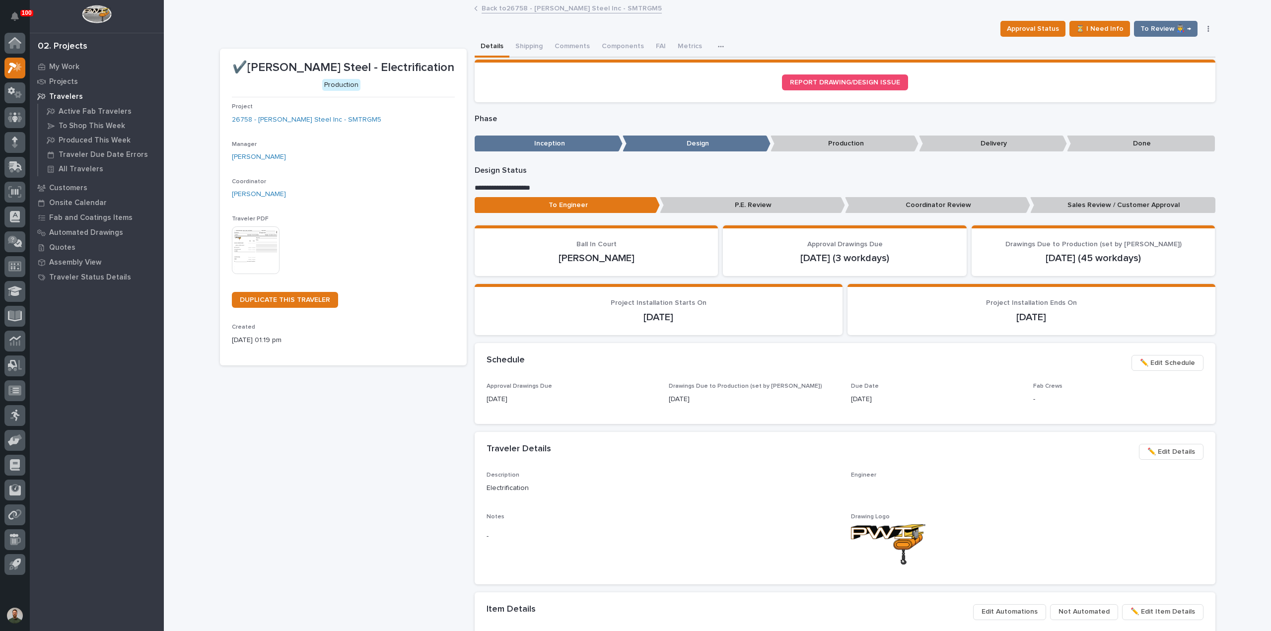
click at [1129, 212] on p "Sales Review / Customer Approval" at bounding box center [1122, 205] width 185 height 16
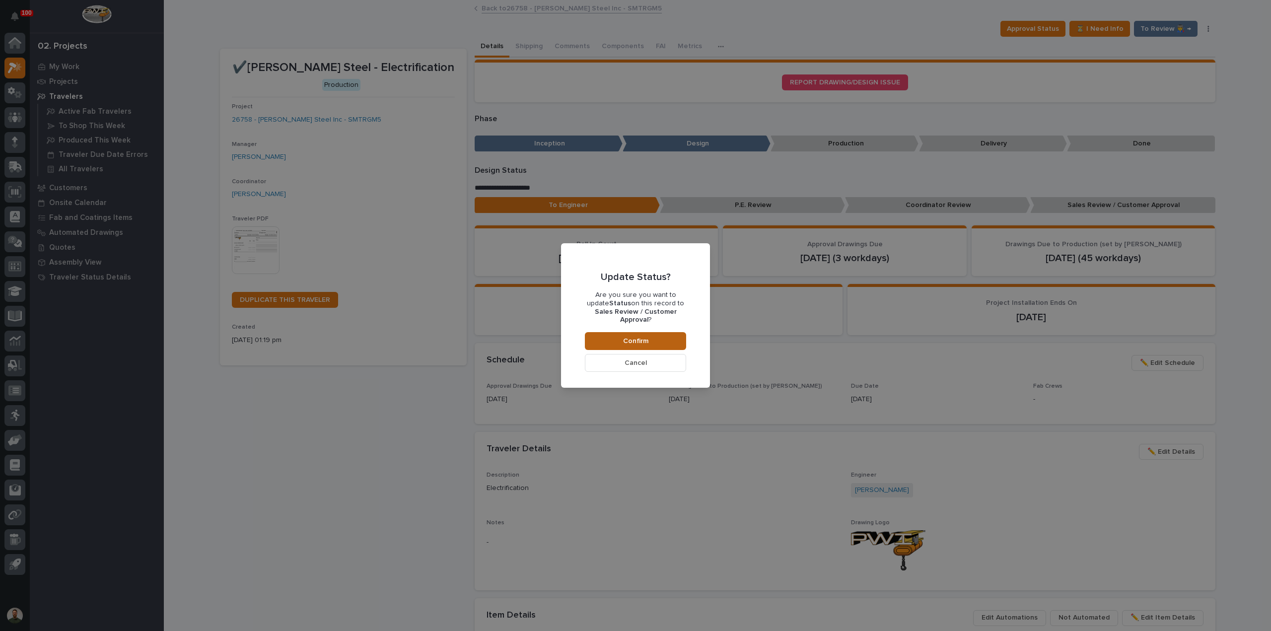
click at [658, 337] on button "Confirm" at bounding box center [635, 341] width 101 height 18
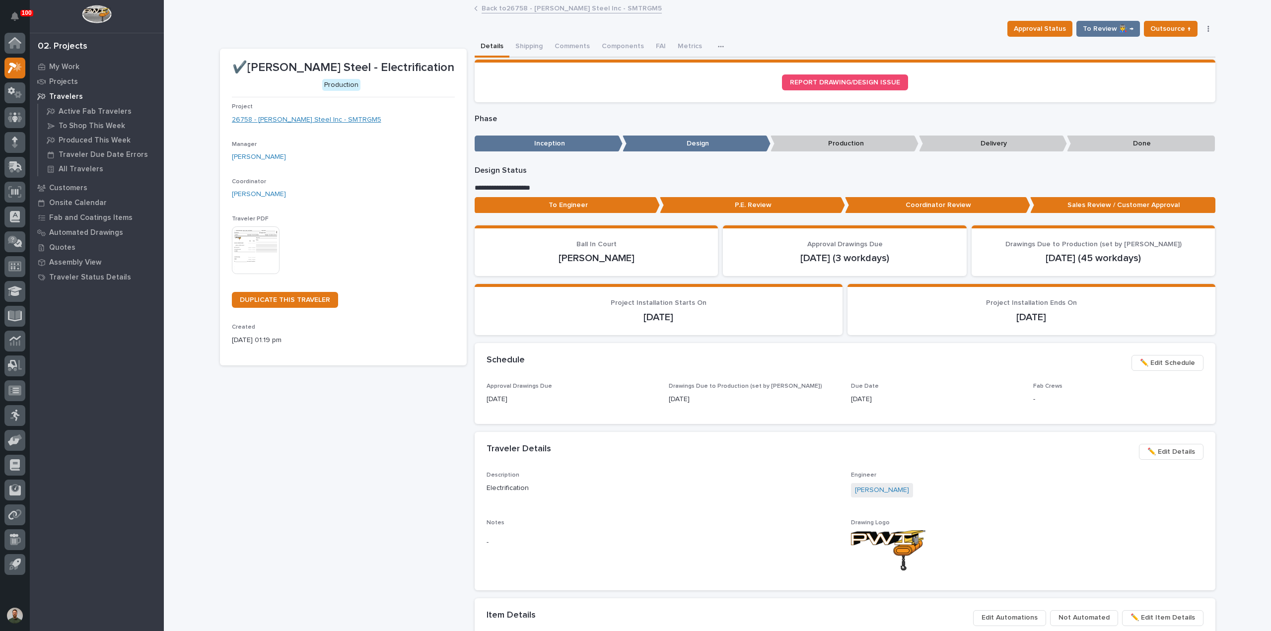
click at [326, 120] on link "26758 - Weaver Steel Inc - SMTRGM5" at bounding box center [306, 120] width 149 height 10
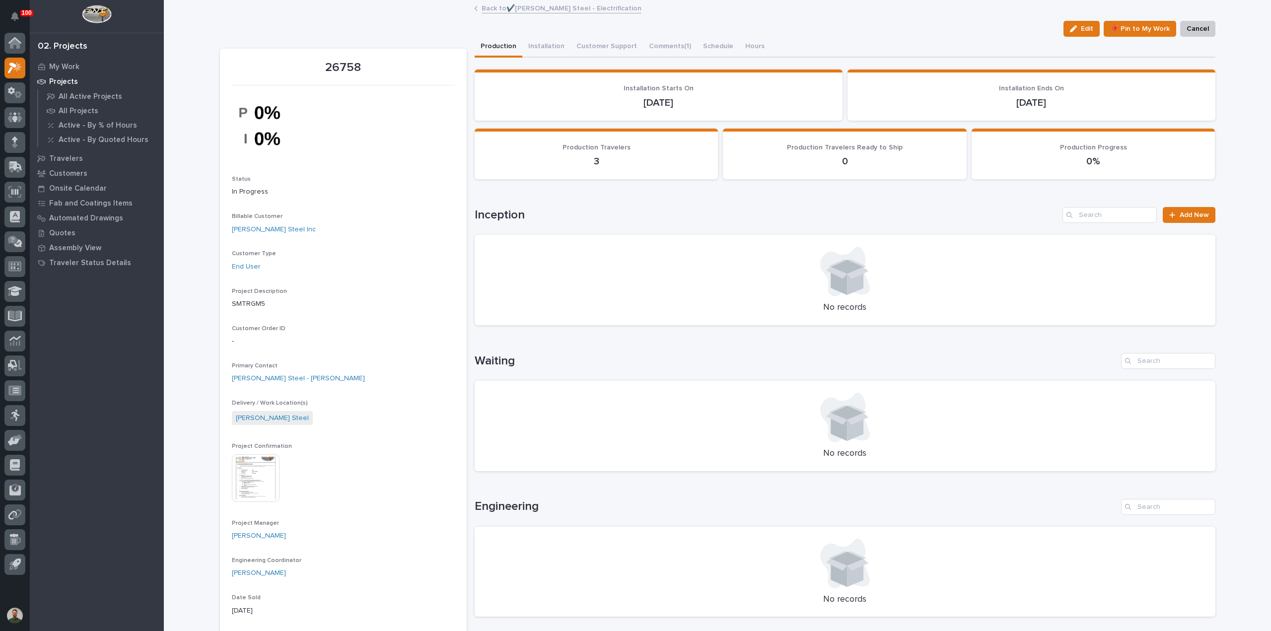
click at [348, 70] on p "26758" at bounding box center [343, 68] width 223 height 14
drag, startPoint x: 359, startPoint y: 69, endPoint x: 304, endPoint y: 67, distance: 54.7
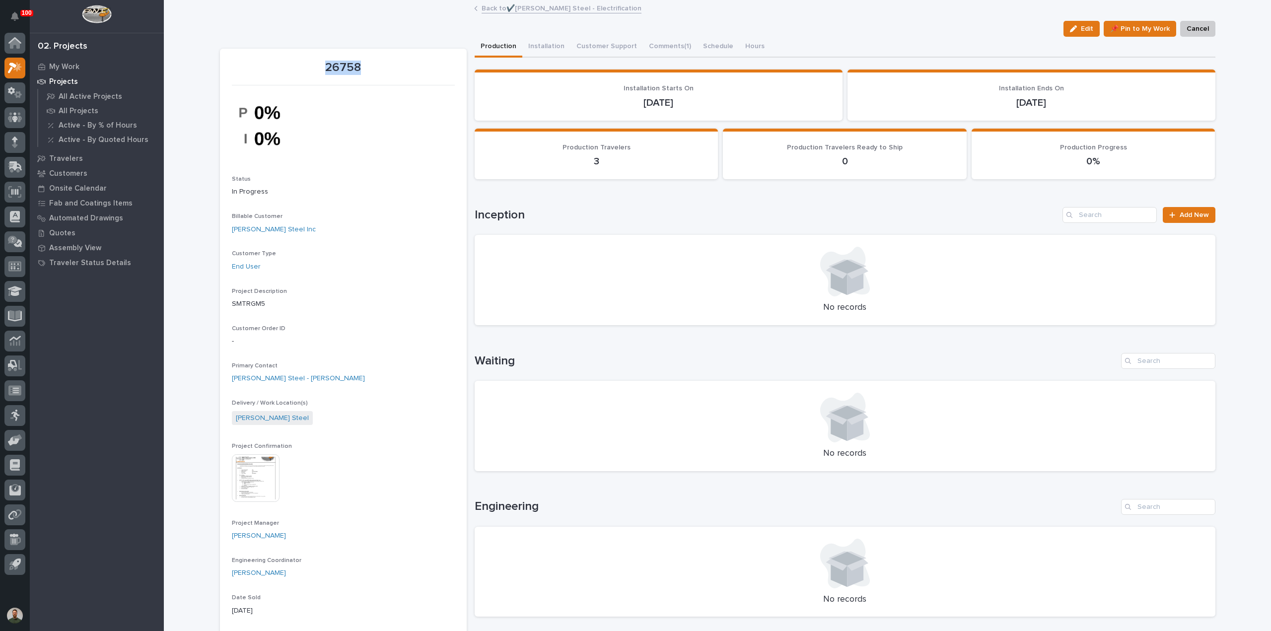
click at [304, 67] on p "26758" at bounding box center [343, 68] width 223 height 14
drag, startPoint x: 316, startPoint y: 68, endPoint x: 373, endPoint y: 68, distance: 57.1
click at [372, 68] on p "26758" at bounding box center [343, 68] width 223 height 14
click at [373, 68] on p "26758" at bounding box center [343, 68] width 223 height 14
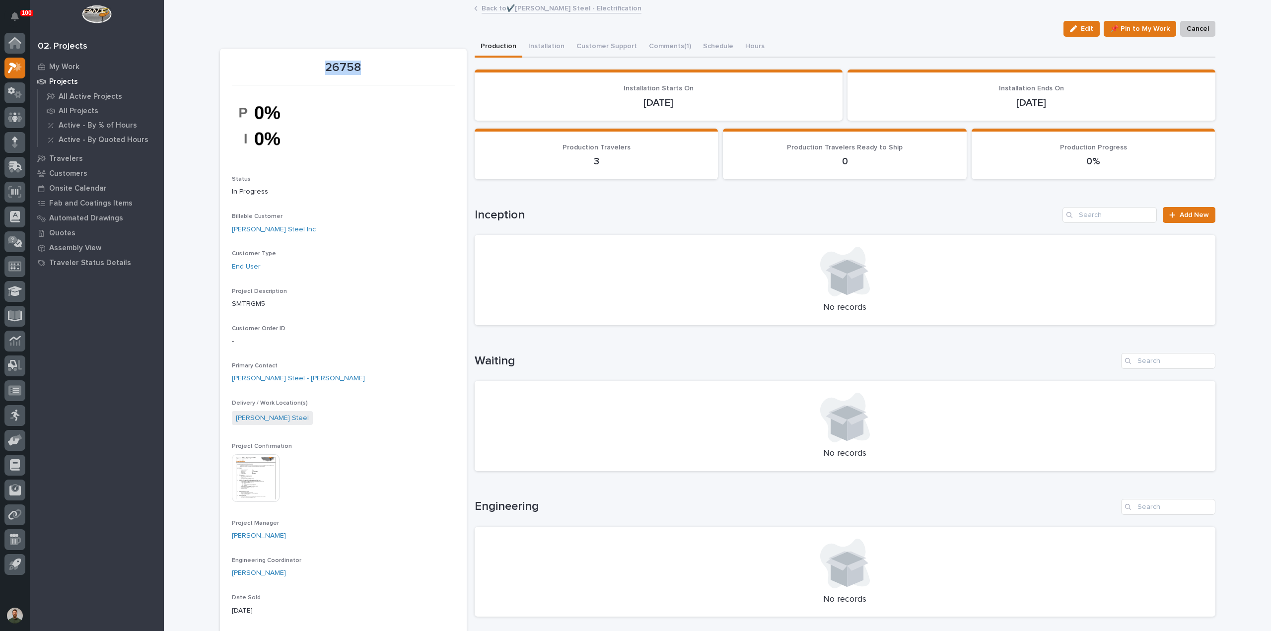
drag, startPoint x: 371, startPoint y: 65, endPoint x: 295, endPoint y: 71, distance: 76.2
click at [295, 71] on p "26758" at bounding box center [343, 68] width 223 height 14
drag, startPoint x: 313, startPoint y: 72, endPoint x: 410, endPoint y: 70, distance: 96.4
click at [410, 70] on p "26758" at bounding box center [343, 68] width 223 height 14
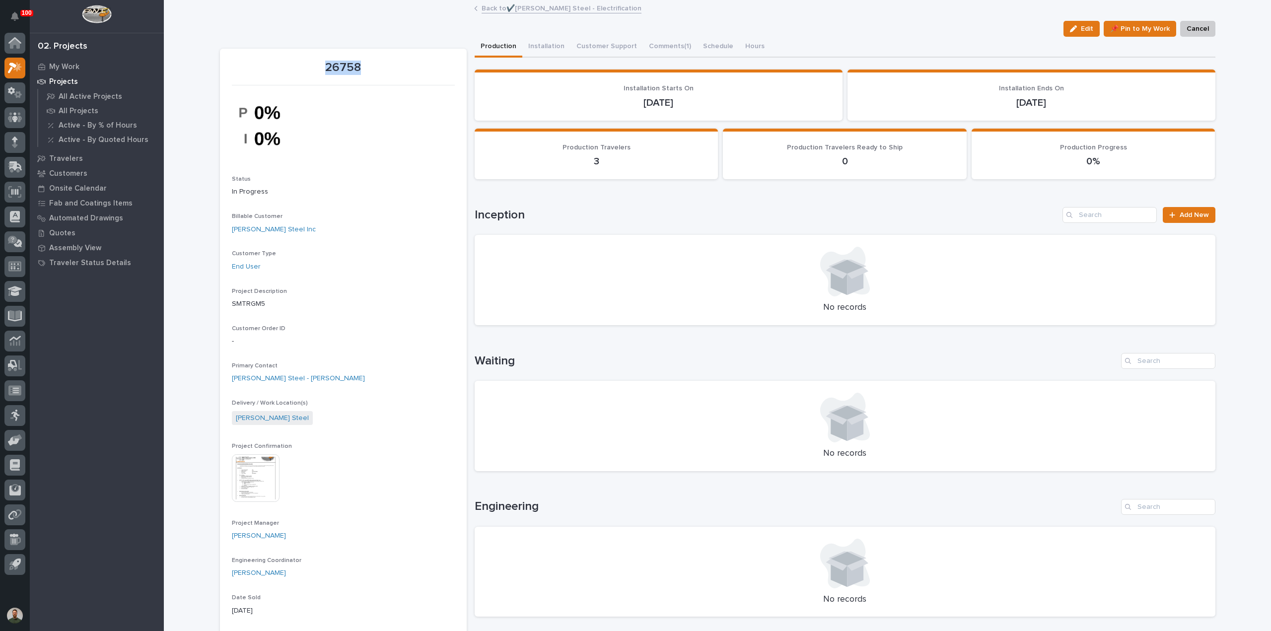
click at [410, 70] on p "26758" at bounding box center [343, 68] width 223 height 14
drag, startPoint x: 373, startPoint y: 67, endPoint x: 278, endPoint y: 72, distance: 95.4
click at [278, 72] on p "26758" at bounding box center [343, 68] width 223 height 14
drag, startPoint x: 383, startPoint y: 70, endPoint x: 398, endPoint y: 70, distance: 14.9
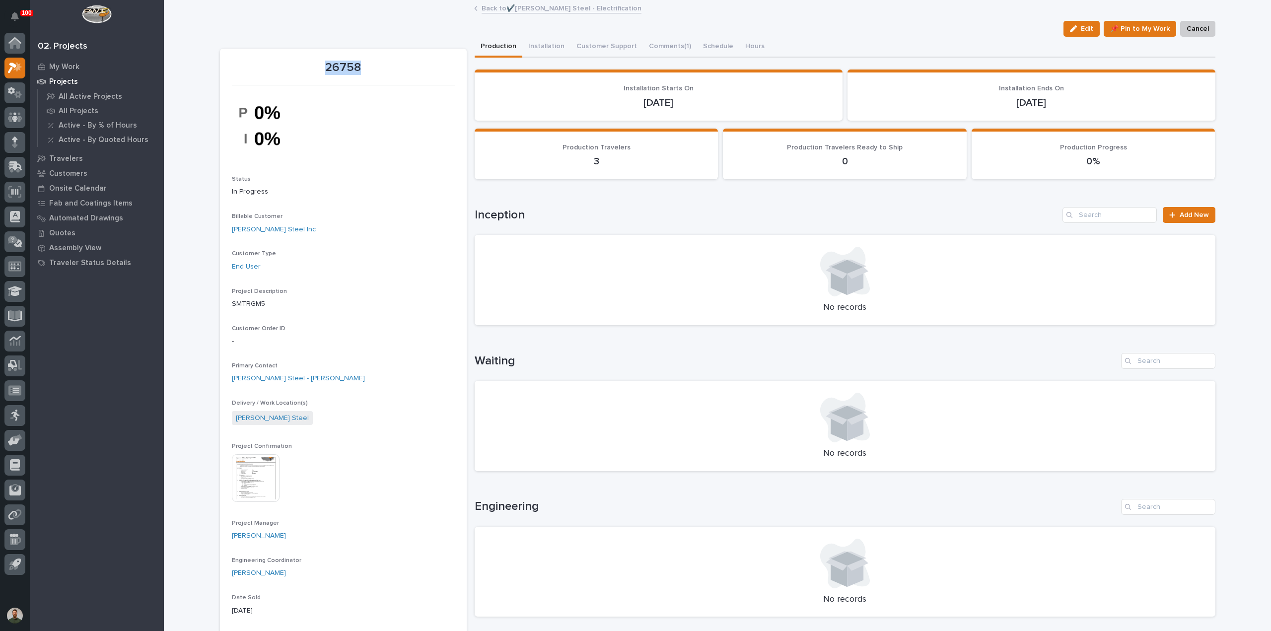
click at [398, 70] on p "26758" at bounding box center [343, 68] width 223 height 14
click at [396, 70] on p "26758" at bounding box center [343, 68] width 223 height 14
click at [371, 70] on p "26758" at bounding box center [343, 68] width 223 height 14
drag, startPoint x: 370, startPoint y: 65, endPoint x: 318, endPoint y: 71, distance: 52.9
click at [323, 70] on p "26758" at bounding box center [343, 68] width 223 height 14
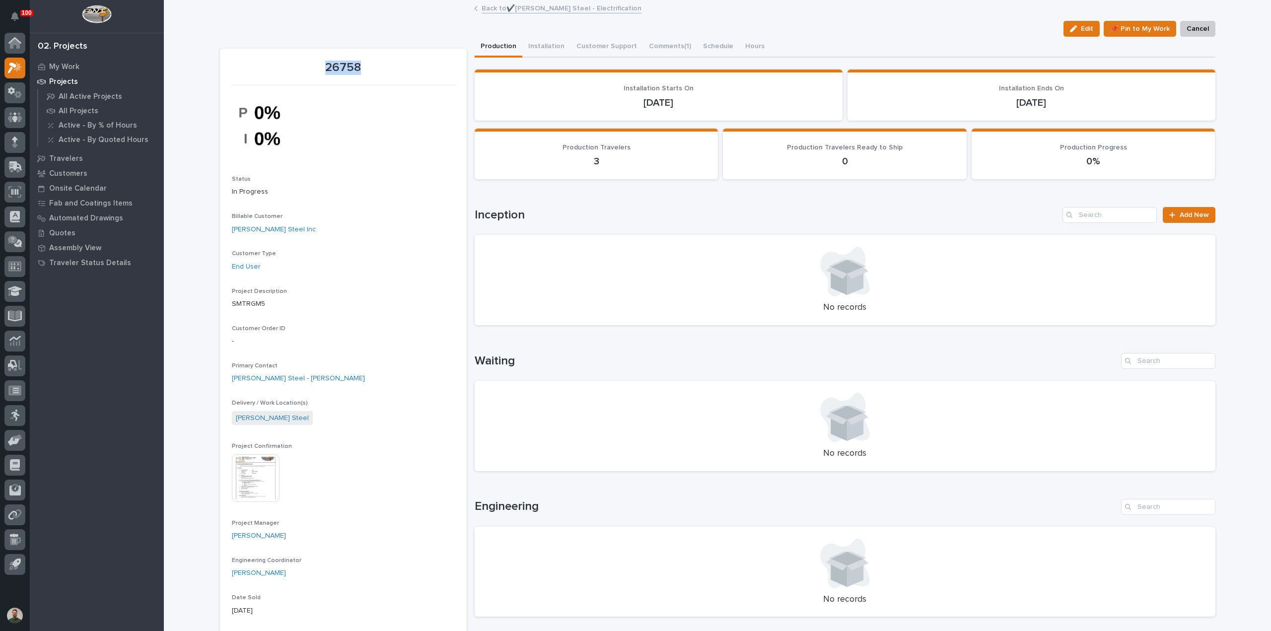
click at [313, 71] on p "26758" at bounding box center [343, 68] width 223 height 14
click at [77, 69] on p "My Work" at bounding box center [64, 67] width 30 height 9
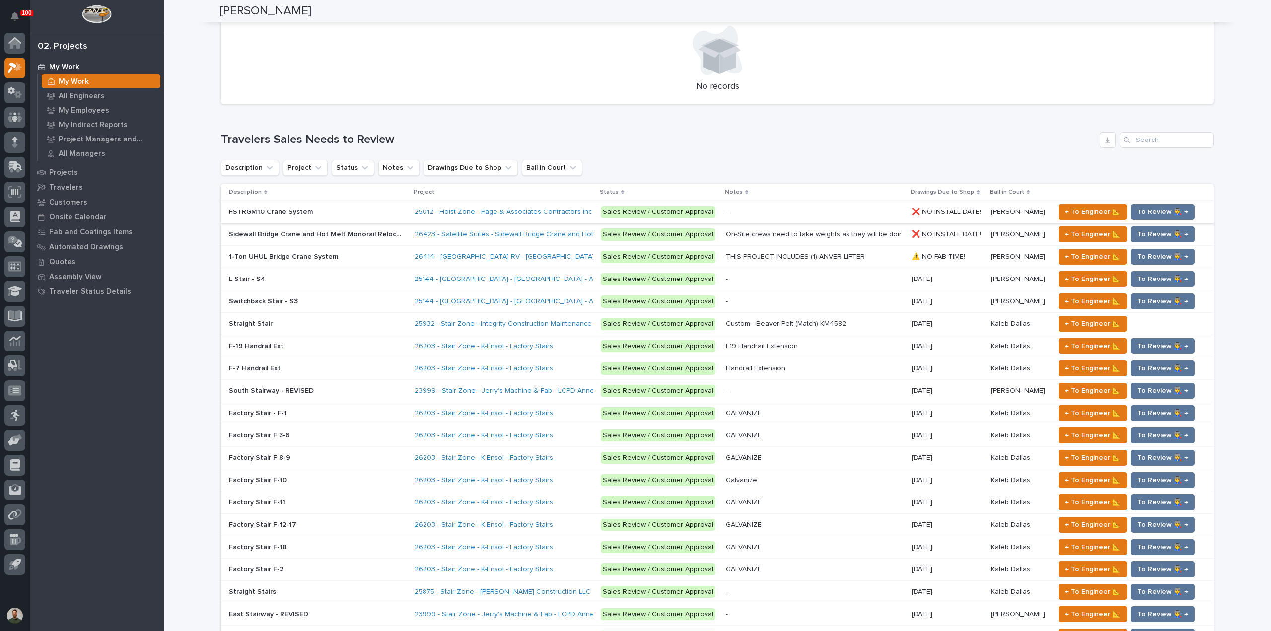
scroll to position [795, 0]
click at [1152, 143] on input "Search" at bounding box center [1167, 141] width 94 height 16
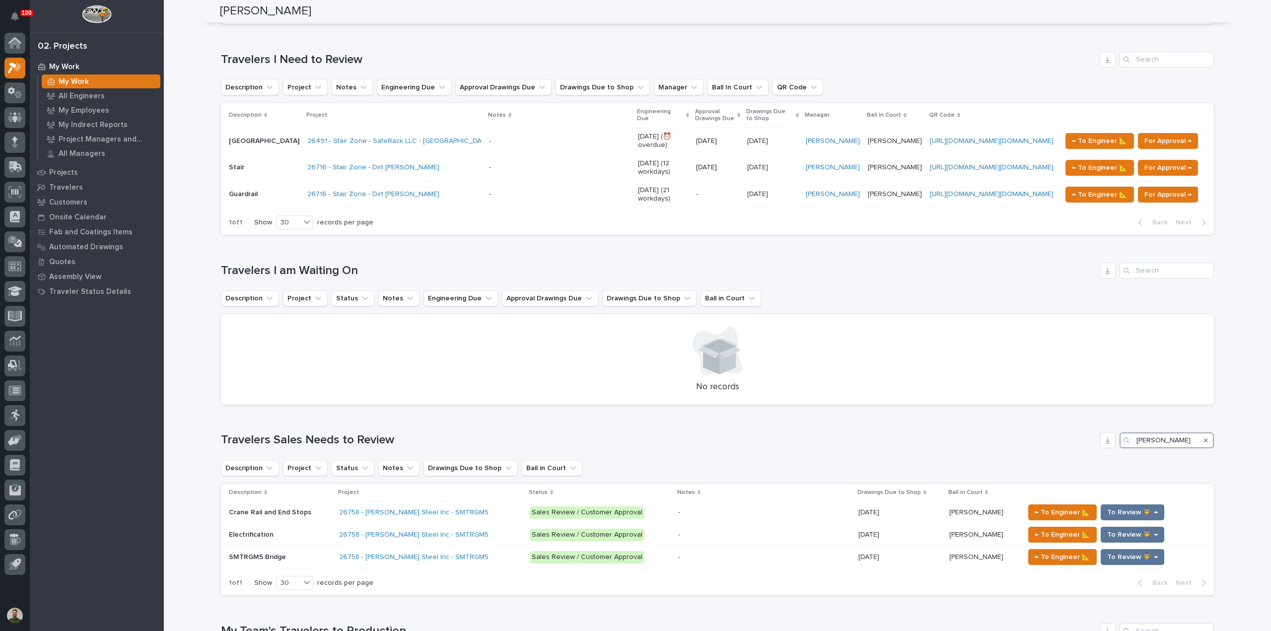
scroll to position [495, 0]
type input "weaver"
click at [298, 539] on div "Electrification Electrification" at bounding box center [280, 534] width 102 height 16
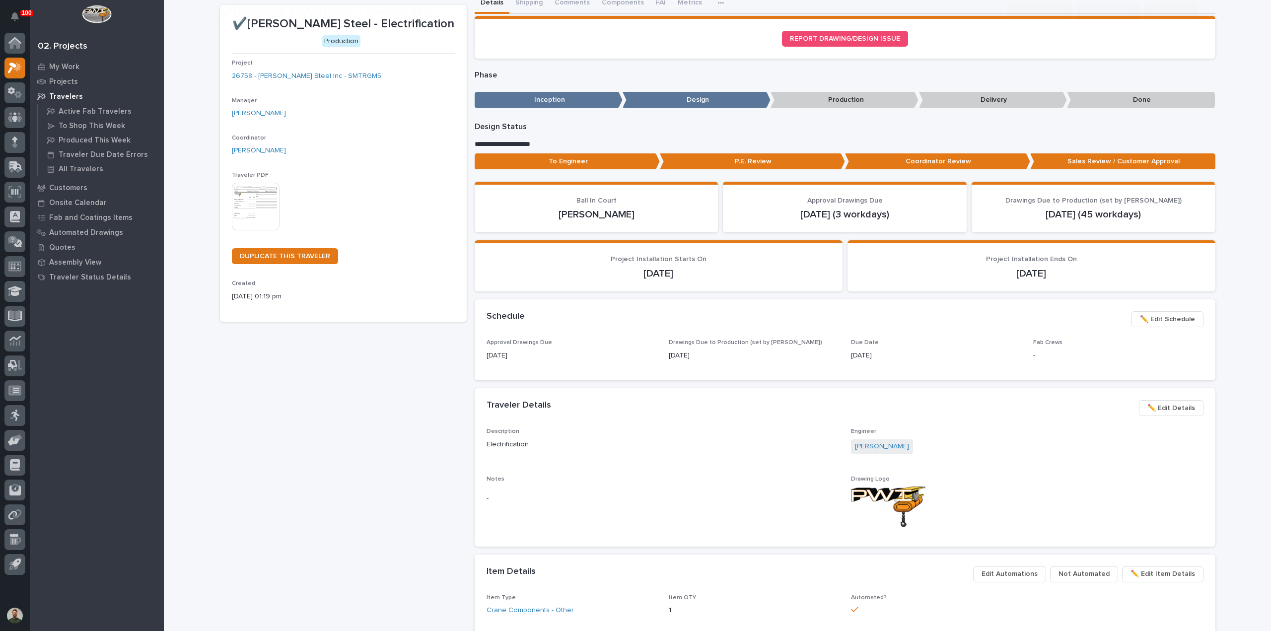
scroll to position [66, 0]
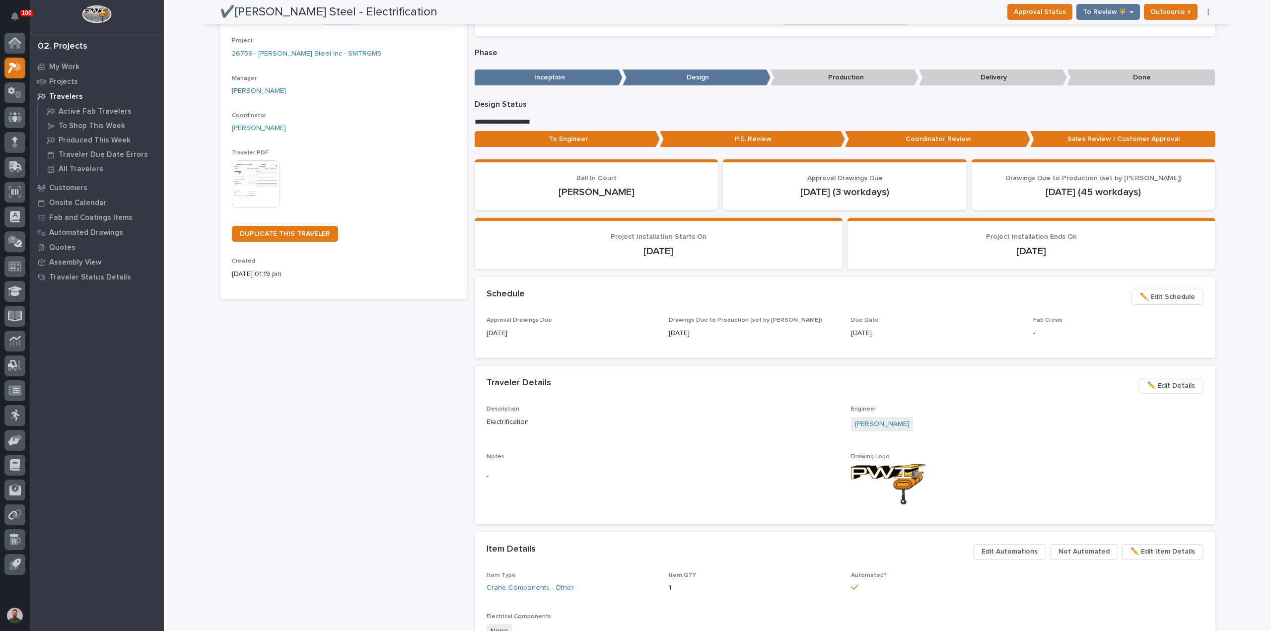
click at [1173, 390] on span "✏️ Edit Details" at bounding box center [1172, 386] width 48 height 12
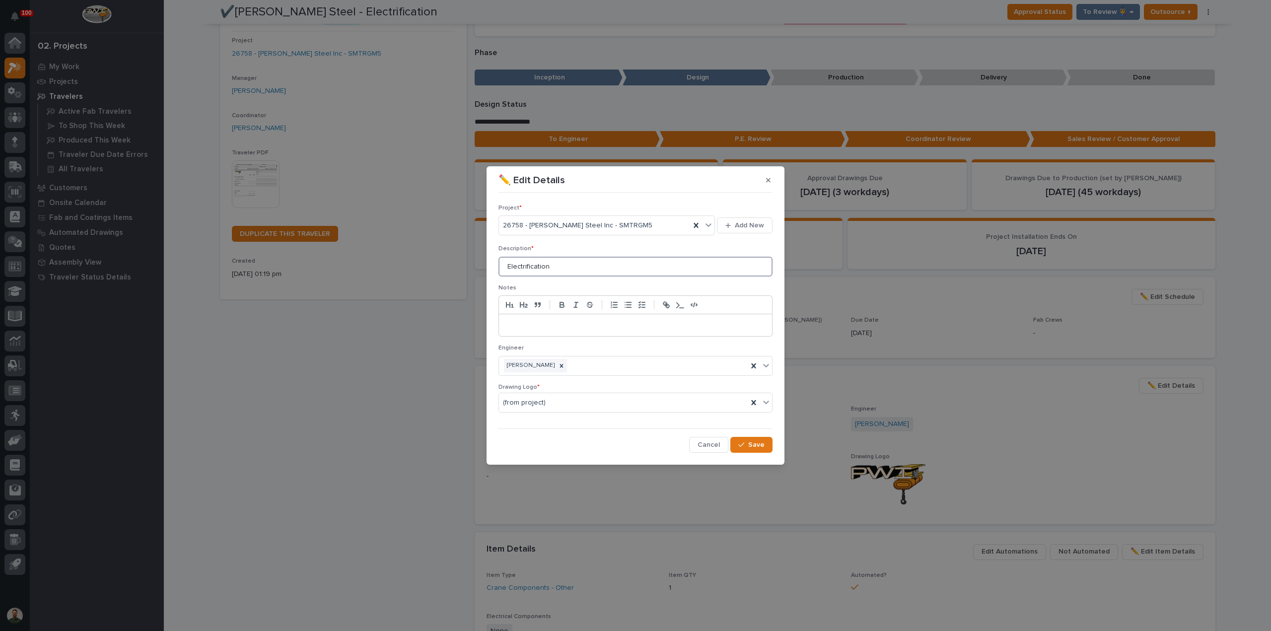
click at [505, 271] on input "Electrification" at bounding box center [636, 267] width 274 height 20
type input "Runway Electrification"
click at [744, 441] on icon "button" at bounding box center [741, 444] width 6 height 7
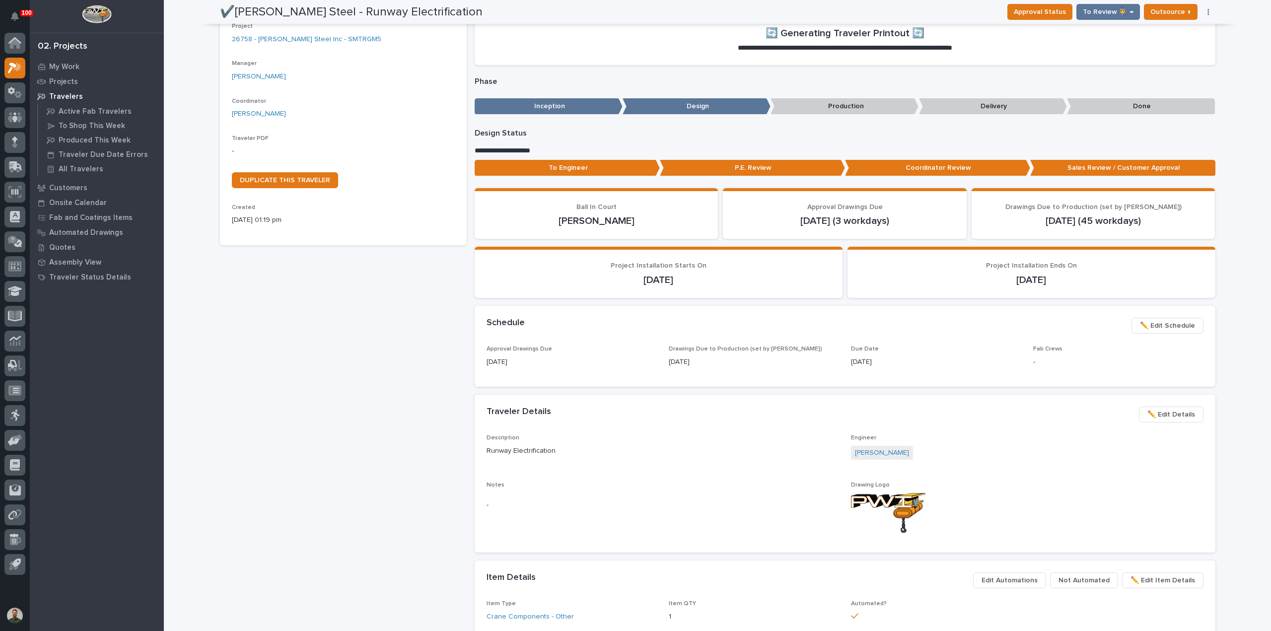
scroll to position [0, 0]
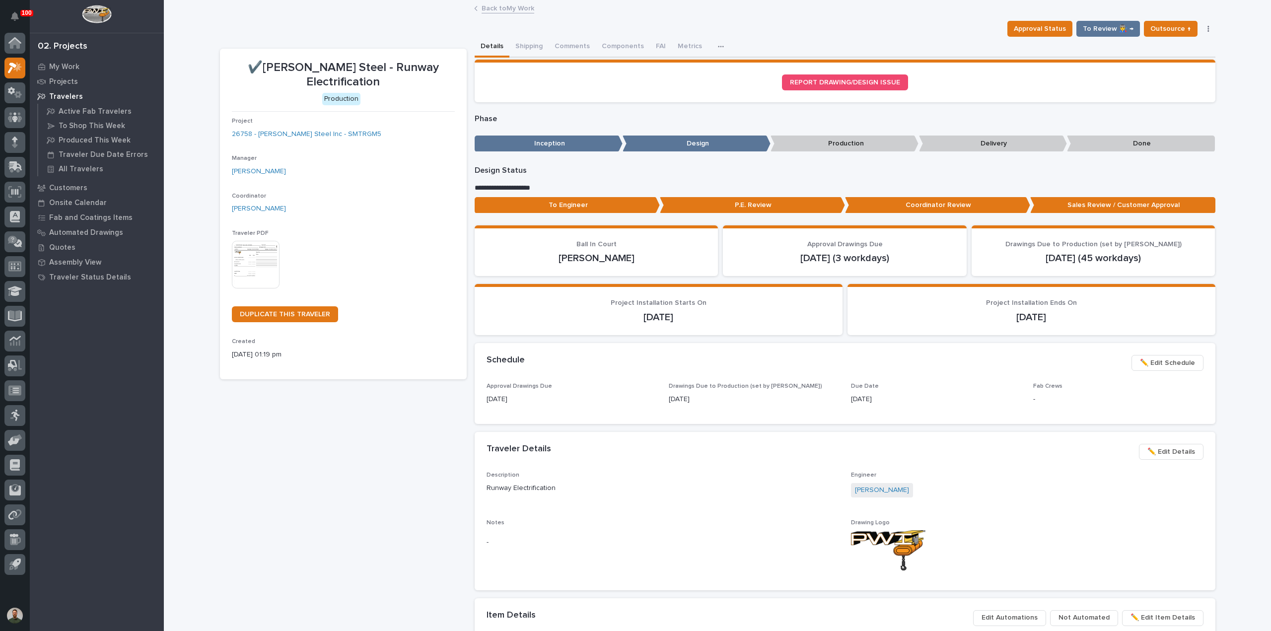
click at [232, 255] on img at bounding box center [256, 265] width 48 height 48
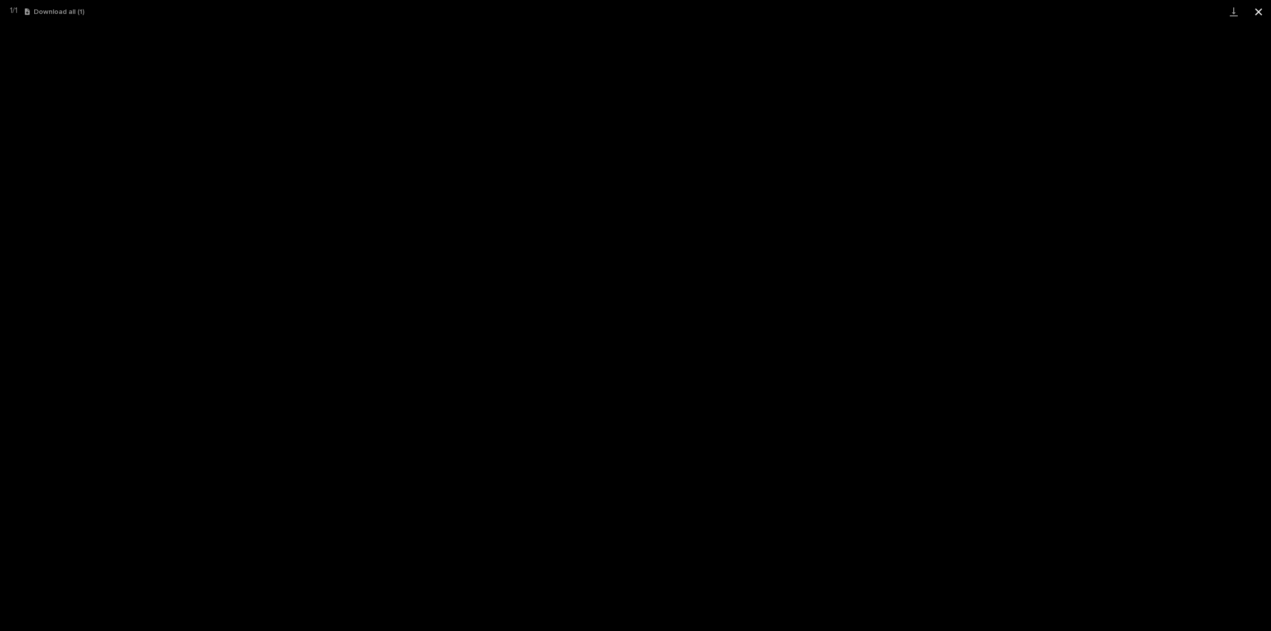
click at [1259, 17] on button "Close gallery" at bounding box center [1258, 11] width 25 height 23
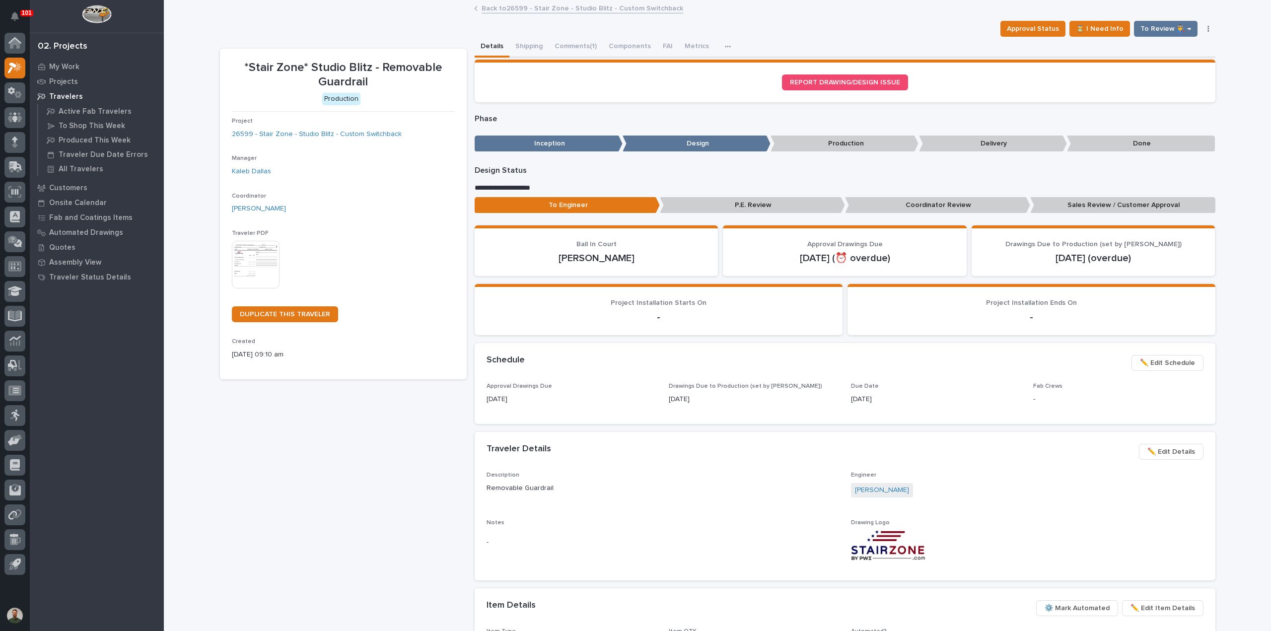
click at [288, 128] on div "Project 26599 - Stair Zone - Studio Blitz - Custom Switchback" at bounding box center [343, 132] width 223 height 29
click at [291, 132] on link "26599 - Stair Zone - Studio Blitz - Custom Switchback" at bounding box center [317, 134] width 170 height 10
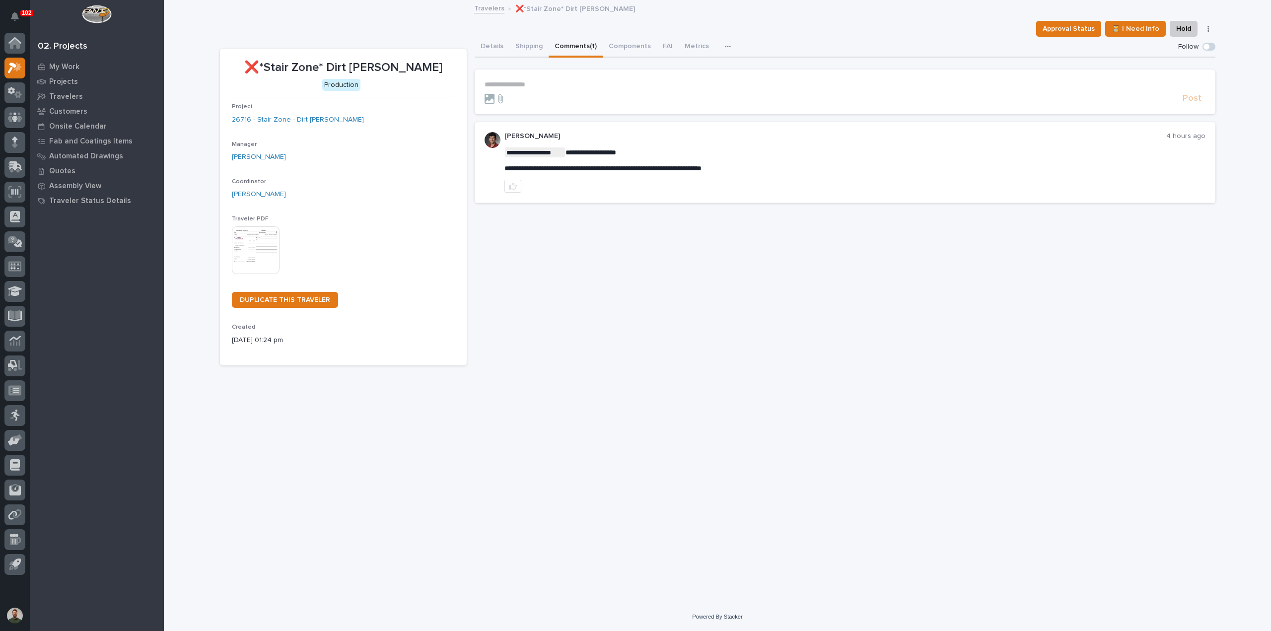
click at [838, 456] on div "**********" at bounding box center [718, 289] width 1006 height 577
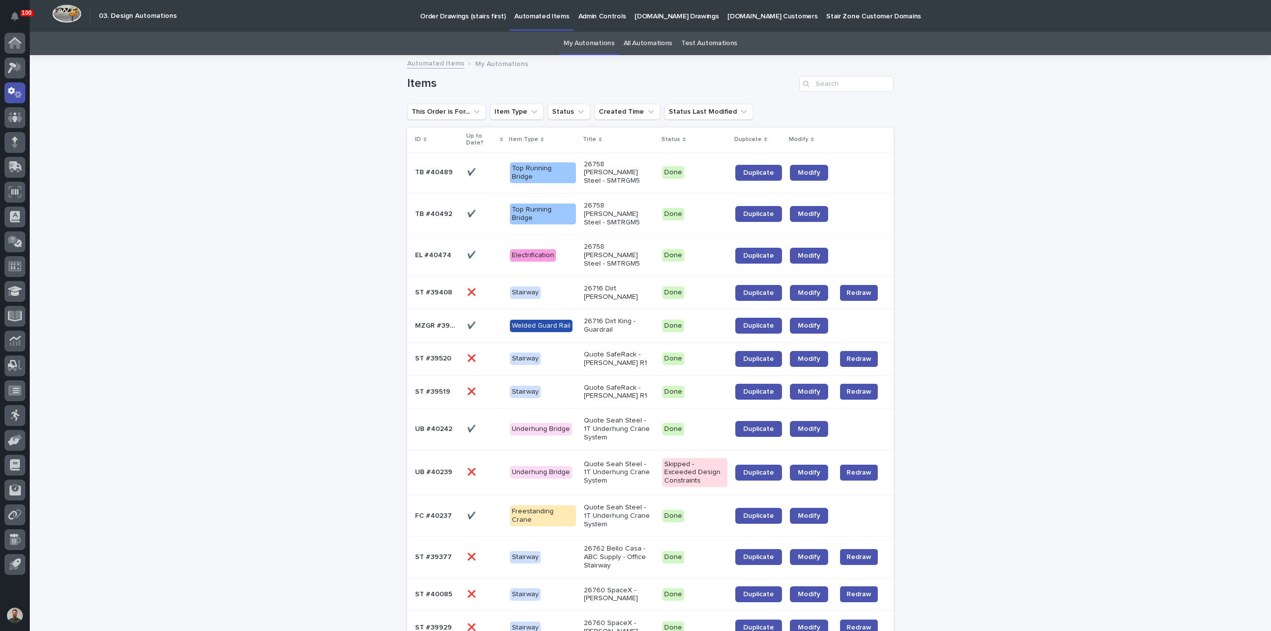
click at [650, 38] on link "All Automations" at bounding box center [648, 43] width 49 height 23
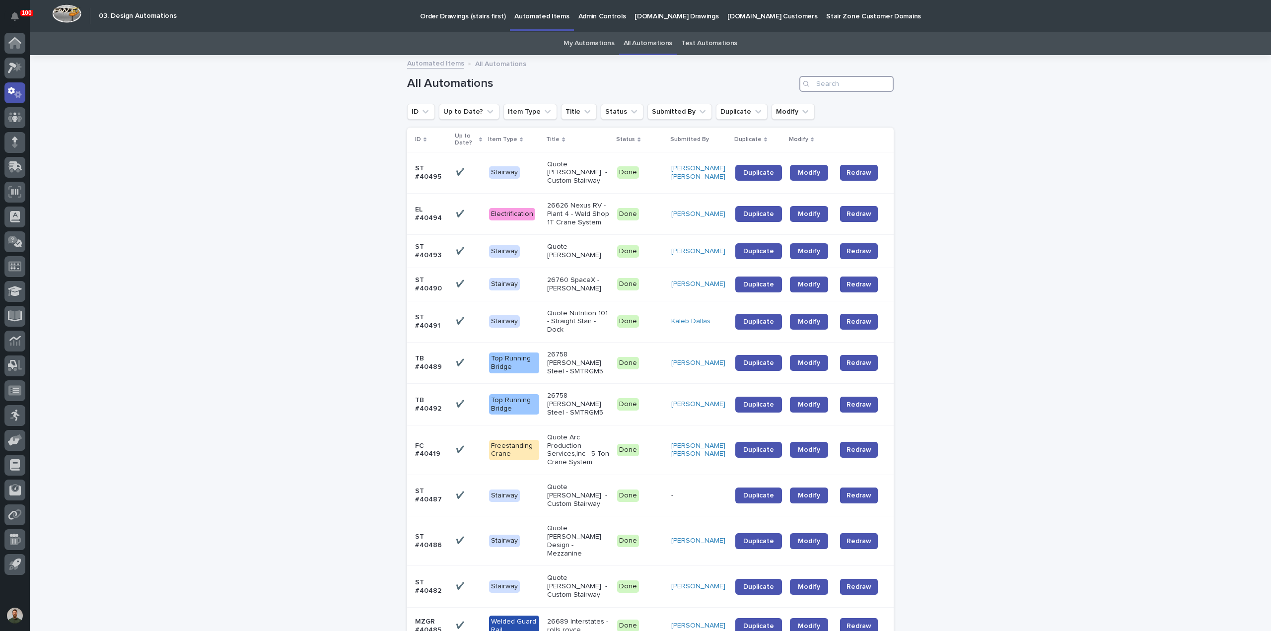
click at [864, 83] on input "Search" at bounding box center [846, 84] width 94 height 16
type input "0"
type input "40214"
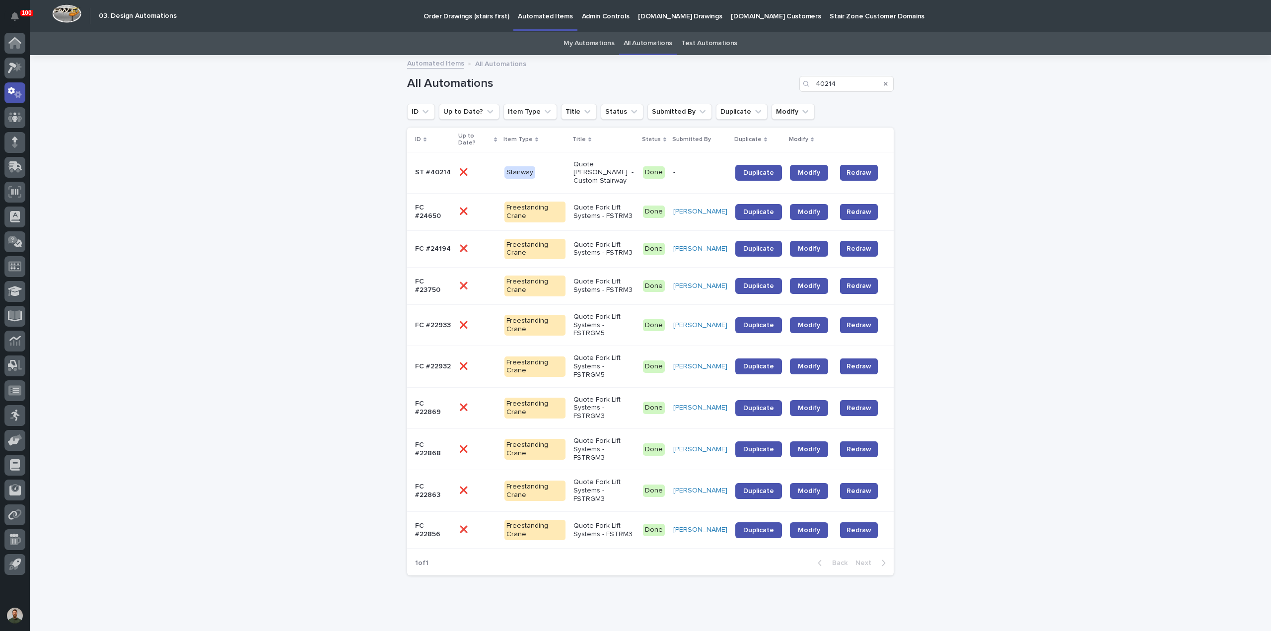
click at [438, 166] on div "ST #40214" at bounding box center [433, 172] width 36 height 16
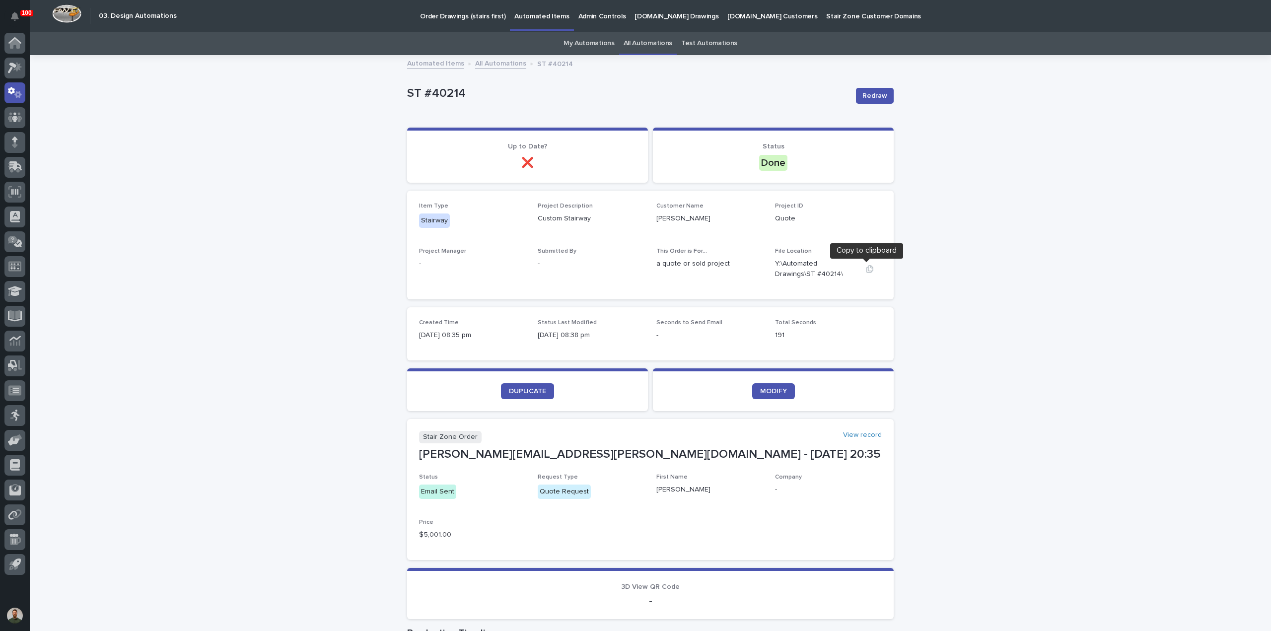
click at [862, 272] on button "button" at bounding box center [870, 269] width 24 height 8
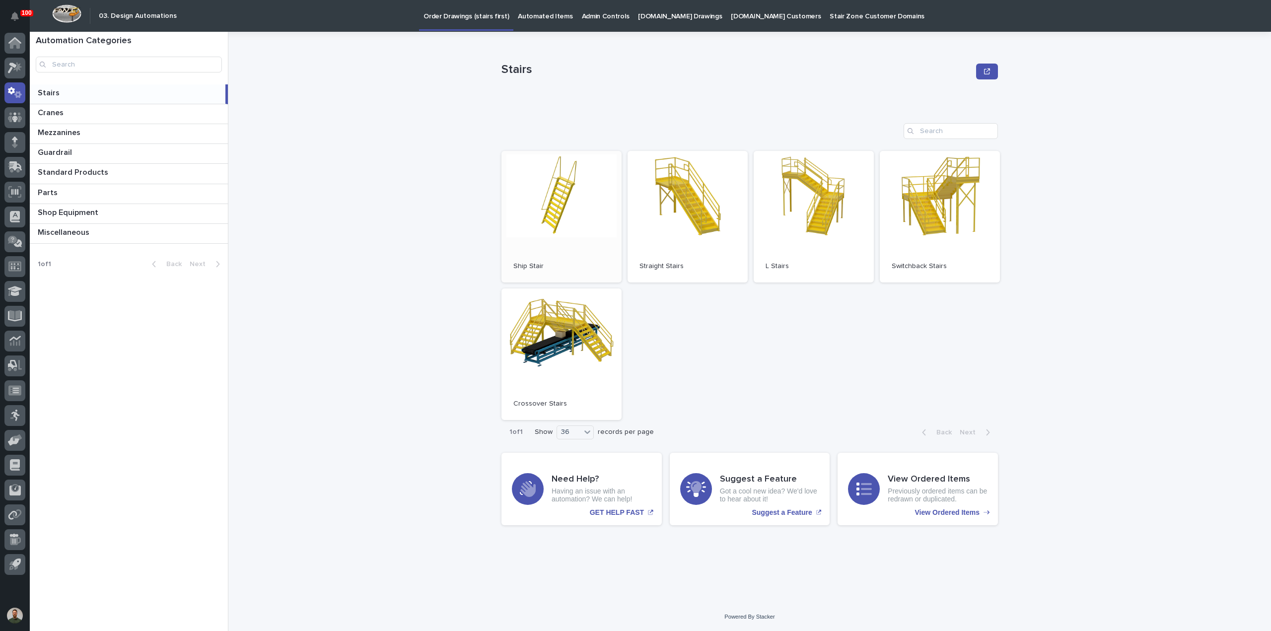
click at [528, 228] on link "Open" at bounding box center [562, 217] width 120 height 132
drag, startPoint x: 1102, startPoint y: 584, endPoint x: 1102, endPoint y: 590, distance: 6.0
click at [1103, 585] on div "Stairs Stairs Sorry, there was an error saving your record. Please try again. P…" at bounding box center [755, 331] width 1031 height 599
